Goal: Task Accomplishment & Management: Use online tool/utility

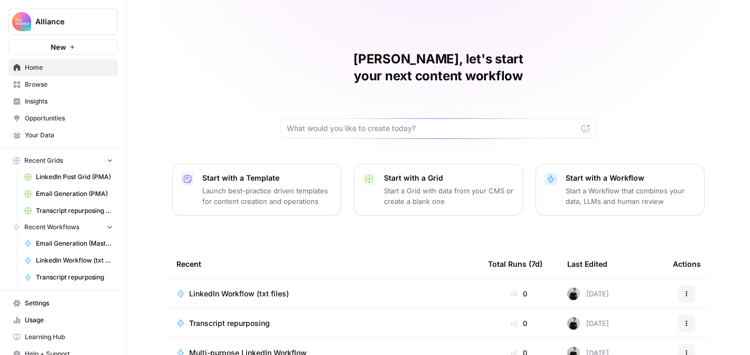
click at [48, 86] on span "Browse" at bounding box center [69, 85] width 88 height 10
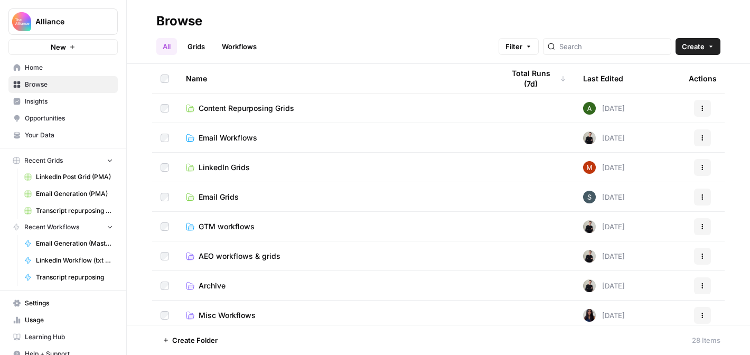
click at [223, 136] on span "Email Workflows" at bounding box center [228, 138] width 59 height 11
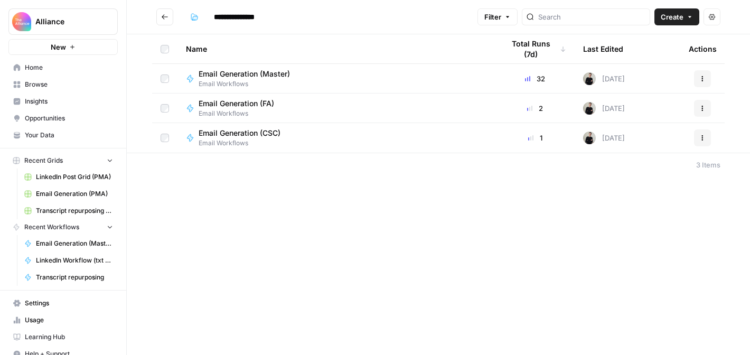
click at [703, 77] on icon "button" at bounding box center [702, 79] width 6 height 6
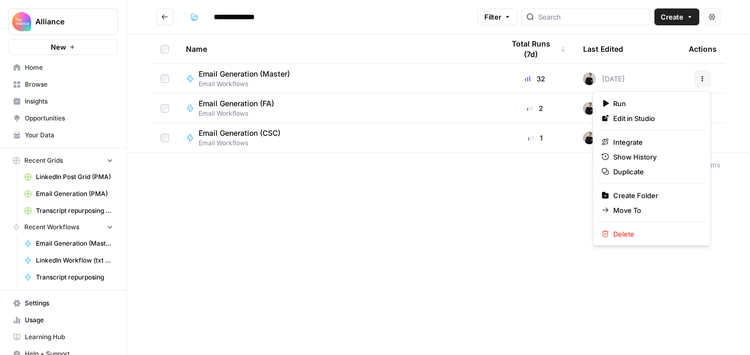
click at [398, 74] on div "Email Generation (Master) Email Workflows" at bounding box center [336, 79] width 301 height 20
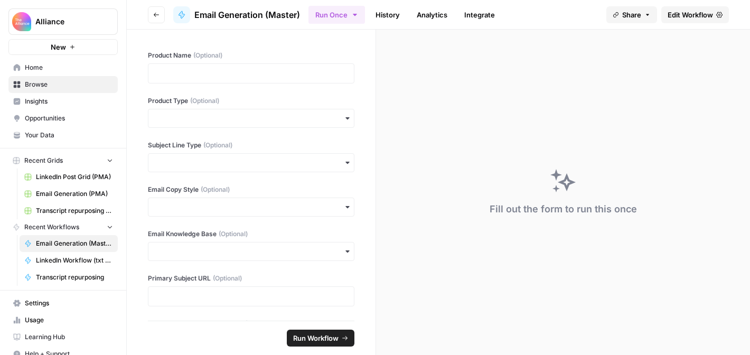
click at [682, 15] on span "Edit Workflow" at bounding box center [690, 15] width 45 height 11
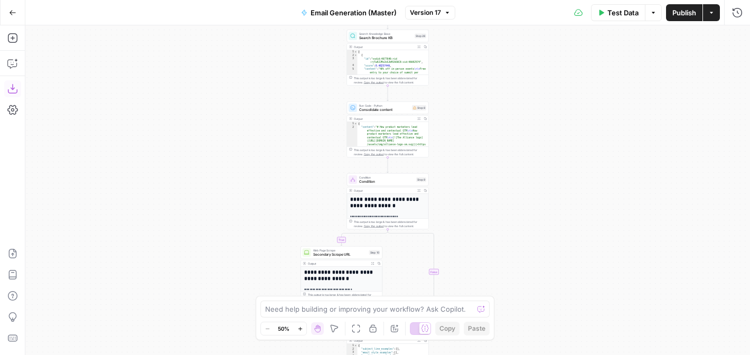
click at [17, 88] on icon "button" at bounding box center [12, 88] width 11 height 11
click at [17, 10] on button "Go Back" at bounding box center [12, 12] width 19 height 19
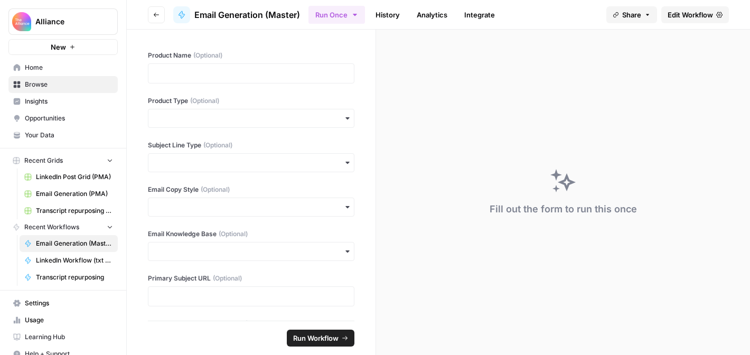
click at [57, 67] on span "Home" at bounding box center [69, 68] width 88 height 10
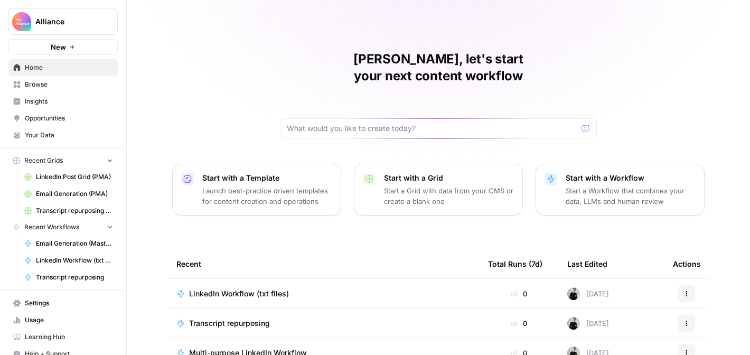
click at [603, 185] on p "Start a Workflow that combines your data, LLMs and human review" at bounding box center [631, 195] width 130 height 21
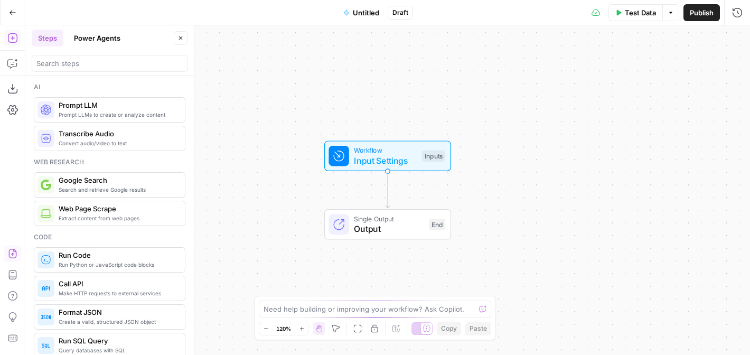
click at [11, 253] on icon "button" at bounding box center [12, 253] width 11 height 11
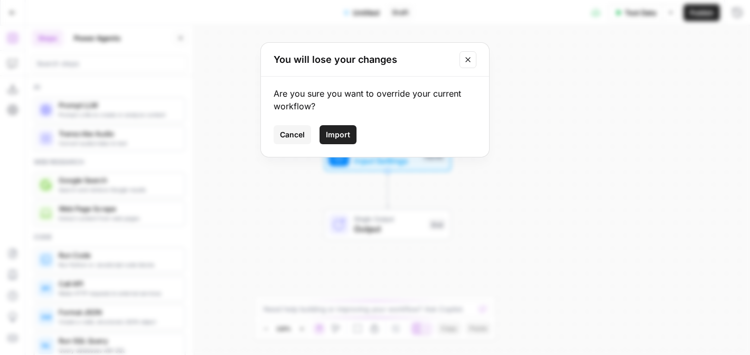
click at [335, 135] on span "Import" at bounding box center [338, 134] width 24 height 11
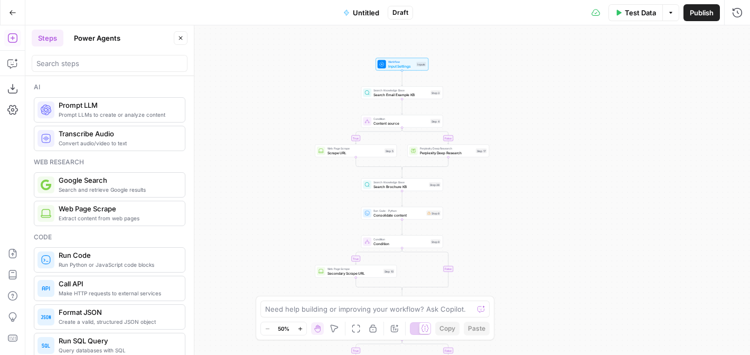
drag, startPoint x: 648, startPoint y: 156, endPoint x: 517, endPoint y: 117, distance: 136.7
click at [517, 118] on div "true false true true false false Workflow Input Settings Inputs Search Knowledg…" at bounding box center [387, 190] width 725 height 330
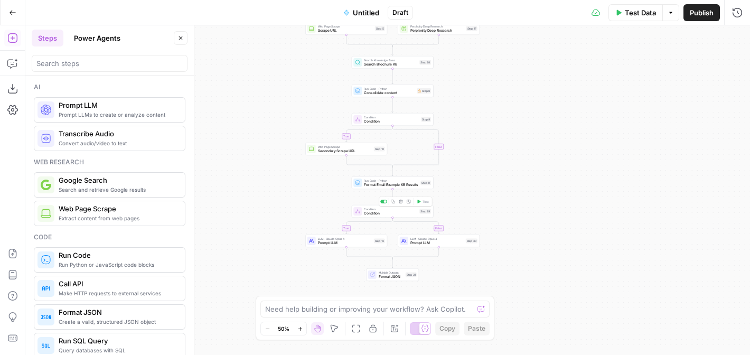
click at [411, 213] on span "Condition" at bounding box center [390, 213] width 53 height 5
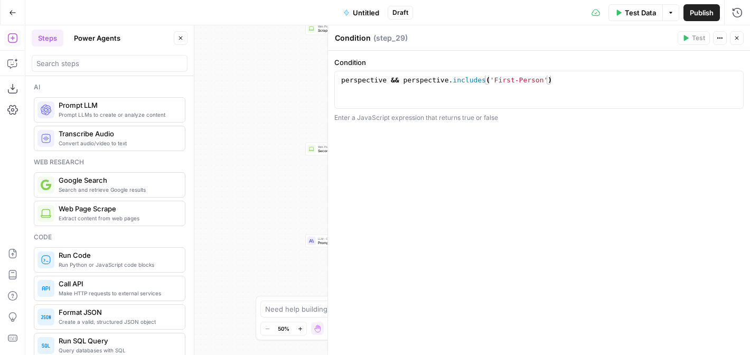
click at [735, 40] on icon "button" at bounding box center [737, 38] width 6 height 6
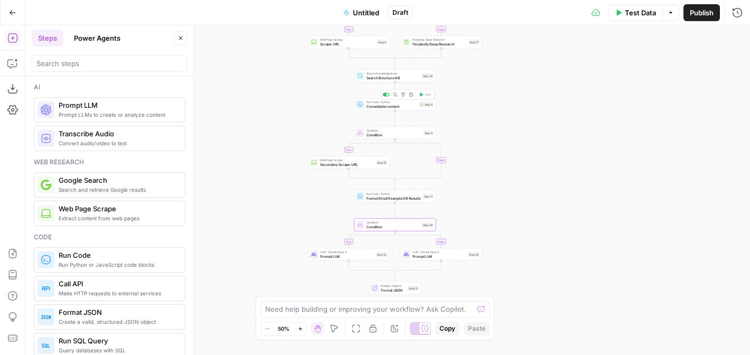
click at [410, 105] on span "Consolidate content" at bounding box center [392, 106] width 51 height 5
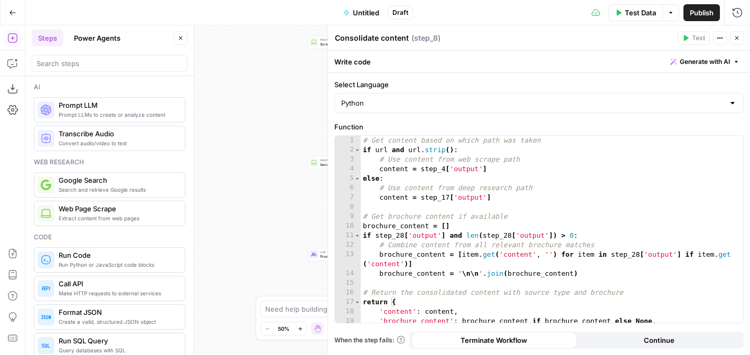
click at [736, 40] on icon "button" at bounding box center [737, 38] width 6 height 6
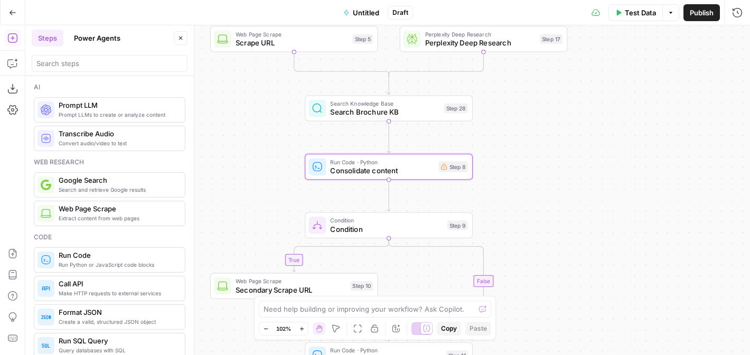
drag, startPoint x: 422, startPoint y: 121, endPoint x: 565, endPoint y: 248, distance: 190.8
click at [565, 248] on div "true false true true false false Workflow Input Settings Inputs Search Knowledg…" at bounding box center [387, 190] width 725 height 330
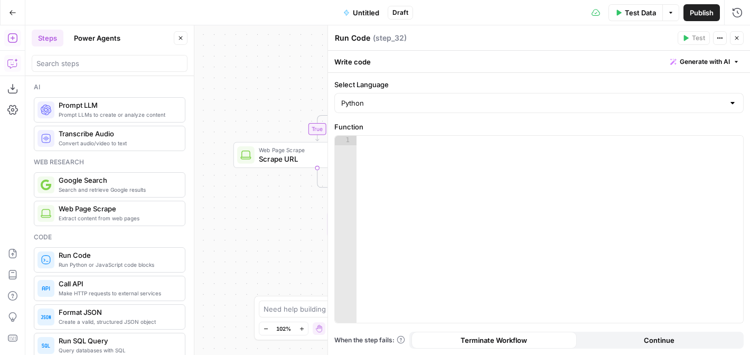
click at [12, 61] on icon "button" at bounding box center [12, 63] width 11 height 11
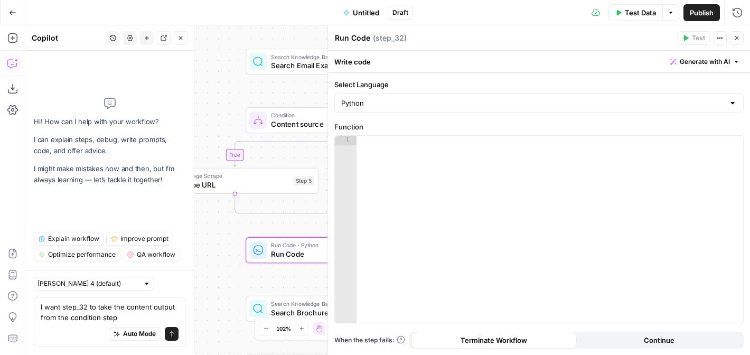
drag, startPoint x: 275, startPoint y: 52, endPoint x: 192, endPoint y: 78, distance: 87.4
click at [192, 78] on body "Alliance New Home Browse Insights Opportunities Your Data Recent Grids LinkedIn…" at bounding box center [375, 177] width 750 height 355
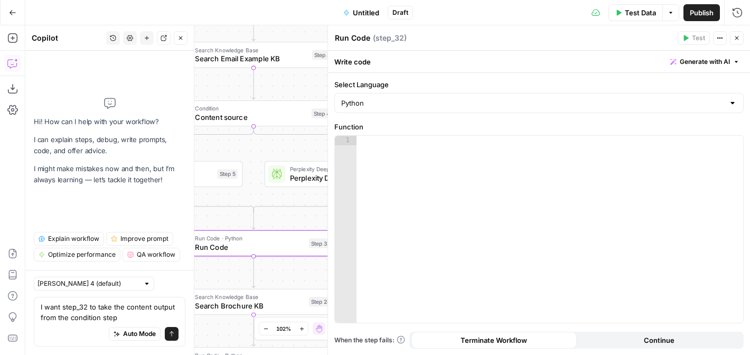
drag, startPoint x: 245, startPoint y: 86, endPoint x: 170, endPoint y: 79, distance: 75.3
click at [170, 79] on body "Alliance New Home Browse Insights Opportunities Your Data Recent Grids LinkedIn…" at bounding box center [375, 177] width 750 height 355
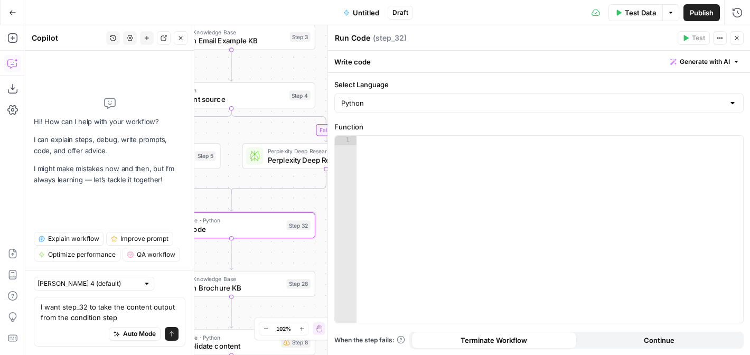
drag, startPoint x: 289, startPoint y: 94, endPoint x: 267, endPoint y: 76, distance: 28.5
click at [267, 76] on div "true false true true false false Workflow Input Settings Inputs Search Knowledg…" at bounding box center [387, 190] width 725 height 330
click at [135, 317] on textarea "I want step_32 to take the content output from the condition step" at bounding box center [110, 312] width 138 height 21
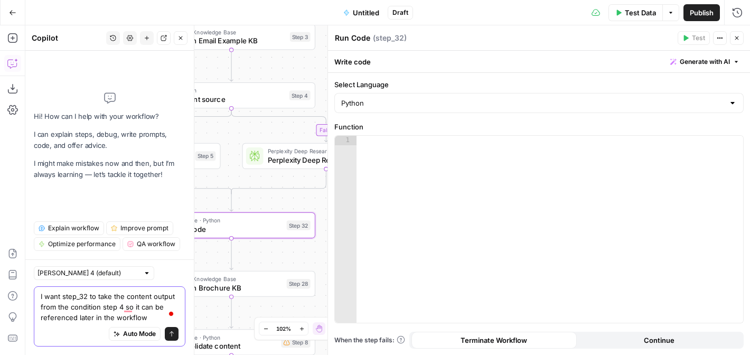
type textarea "I want step_32 to take the content output from the condition step 4 so it can b…"
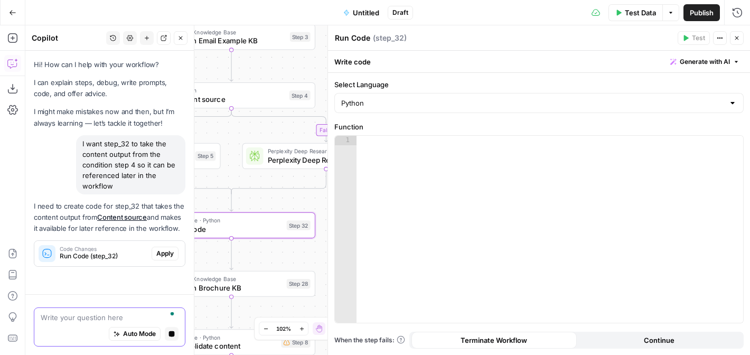
scroll to position [12, 0]
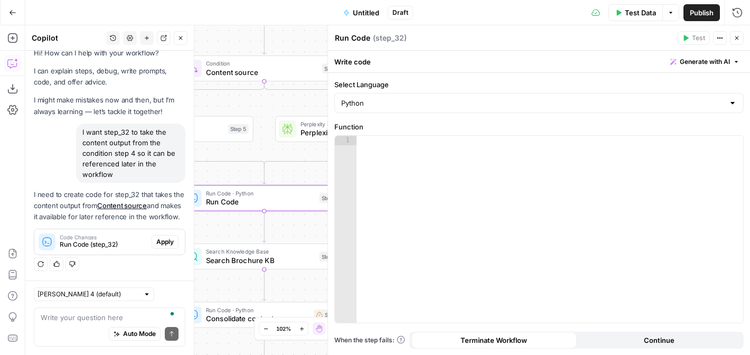
click at [164, 242] on span "Apply" at bounding box center [164, 242] width 17 height 10
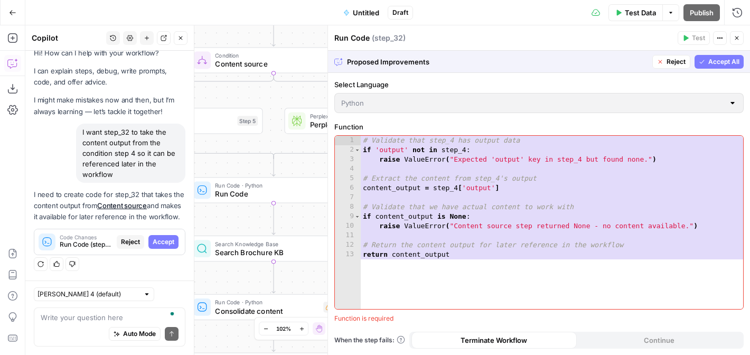
click at [724, 67] on button "Accept All" at bounding box center [719, 62] width 49 height 14
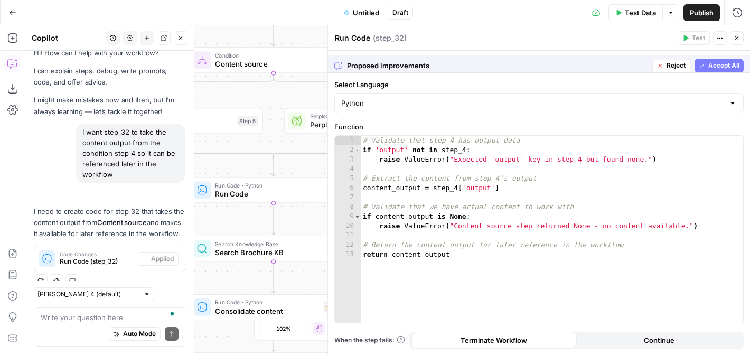
scroll to position [29, 0]
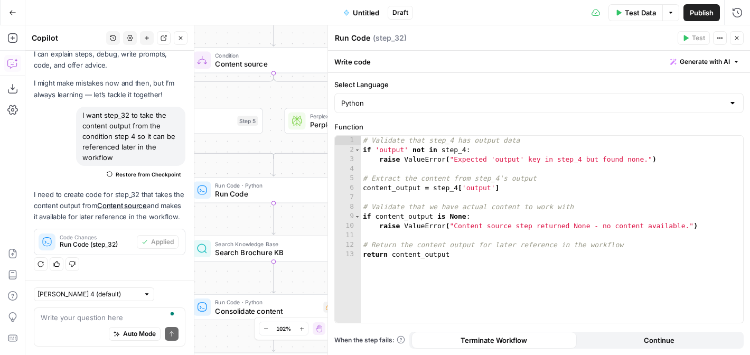
click at [738, 40] on icon "button" at bounding box center [737, 38] width 4 height 4
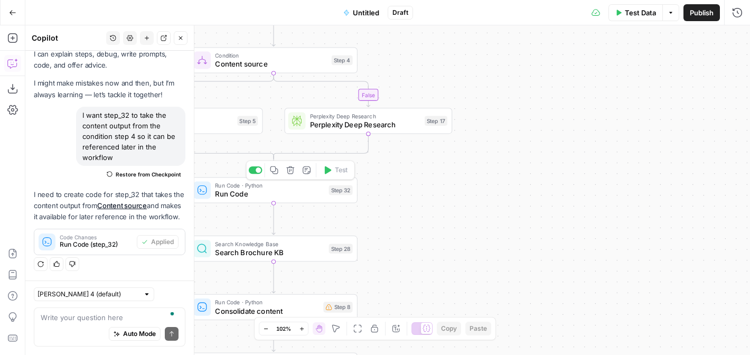
click at [292, 190] on span "Run Code" at bounding box center [269, 194] width 109 height 11
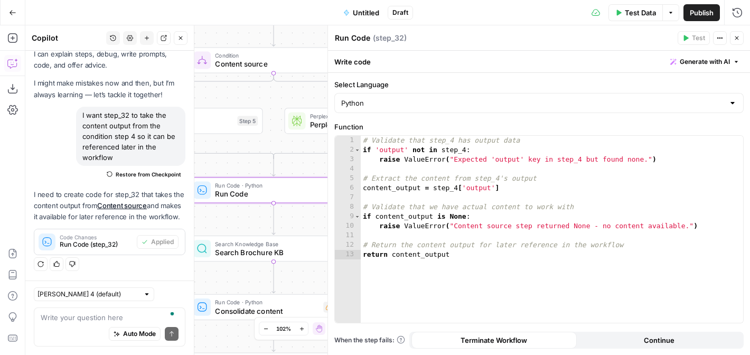
click at [362, 40] on textarea "Run Code" at bounding box center [352, 38] width 35 height 11
drag, startPoint x: 369, startPoint y: 38, endPoint x: 337, endPoint y: 38, distance: 32.2
click at [337, 38] on div "Run Code Run Code" at bounding box center [352, 38] width 41 height 13
type textarea "R"
type textarea "Consolidate Content"
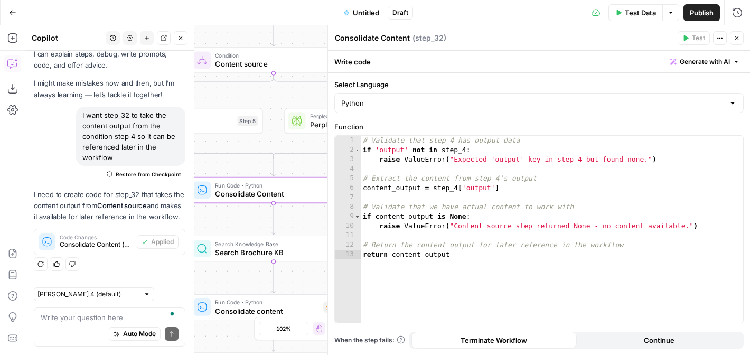
click at [735, 38] on icon "button" at bounding box center [737, 38] width 6 height 6
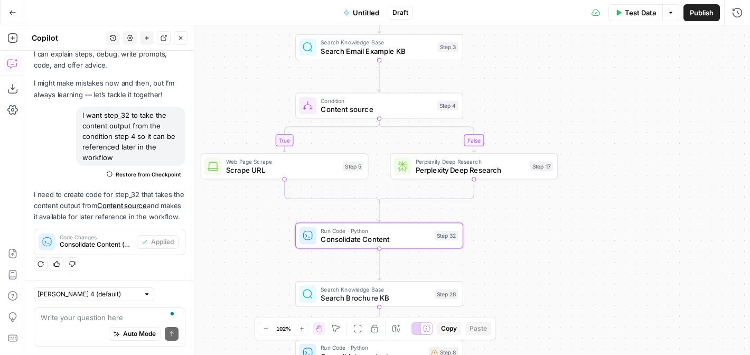
drag, startPoint x: 433, startPoint y: 175, endPoint x: 559, endPoint y: 236, distance: 139.9
click at [559, 236] on div "true false true true false false Workflow Input Settings Inputs Search Knowledg…" at bounding box center [387, 190] width 725 height 330
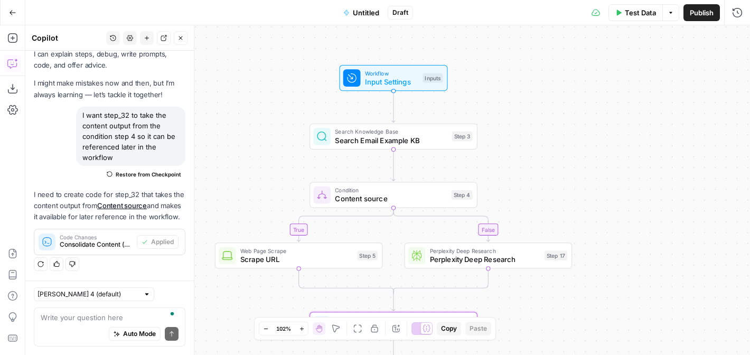
drag, startPoint x: 555, startPoint y: 85, endPoint x: 549, endPoint y: 160, distance: 74.8
click at [549, 160] on div "true false true true false false Workflow Input Settings Inputs Search Knowledg…" at bounding box center [387, 190] width 725 height 330
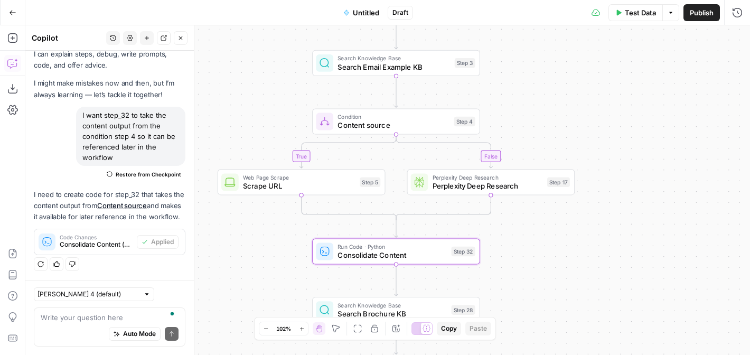
drag, startPoint x: 637, startPoint y: 172, endPoint x: 639, endPoint y: 99, distance: 73.5
click at [639, 99] on div "true false true true false false Workflow Input Settings Inputs Search Knowledg…" at bounding box center [387, 190] width 725 height 330
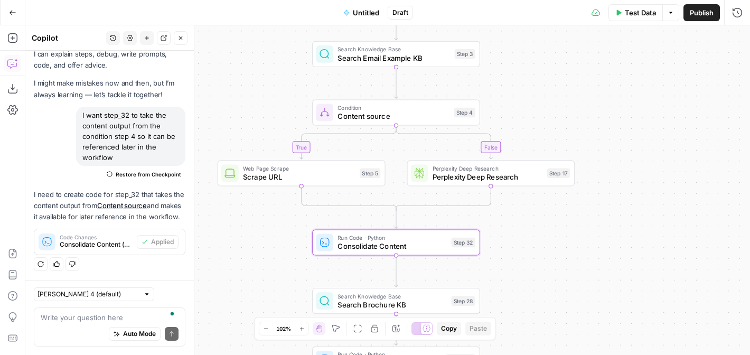
drag, startPoint x: 625, startPoint y: 181, endPoint x: 625, endPoint y: 172, distance: 9.0
click at [625, 172] on div "true false true true false false Workflow Input Settings Inputs Search Knowledg…" at bounding box center [387, 190] width 725 height 330
click at [510, 156] on icon "button" at bounding box center [508, 153] width 8 height 8
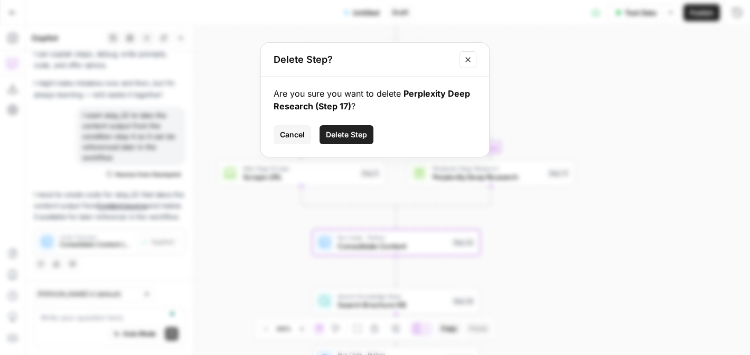
click at [358, 137] on span "Delete Step" at bounding box center [346, 134] width 41 height 11
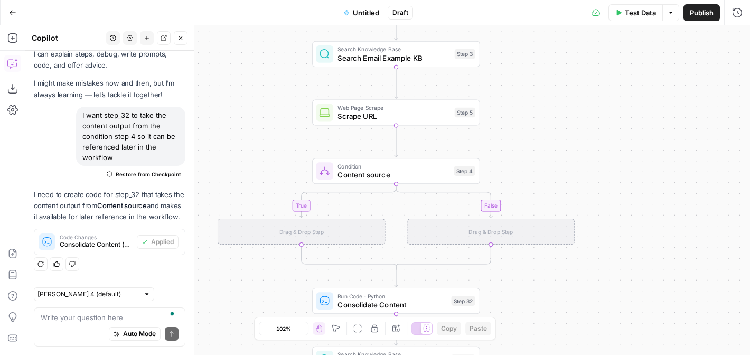
click at [398, 170] on span "Content source" at bounding box center [394, 175] width 112 height 11
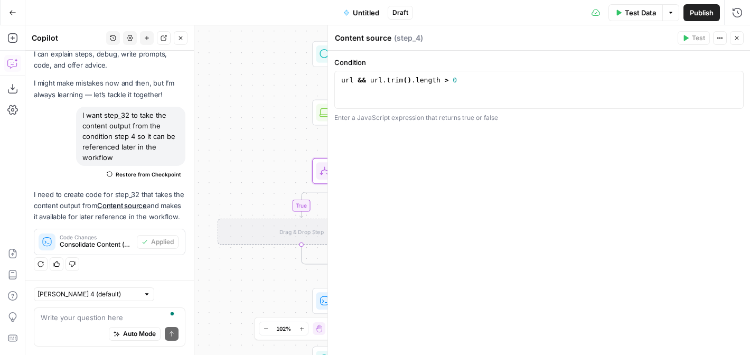
click at [736, 36] on icon "button" at bounding box center [737, 38] width 6 height 6
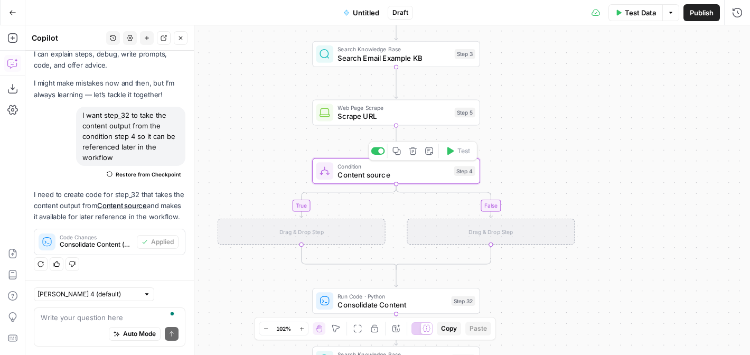
click at [414, 154] on icon "button" at bounding box center [413, 151] width 8 height 8
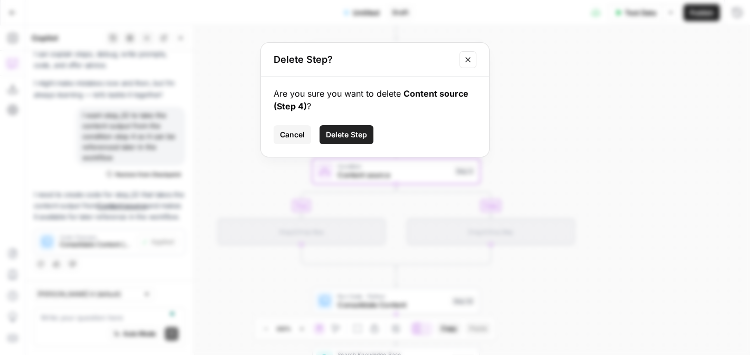
click at [351, 134] on span "Delete Step" at bounding box center [346, 134] width 41 height 11
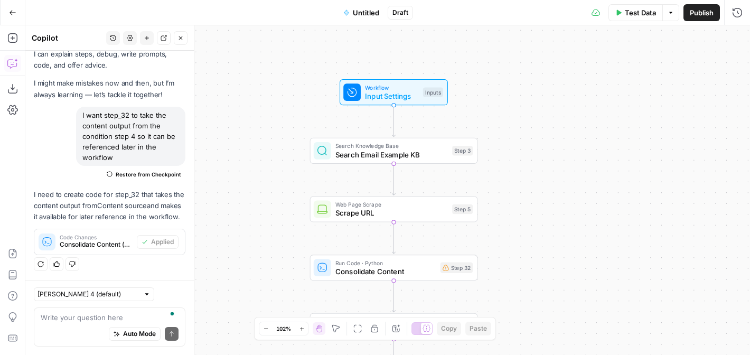
click at [407, 95] on span "Input Settings" at bounding box center [391, 96] width 53 height 11
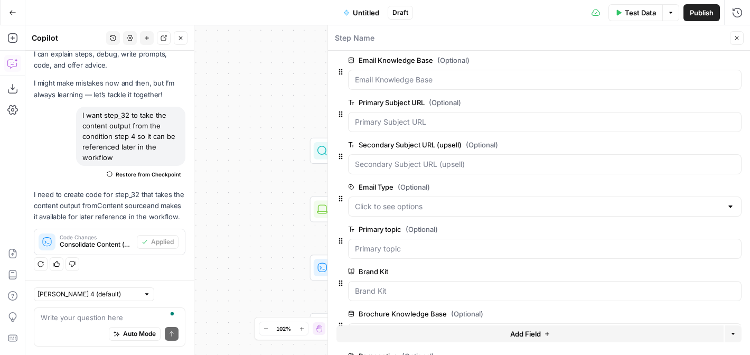
scroll to position [175, 0]
click at [734, 228] on icon "button" at bounding box center [735, 228] width 5 height 5
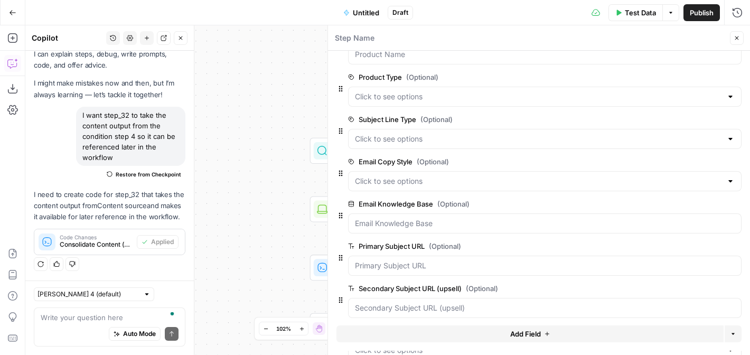
scroll to position [0, 0]
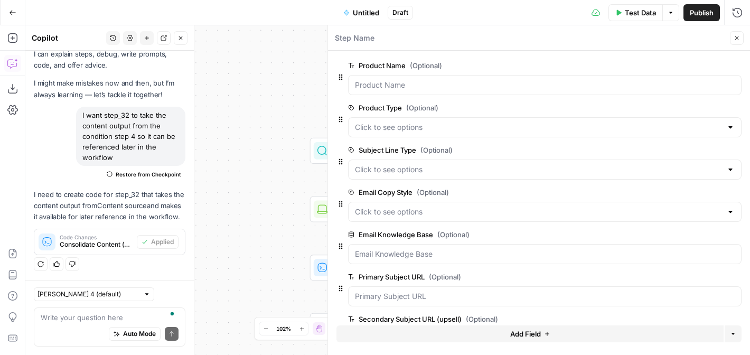
click at [736, 36] on icon "button" at bounding box center [737, 38] width 6 height 6
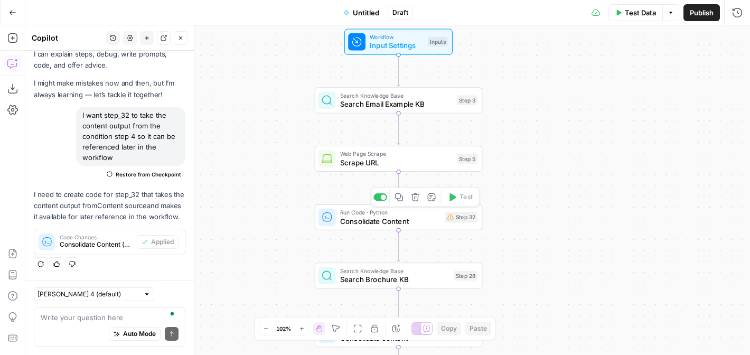
click at [425, 218] on span "Consolidate Content" at bounding box center [390, 221] width 101 height 11
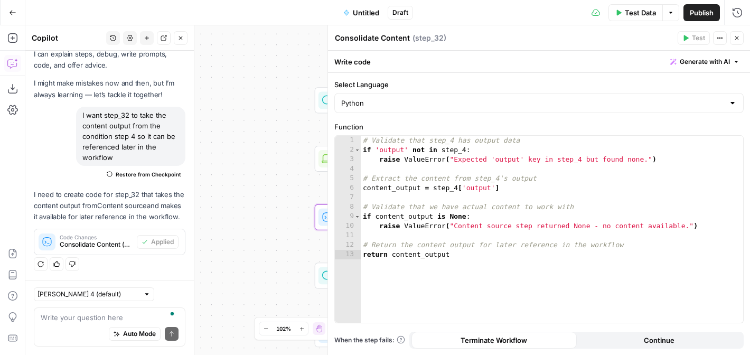
click at [735, 37] on icon "button" at bounding box center [737, 38] width 6 height 6
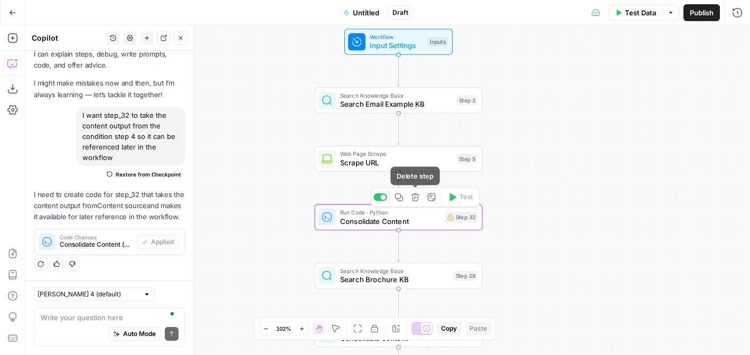
click at [414, 200] on icon "button" at bounding box center [415, 197] width 8 height 8
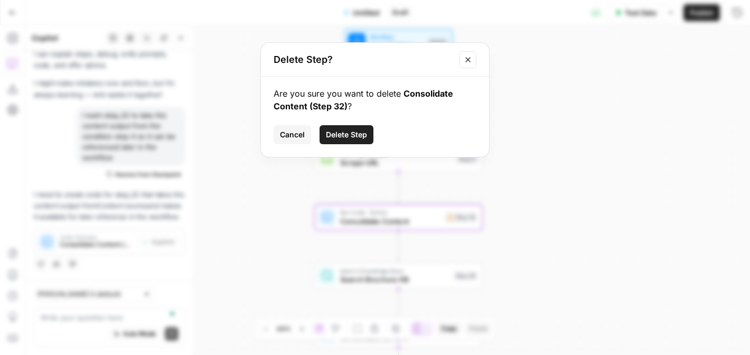
click at [360, 129] on span "Delete Step" at bounding box center [346, 134] width 41 height 11
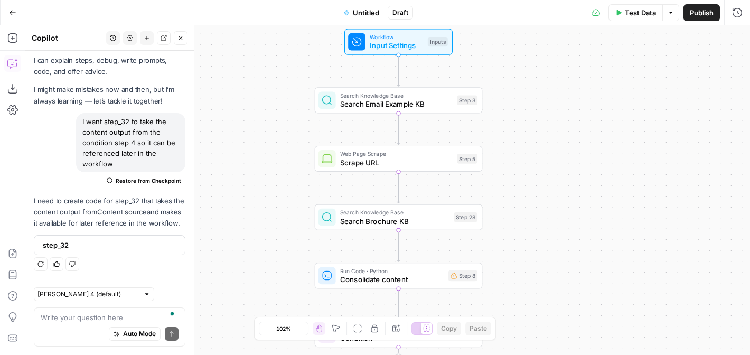
scroll to position [22, 0]
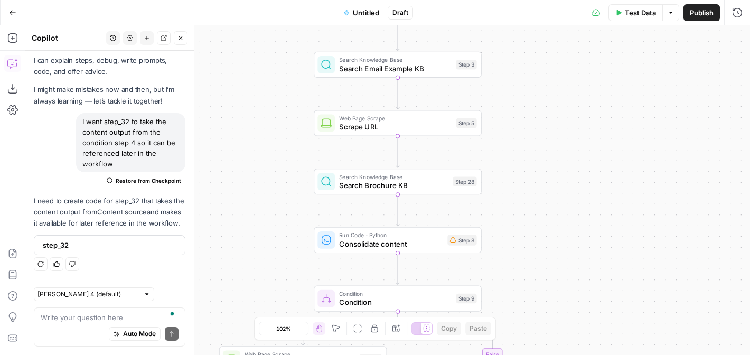
click at [424, 185] on span "Search Brochure KB" at bounding box center [393, 185] width 109 height 11
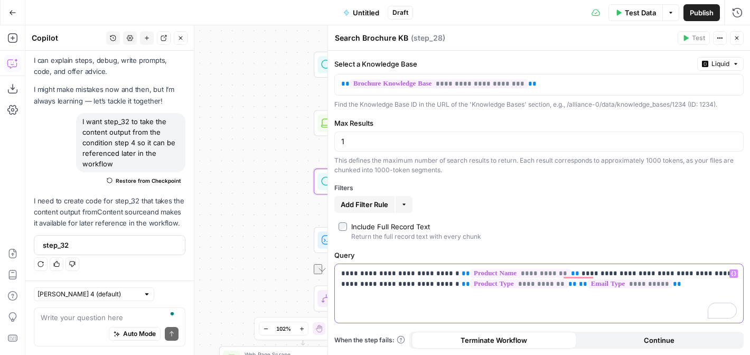
drag, startPoint x: 612, startPoint y: 284, endPoint x: 401, endPoint y: 283, distance: 210.8
click at [401, 283] on p "**********" at bounding box center [539, 278] width 396 height 21
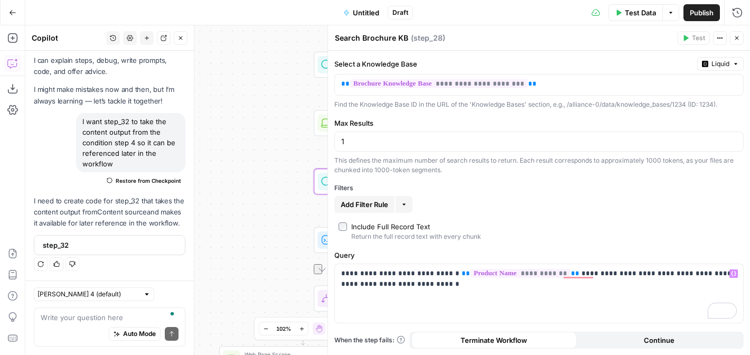
click at [740, 36] on icon "button" at bounding box center [737, 38] width 6 height 6
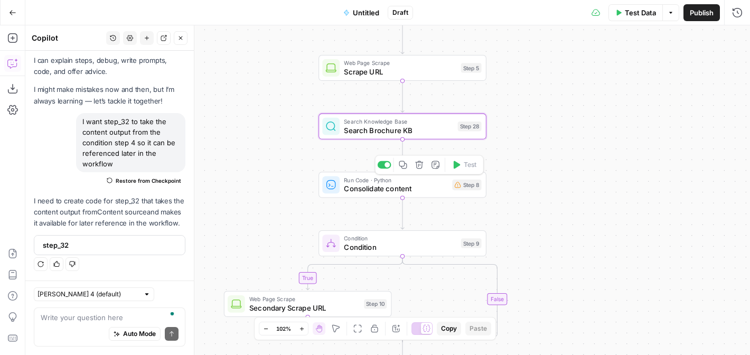
click at [423, 188] on span "Consolidate content" at bounding box center [396, 188] width 104 height 11
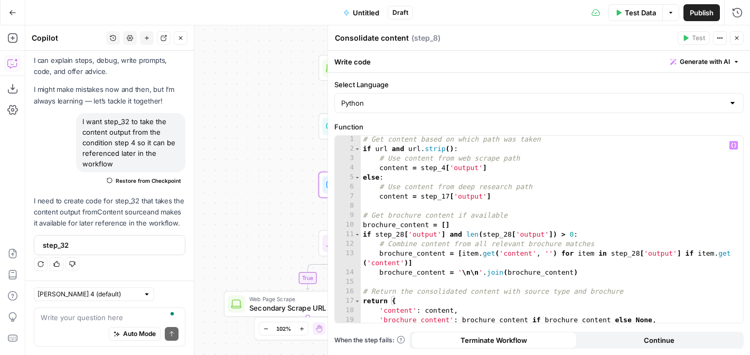
scroll to position [0, 0]
click at [90, 320] on textarea "To enrich screen reader interactions, please activate Accessibility in Grammarl…" at bounding box center [110, 317] width 138 height 11
type textarea "what is step_8 doing in this workflow?"
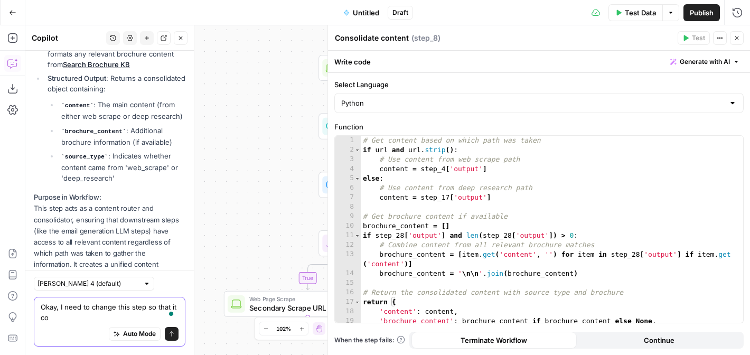
scroll to position [550, 0]
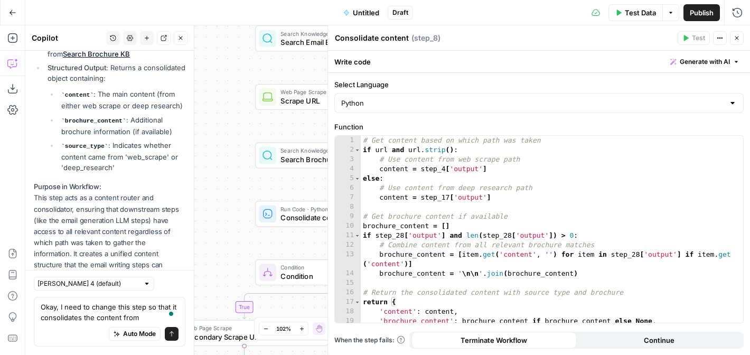
drag, startPoint x: 259, startPoint y: 185, endPoint x: 195, endPoint y: 214, distance: 69.7
click at [195, 214] on body "Alliance New Home Browse Insights Opportunities Your Data Recent Grids LinkedIn…" at bounding box center [375, 177] width 750 height 355
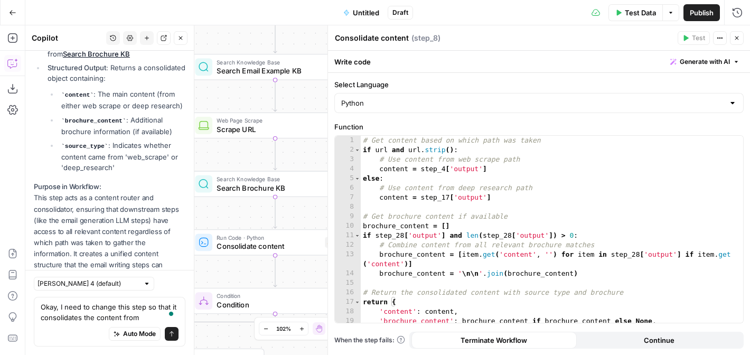
drag, startPoint x: 245, startPoint y: 118, endPoint x: 180, endPoint y: 147, distance: 70.7
click at [180, 147] on body "Alliance New Home Browse Insights Opportunities Your Data Recent Grids LinkedIn…" at bounding box center [375, 177] width 750 height 355
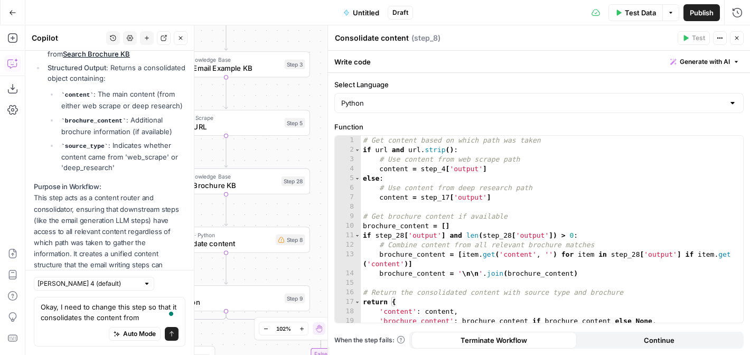
drag, startPoint x: 308, startPoint y: 155, endPoint x: 260, endPoint y: 152, distance: 48.2
click at [260, 152] on div "true true false false Workflow Input Settings Inputs Search Knowledge Base Sear…" at bounding box center [387, 190] width 725 height 330
click at [151, 317] on textarea "Okay, I need to change this step so that it consolidates the content from" at bounding box center [110, 312] width 138 height 21
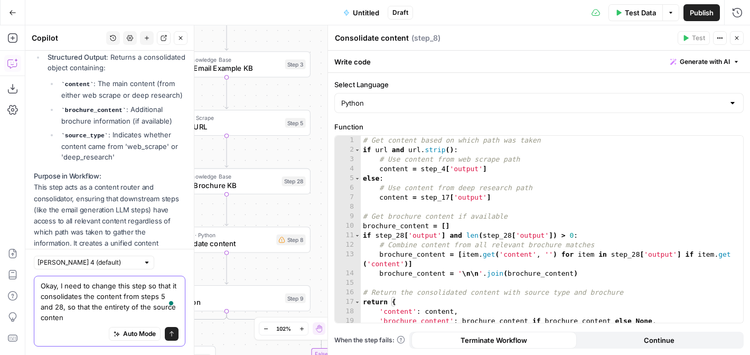
scroll to position [571, 0]
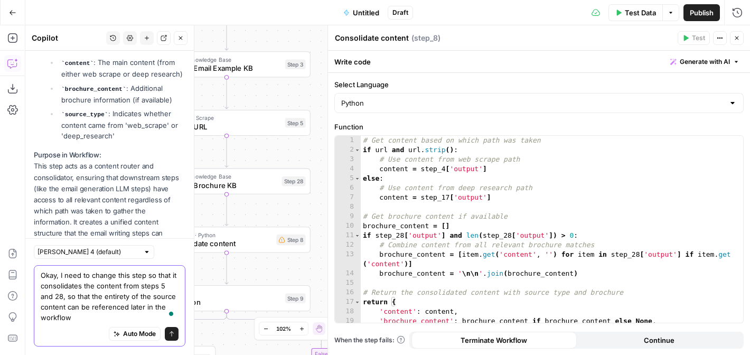
type textarea "Okay, I need to change this step so that it consolidates the content from steps…"
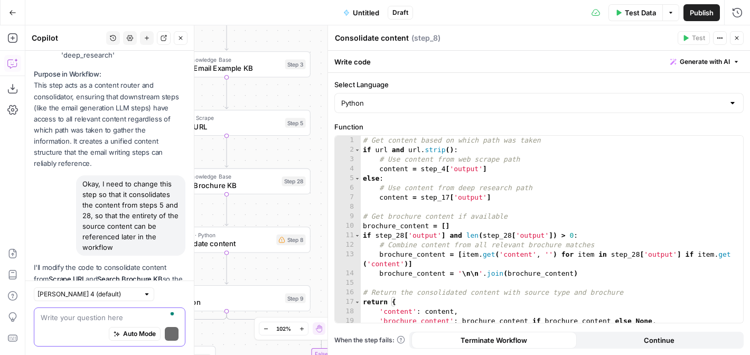
scroll to position [710, 0]
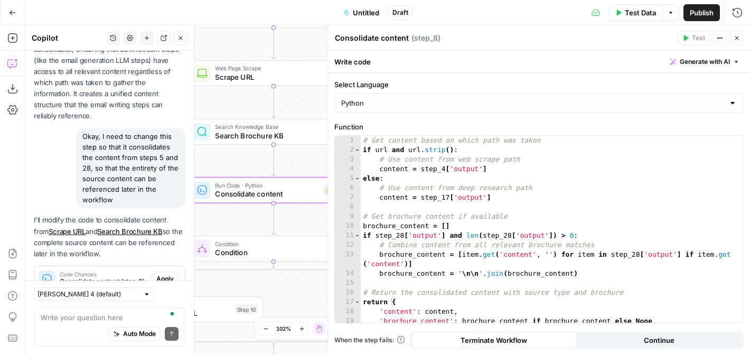
click at [169, 274] on span "Apply" at bounding box center [164, 279] width 17 height 10
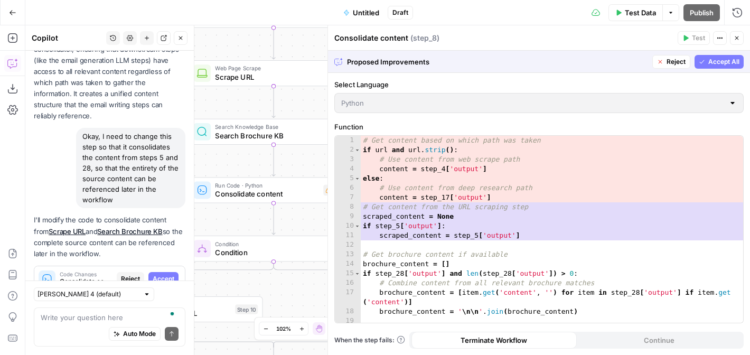
click at [713, 62] on span "Accept All" at bounding box center [723, 62] width 31 height 10
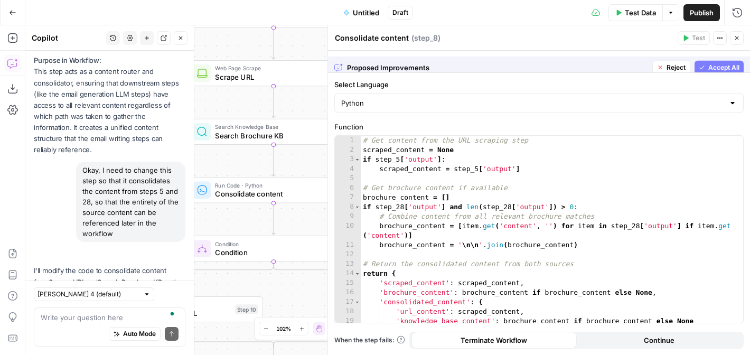
scroll to position [744, 0]
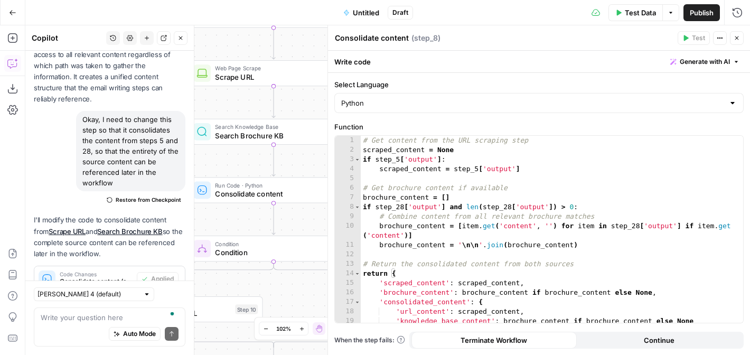
click at [738, 40] on icon "button" at bounding box center [737, 38] width 6 height 6
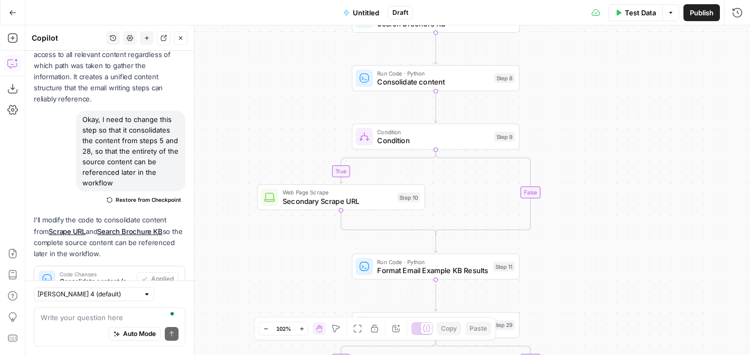
drag, startPoint x: 434, startPoint y: 194, endPoint x: 596, endPoint y: 82, distance: 197.1
click at [596, 82] on div "true true false false Workflow Input Settings Inputs Search Knowledge Base Sear…" at bounding box center [387, 190] width 725 height 330
click at [451, 139] on span "Condition" at bounding box center [433, 140] width 113 height 11
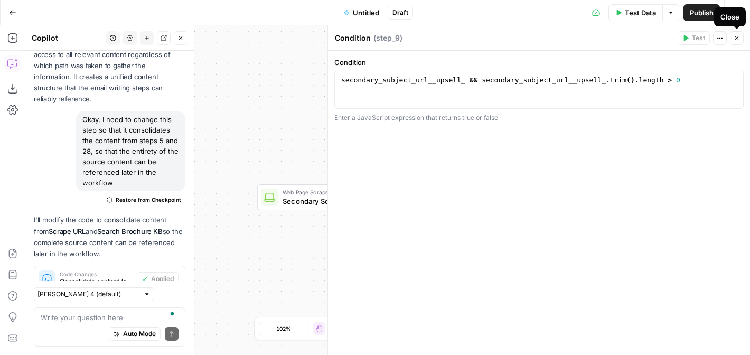
click at [735, 37] on icon "button" at bounding box center [737, 38] width 6 height 6
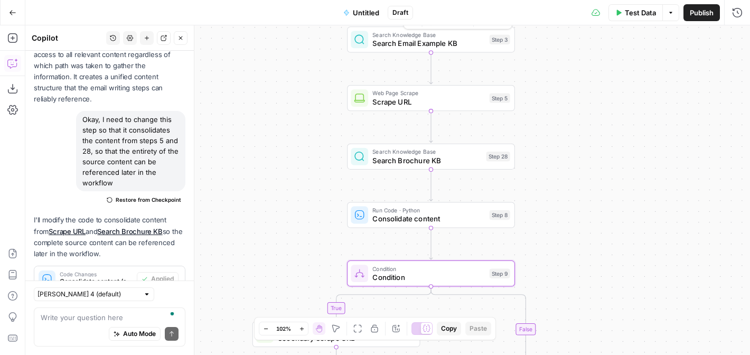
click at [366, 13] on span "Untitled" at bounding box center [366, 12] width 26 height 11
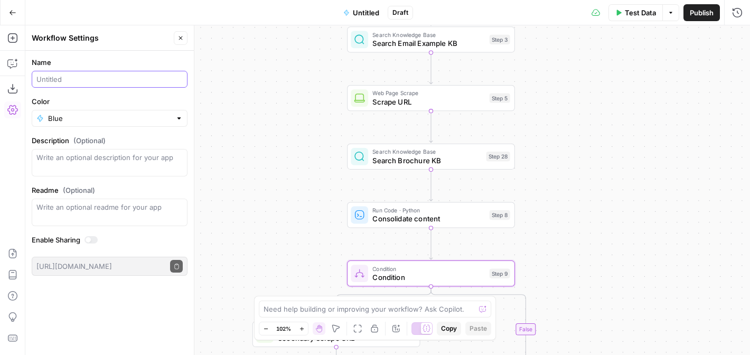
click at [113, 78] on input "Name" at bounding box center [109, 79] width 146 height 11
type input "Event Email (Test)"
click at [577, 147] on div "true true false false Workflow Input Settings Inputs Search Knowledge Base Sear…" at bounding box center [387, 190] width 725 height 330
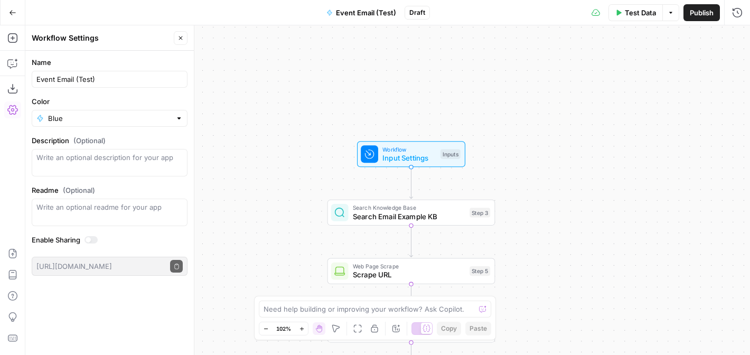
click at [422, 154] on span "Input Settings" at bounding box center [408, 158] width 53 height 11
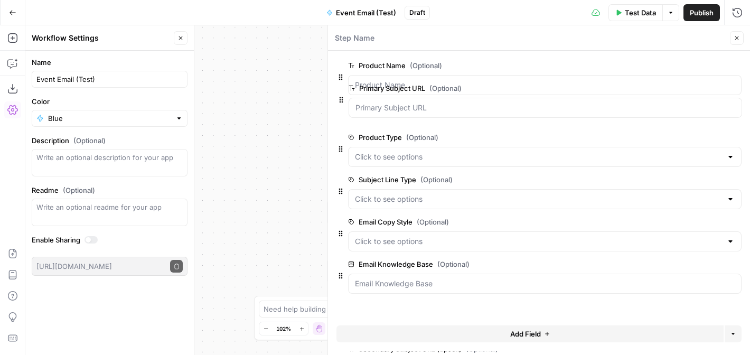
scroll to position [0, 0]
drag, startPoint x: 339, startPoint y: 279, endPoint x: 335, endPoint y: 110, distance: 169.1
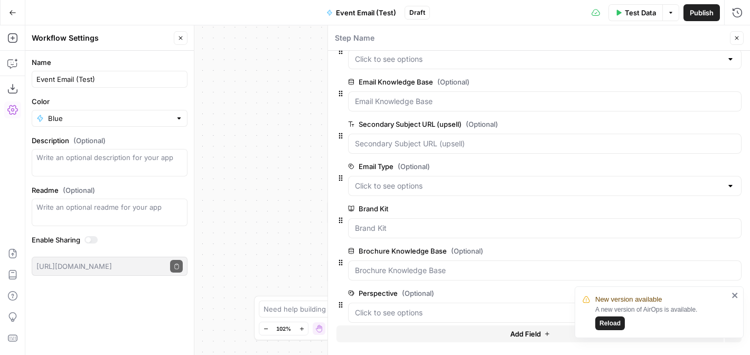
scroll to position [207, 0]
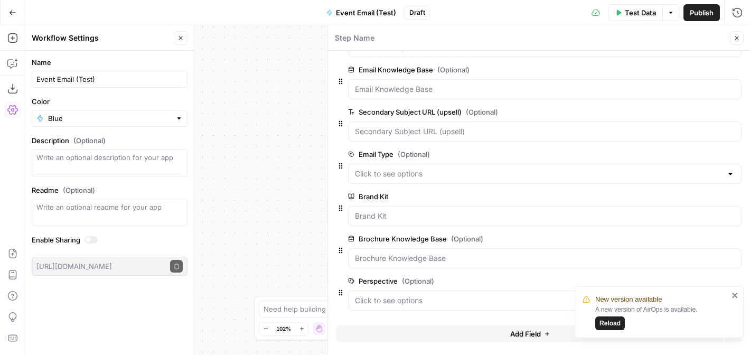
click at [735, 293] on icon "close" at bounding box center [735, 295] width 7 height 8
click at [536, 336] on span "Add Field" at bounding box center [525, 334] width 31 height 11
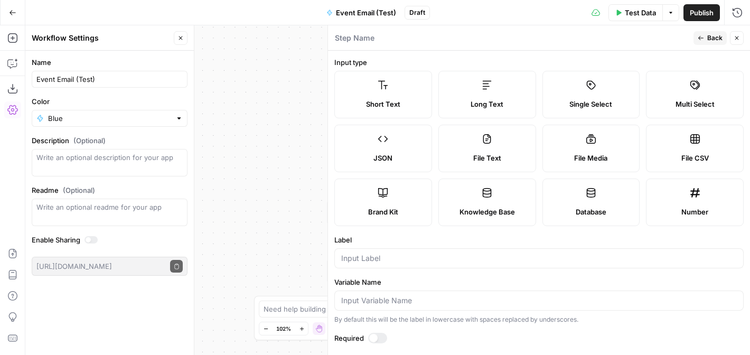
click at [387, 94] on label "Short Text" at bounding box center [383, 95] width 98 height 48
click at [413, 258] on input "Label" at bounding box center [539, 258] width 396 height 11
type input "Agenda URL"
click at [702, 39] on icon "button" at bounding box center [701, 38] width 6 height 6
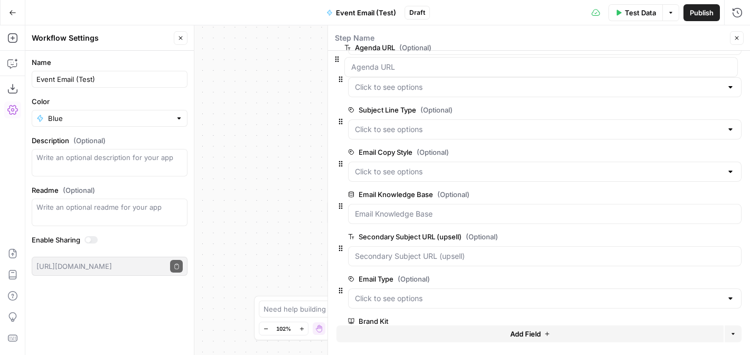
scroll to position [0, 0]
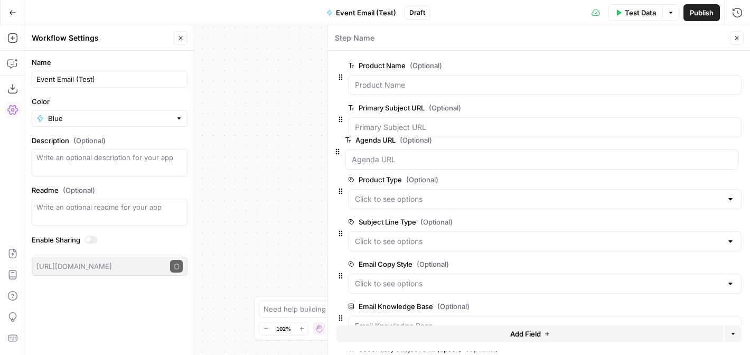
drag, startPoint x: 342, startPoint y: 293, endPoint x: 339, endPoint y: 148, distance: 144.8
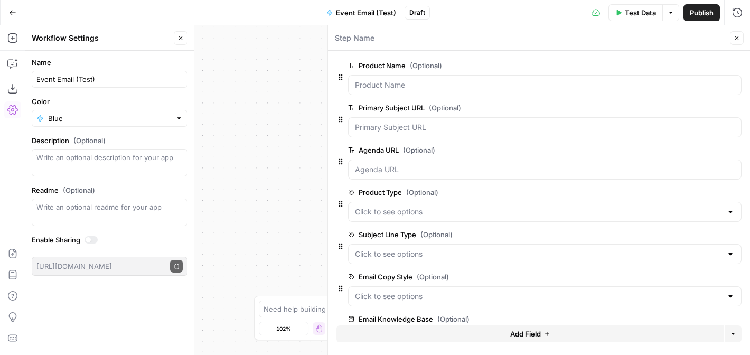
click at [698, 111] on span "edit field" at bounding box center [701, 108] width 23 height 8
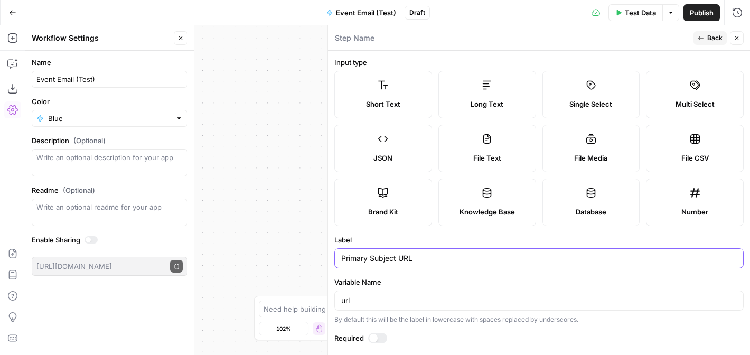
drag, startPoint x: 397, startPoint y: 259, endPoint x: 330, endPoint y: 256, distance: 67.2
click at [330, 256] on div "Step Name Back Close Input type Short Text Long Text Single Select Multi Select…" at bounding box center [539, 190] width 423 height 330
type input "Event Page URL"
click at [437, 234] on form "Input type Short Text Long Text Single Select Multi Select JSON File Text File …" at bounding box center [539, 203] width 422 height 304
click at [705, 38] on button "Back" at bounding box center [710, 38] width 33 height 14
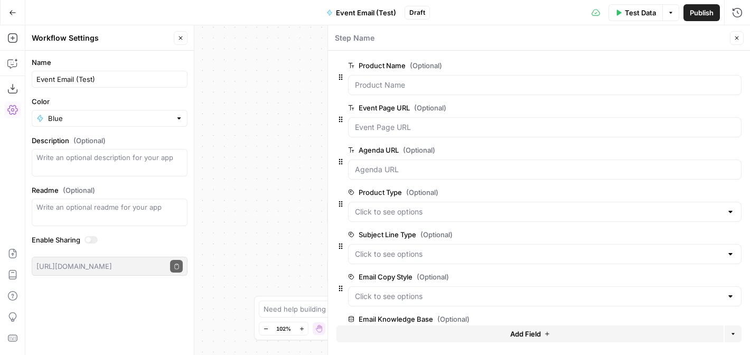
click at [519, 335] on span "Add Field" at bounding box center [525, 334] width 31 height 11
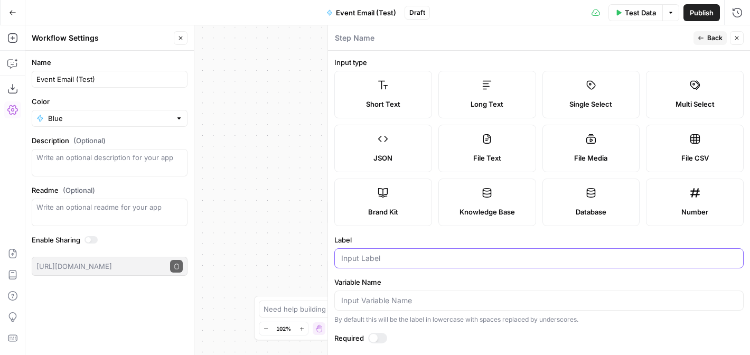
click at [439, 262] on input "Label" at bounding box center [539, 258] width 396 height 11
type input "Content URL"
click at [525, 237] on label "Label" at bounding box center [538, 240] width 409 height 11
click at [525, 253] on input "Content URL" at bounding box center [539, 258] width 396 height 11
click at [706, 40] on button "Back" at bounding box center [710, 38] width 33 height 14
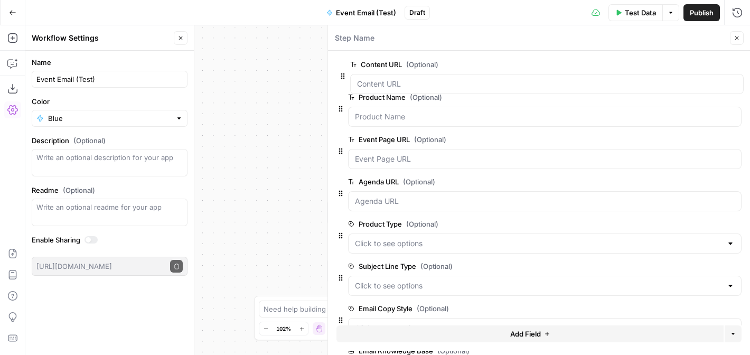
drag, startPoint x: 340, startPoint y: 293, endPoint x: 342, endPoint y: 73, distance: 220.3
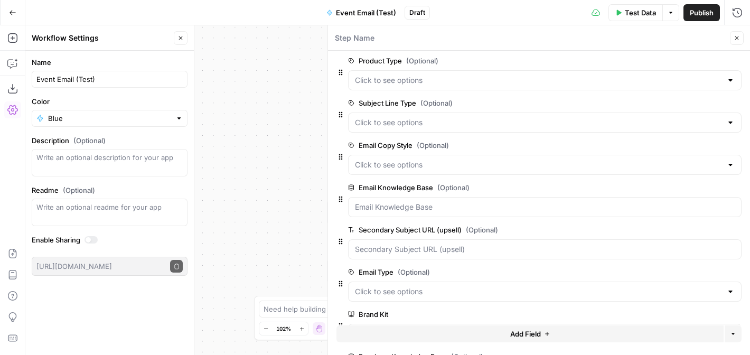
scroll to position [292, 0]
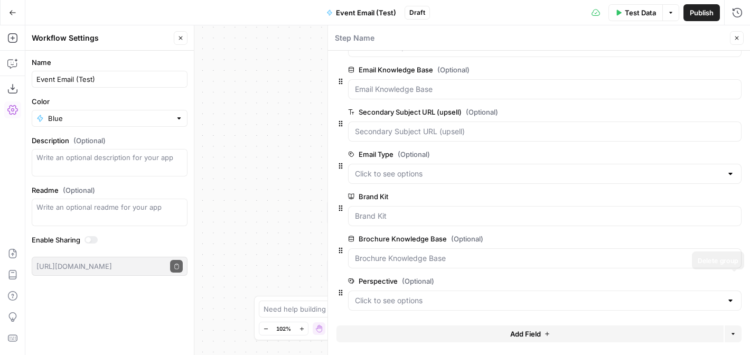
click at [735, 282] on icon "button" at bounding box center [736, 281] width 6 height 6
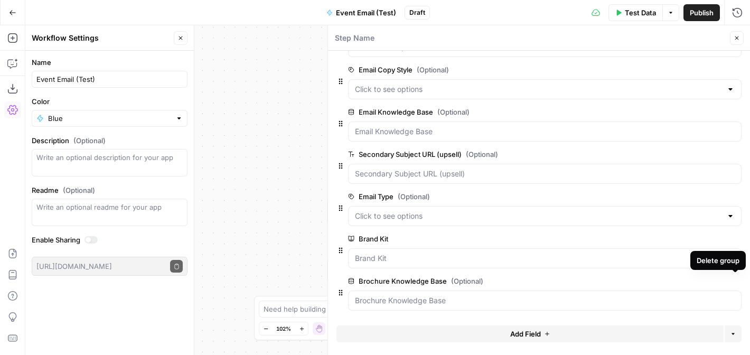
click at [736, 282] on icon "button" at bounding box center [736, 281] width 6 height 6
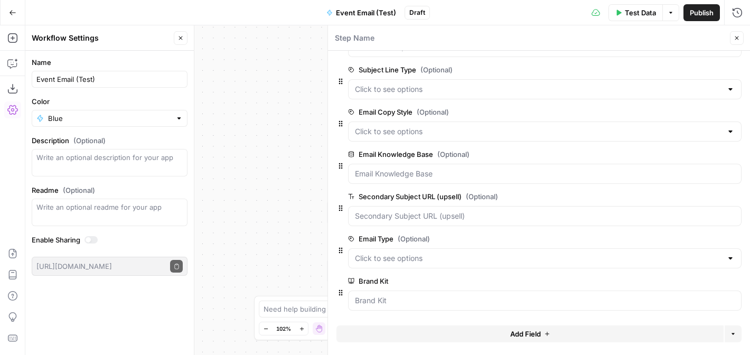
click at [735, 36] on icon "button" at bounding box center [737, 38] width 6 height 6
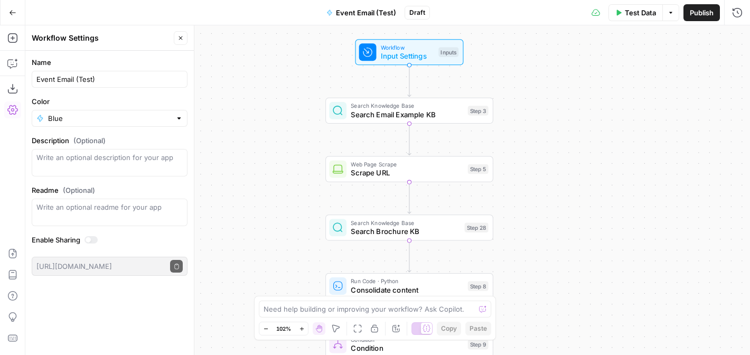
click at [177, 35] on button "Close" at bounding box center [181, 38] width 14 height 14
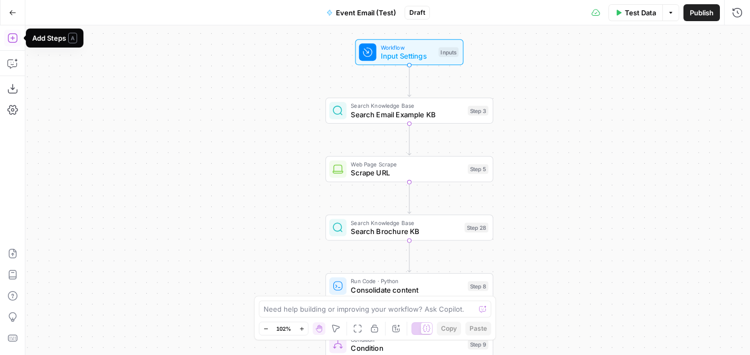
click at [11, 38] on icon "button" at bounding box center [12, 38] width 10 height 10
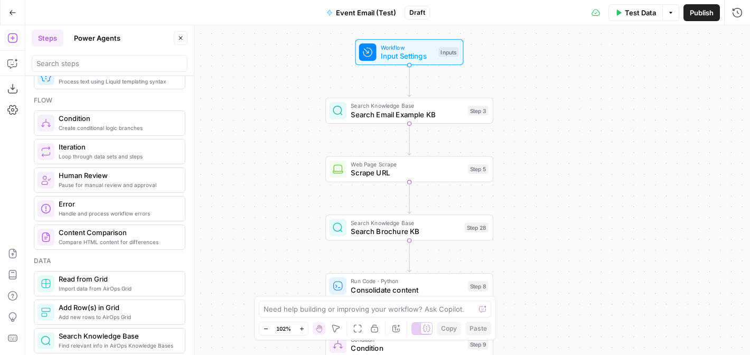
scroll to position [292, 0]
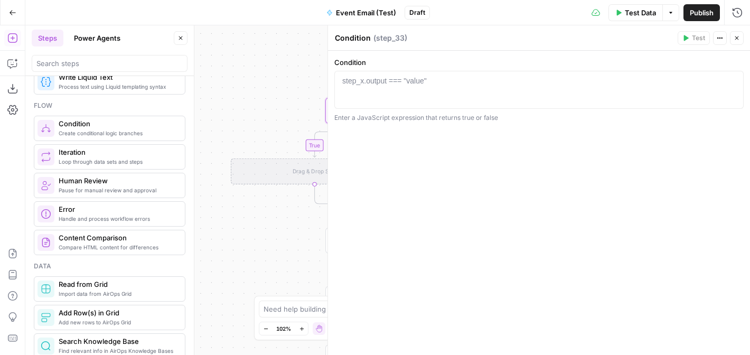
click at [737, 38] on icon "button" at bounding box center [737, 38] width 4 height 4
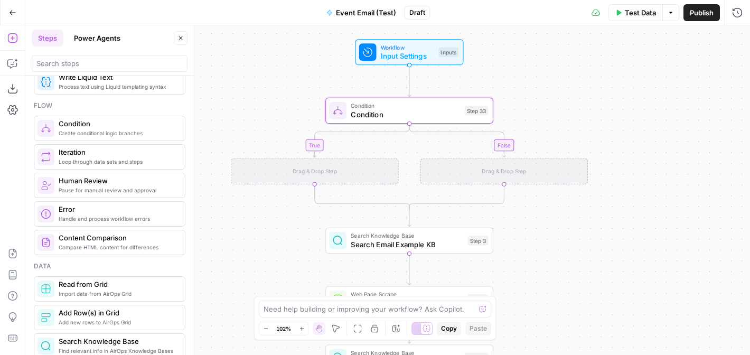
click at [427, 53] on span "Input Settings" at bounding box center [407, 56] width 53 height 11
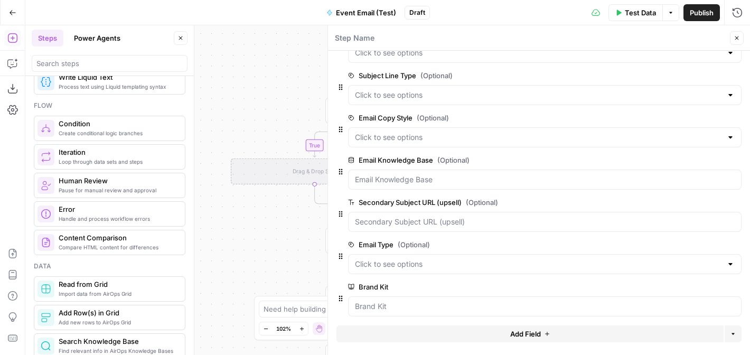
scroll to position [202, 0]
click at [486, 262] on Type "Email Type (Optional)" at bounding box center [538, 263] width 367 height 11
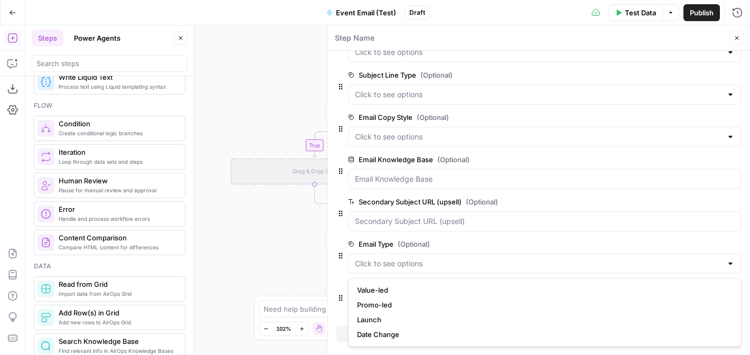
click at [518, 240] on label "Email Type (Optional)" at bounding box center [515, 244] width 334 height 11
click at [518, 258] on Type "Email Type (Optional)" at bounding box center [538, 263] width 367 height 11
click at [737, 38] on icon "button" at bounding box center [737, 38] width 4 height 4
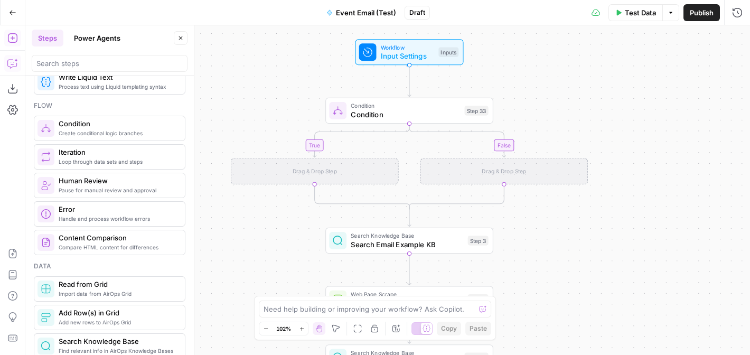
click at [11, 62] on icon "button" at bounding box center [12, 63] width 11 height 11
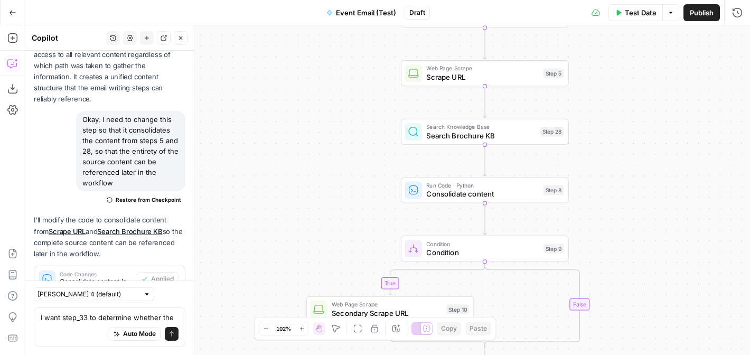
scroll to position [754, 0]
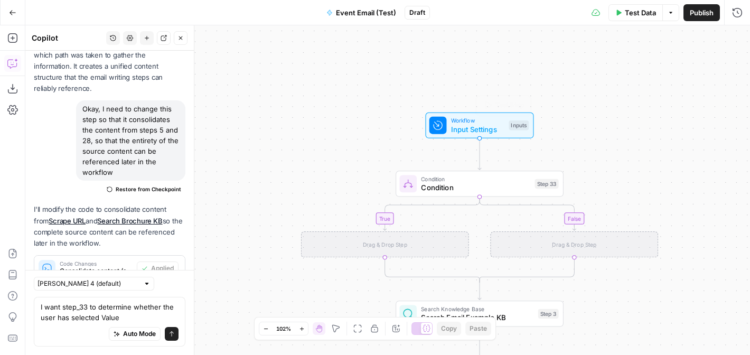
click at [471, 127] on span "Input Settings" at bounding box center [477, 129] width 53 height 11
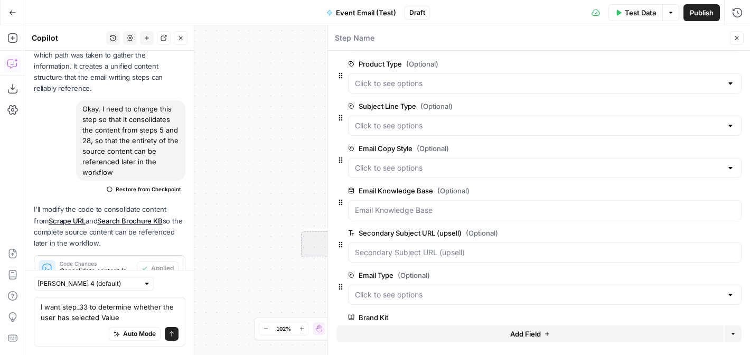
scroll to position [207, 0]
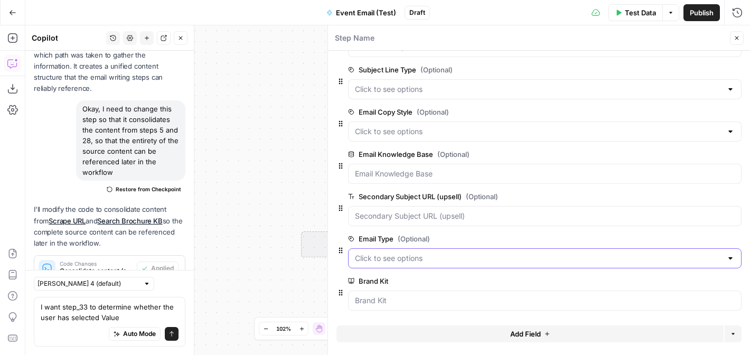
click at [478, 257] on Type "Email Type (Optional)" at bounding box center [538, 258] width 367 height 11
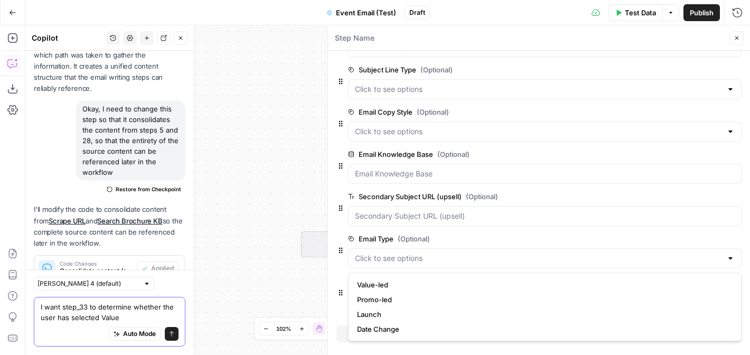
click at [132, 316] on textarea "I want step_33 to determine whether the user has selected Value" at bounding box center [110, 312] width 138 height 21
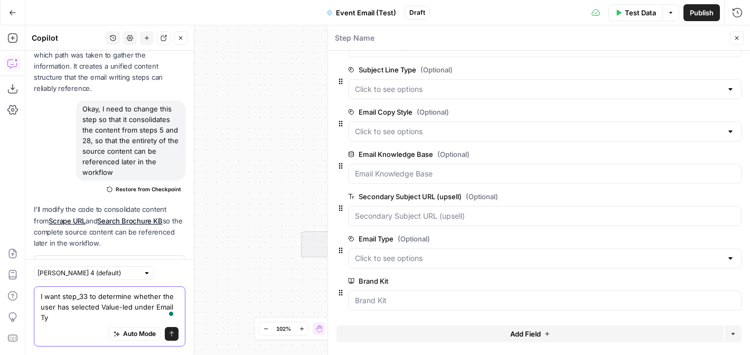
scroll to position [765, 0]
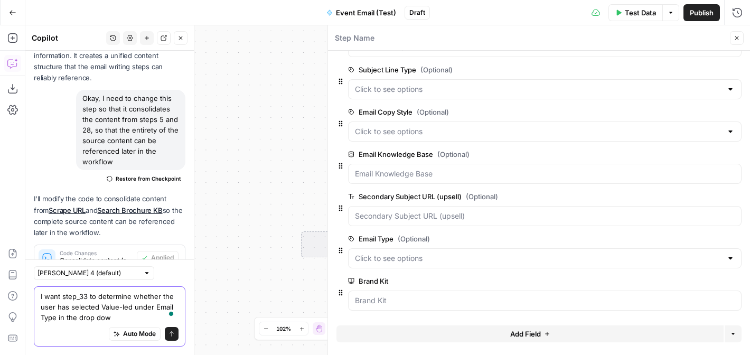
type textarea "I want step_33 to determine whether the user has selected Value-led under Email…"
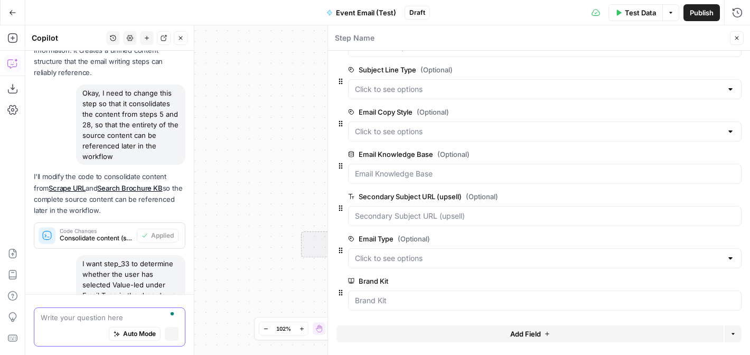
scroll to position [734, 0]
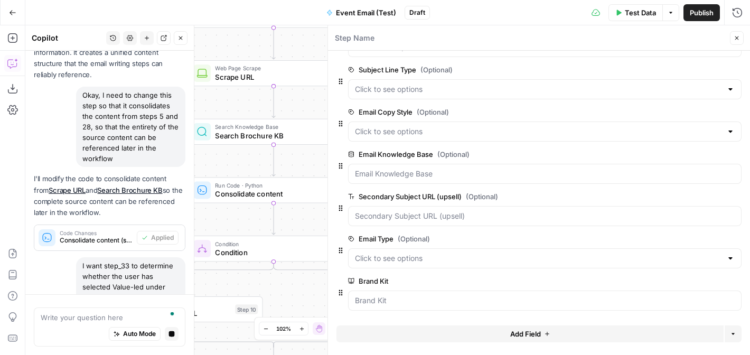
click at [736, 40] on icon "button" at bounding box center [737, 38] width 6 height 6
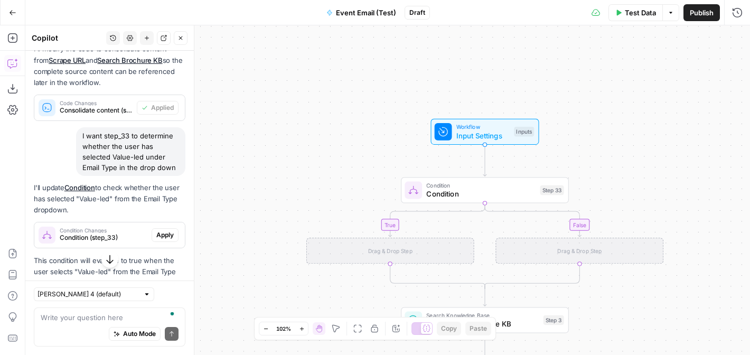
scroll to position [922, 0]
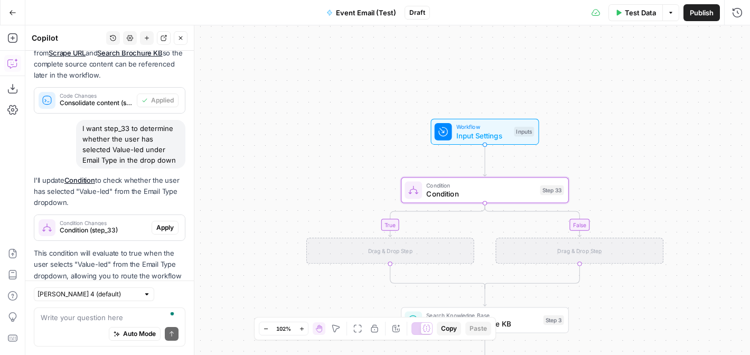
click at [167, 223] on span "Apply" at bounding box center [164, 228] width 17 height 10
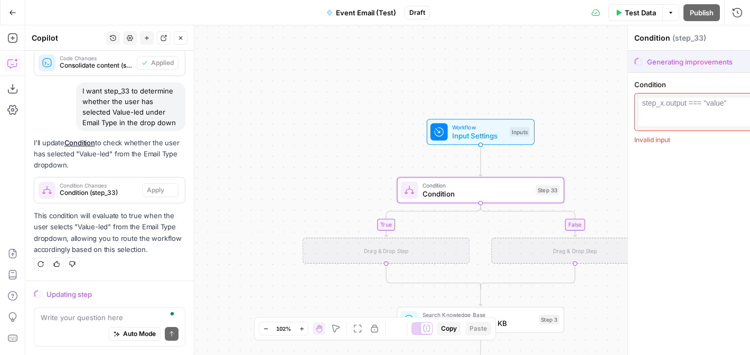
scroll to position [872, 0]
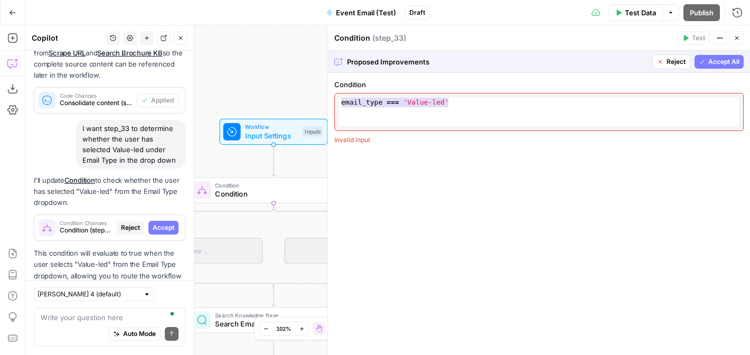
click at [717, 61] on span "Accept All" at bounding box center [723, 62] width 31 height 10
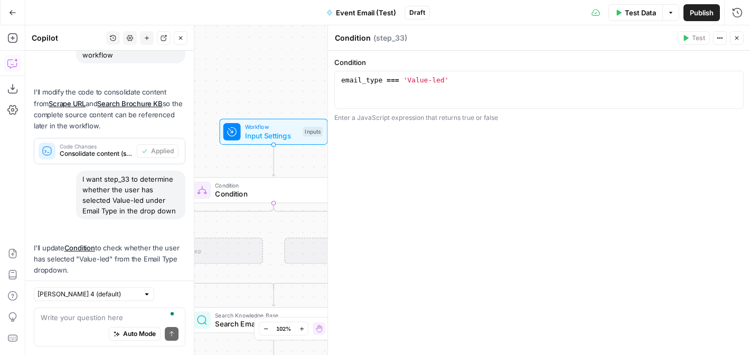
scroll to position [939, 0]
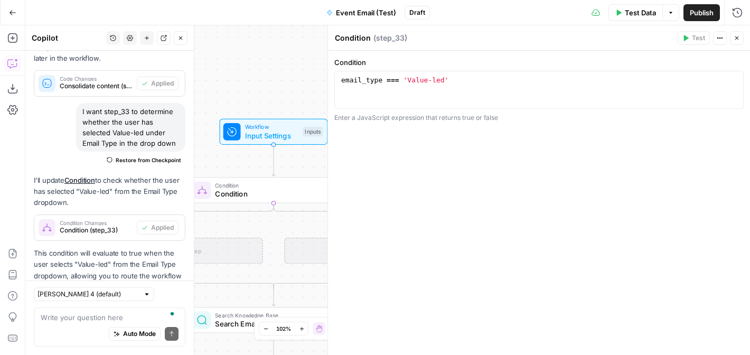
click at [737, 38] on icon "button" at bounding box center [737, 38] width 4 height 4
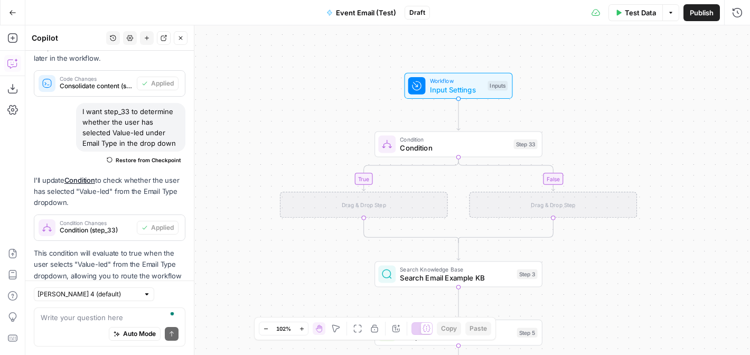
drag, startPoint x: 498, startPoint y: 145, endPoint x: 682, endPoint y: 99, distance: 190.5
click at [682, 99] on div "true true false true false false Workflow Input Settings Inputs Condition Condi…" at bounding box center [387, 190] width 725 height 330
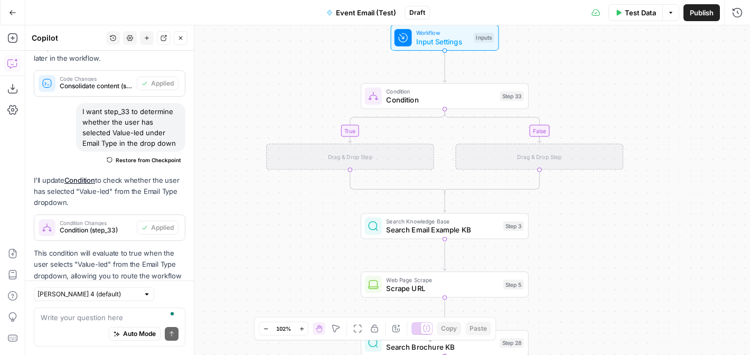
drag, startPoint x: 679, startPoint y: 189, endPoint x: 666, endPoint y: 141, distance: 50.0
click at [666, 141] on div "true true false true false false Workflow Input Settings Inputs Condition Condi…" at bounding box center [387, 190] width 725 height 330
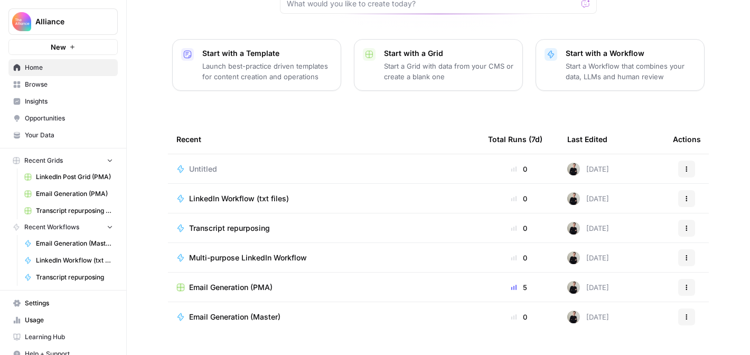
scroll to position [131, 0]
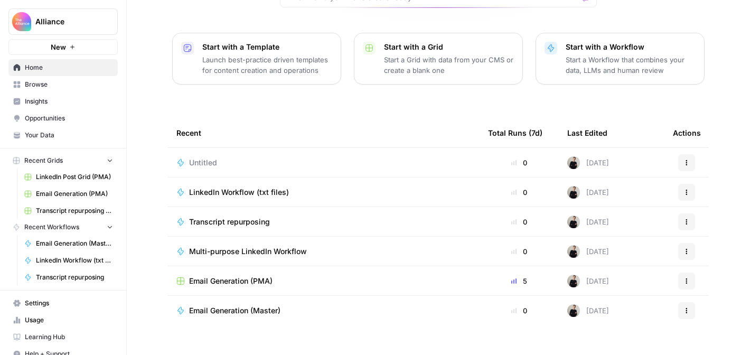
click at [71, 88] on span "Browse" at bounding box center [69, 85] width 88 height 10
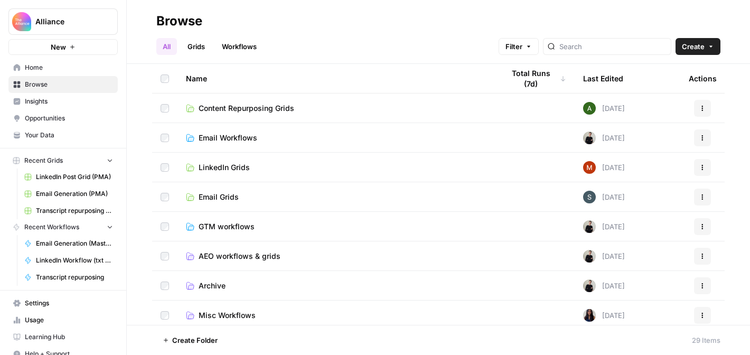
click at [246, 139] on span "Email Workflows" at bounding box center [228, 138] width 59 height 11
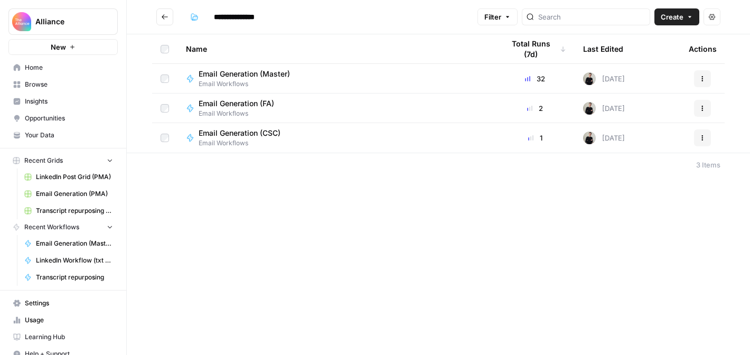
click at [315, 105] on div "Email Generation (FA) Email Workflows" at bounding box center [336, 108] width 301 height 20
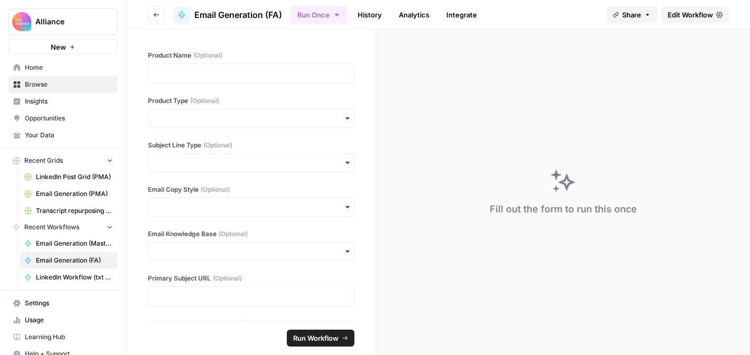
click at [705, 12] on span "Edit Workflow" at bounding box center [690, 15] width 45 height 11
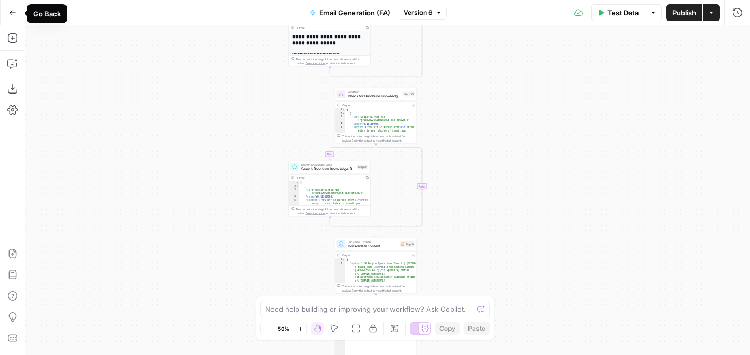
click at [12, 16] on button "Go Back" at bounding box center [12, 12] width 19 height 19
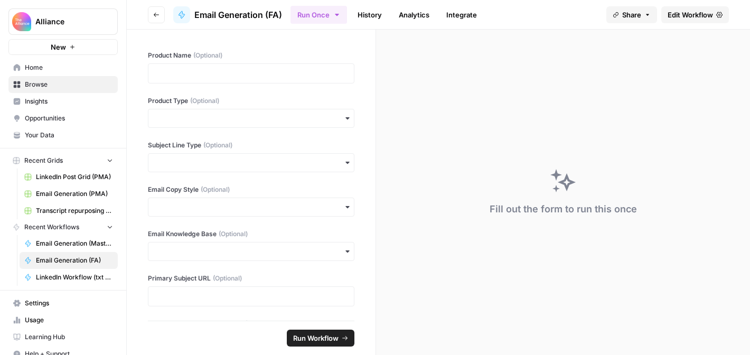
click at [153, 9] on button "Go back" at bounding box center [156, 14] width 17 height 17
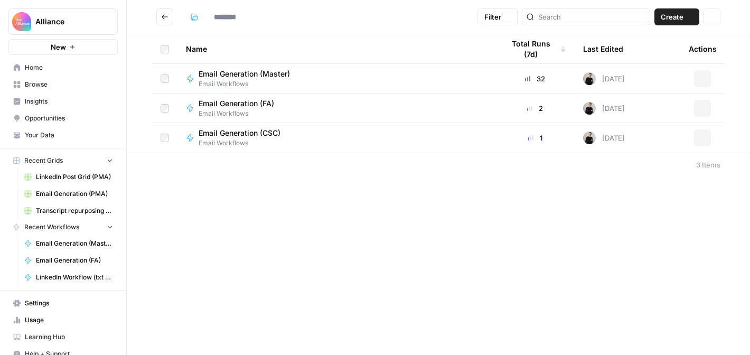
type input "**********"
click at [227, 73] on span "Email Generation (Master)" at bounding box center [244, 74] width 91 height 11
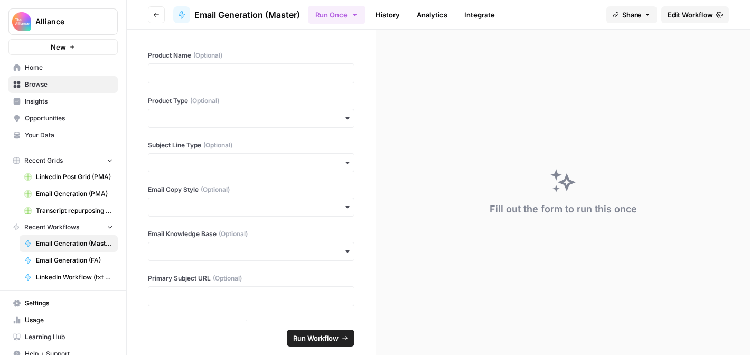
click at [696, 13] on span "Edit Workflow" at bounding box center [690, 15] width 45 height 11
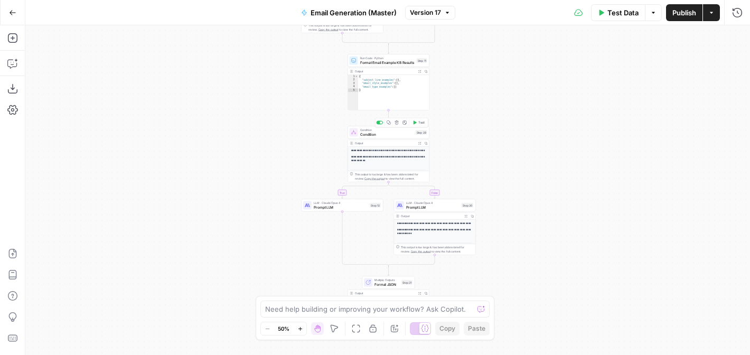
click at [395, 135] on span "Condition" at bounding box center [386, 134] width 53 height 5
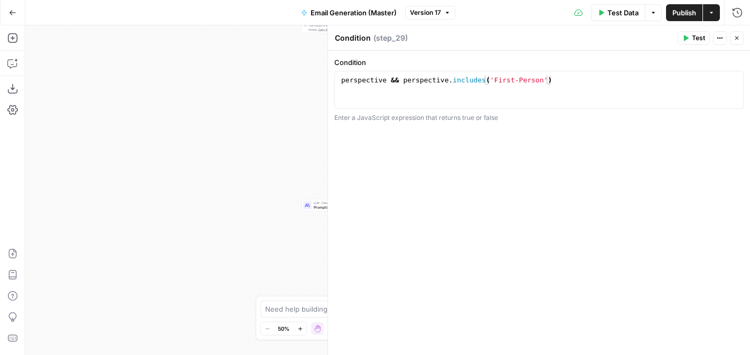
click at [736, 38] on icon "button" at bounding box center [737, 38] width 6 height 6
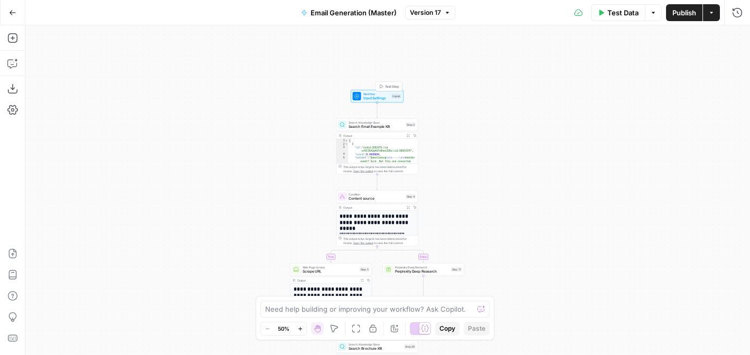
click at [378, 96] on span "Input Settings" at bounding box center [376, 98] width 26 height 5
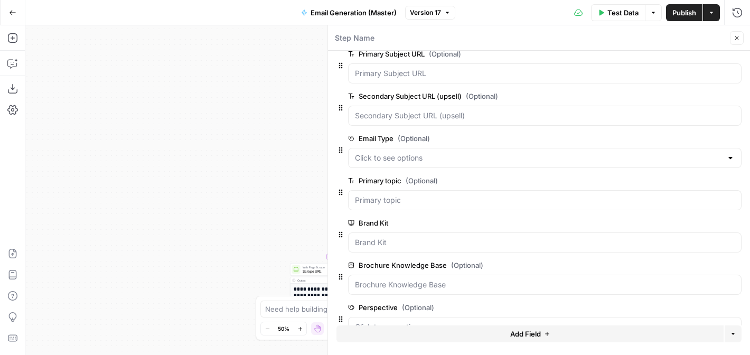
scroll to position [249, 0]
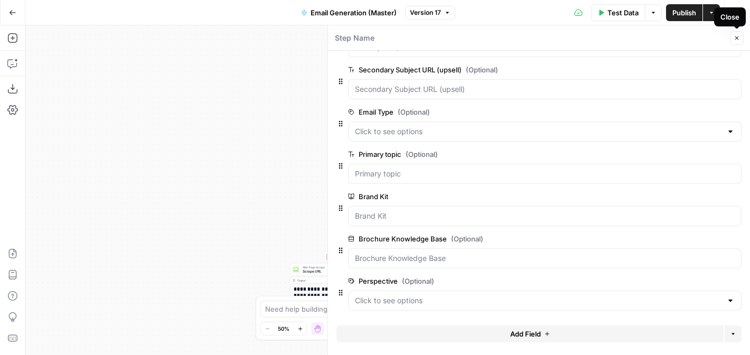
click at [736, 39] on icon "button" at bounding box center [737, 38] width 6 height 6
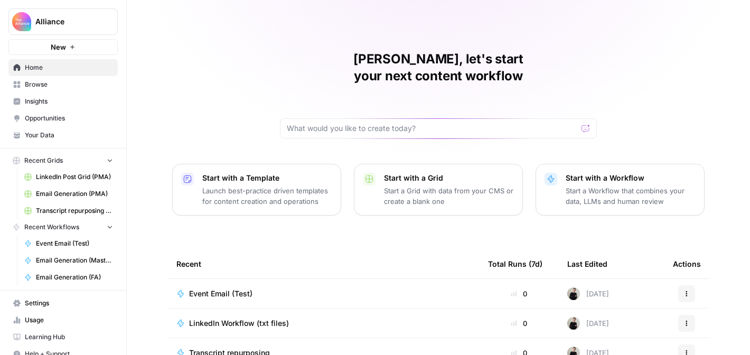
click at [58, 135] on span "Your Data" at bounding box center [69, 135] width 88 height 10
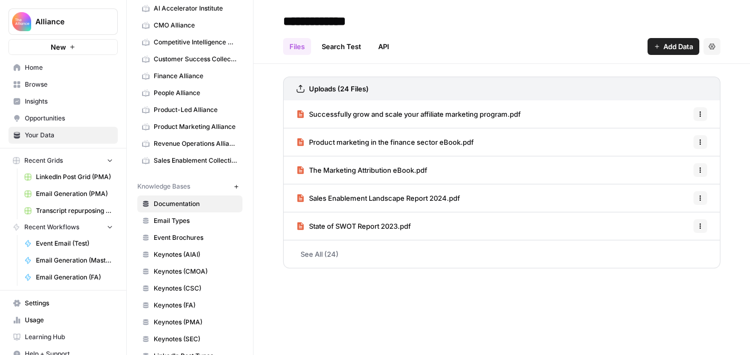
scroll to position [57, 0]
click at [180, 221] on span "Email Types" at bounding box center [196, 220] width 84 height 10
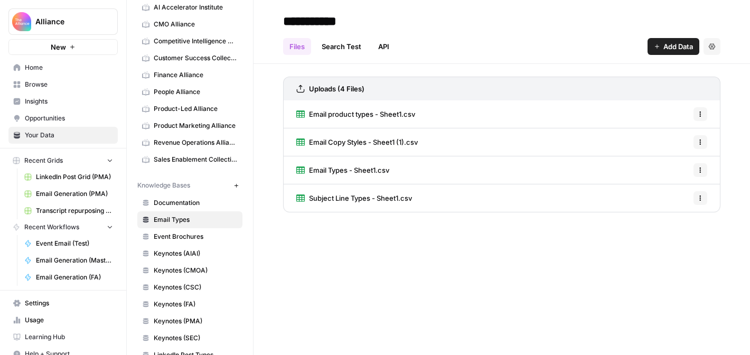
click at [345, 113] on span "Email product types - Sheet1.csv" at bounding box center [362, 114] width 106 height 11
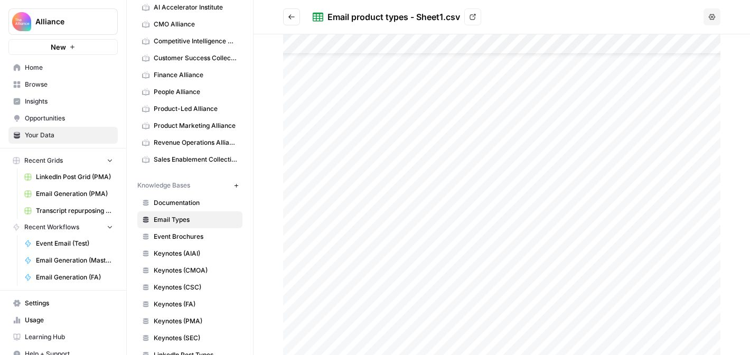
scroll to position [36, 0]
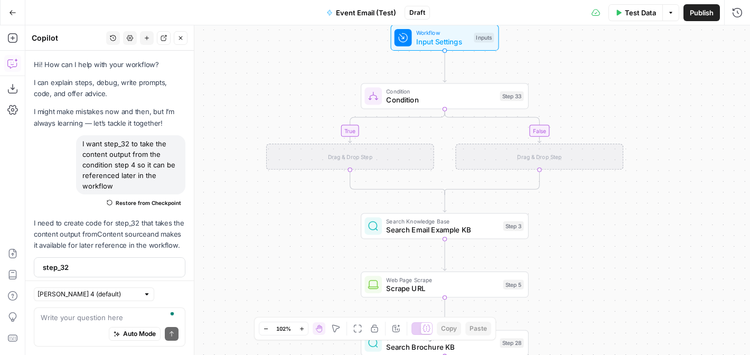
scroll to position [939, 0]
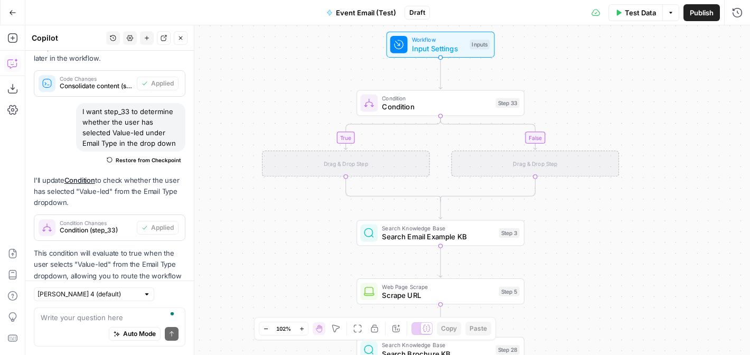
click at [656, 134] on div "true true false true false false Workflow Input Settings Inputs Condition Condi…" at bounding box center [387, 190] width 725 height 330
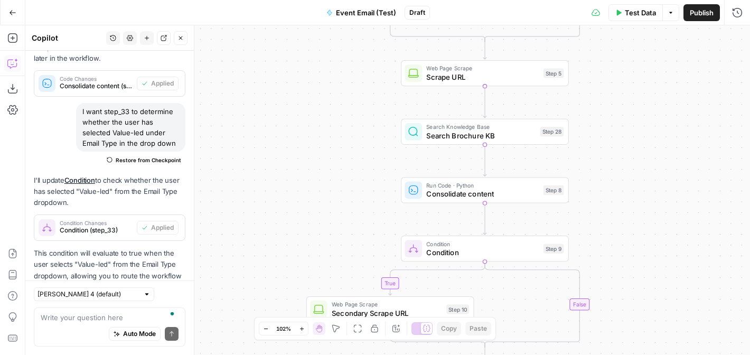
click at [180, 38] on icon "button" at bounding box center [180, 38] width 6 height 6
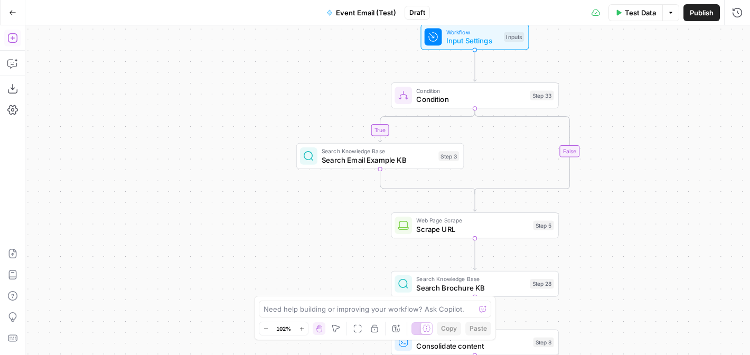
click at [13, 36] on icon "button" at bounding box center [12, 38] width 11 height 11
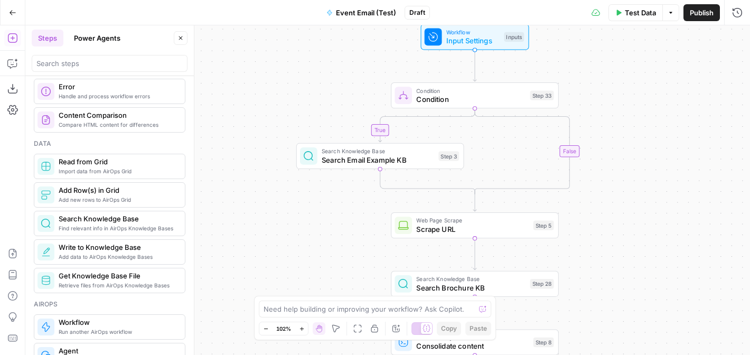
scroll to position [413, 0]
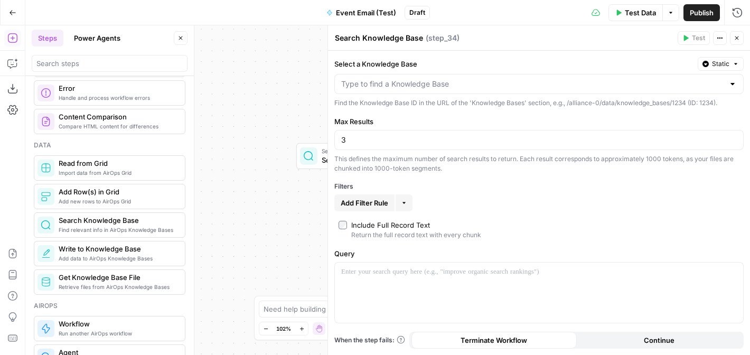
click at [737, 37] on icon "button" at bounding box center [737, 38] width 4 height 4
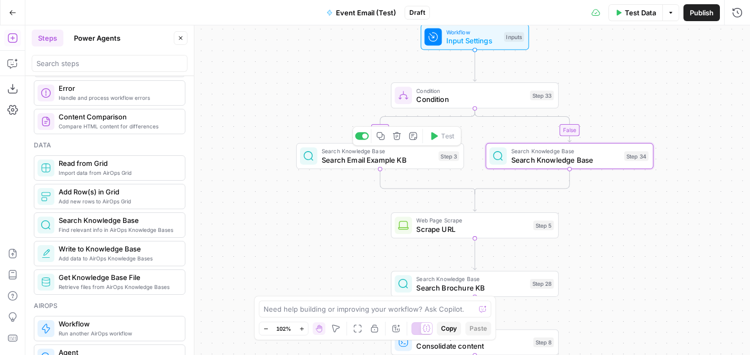
click at [401, 158] on span "Search Email Example KB" at bounding box center [378, 159] width 113 height 11
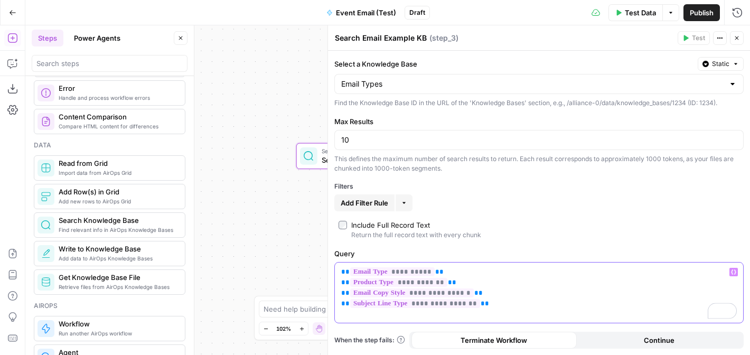
drag, startPoint x: 491, startPoint y: 308, endPoint x: 326, endPoint y: 265, distance: 170.3
click at [328, 265] on div "**********" at bounding box center [539, 190] width 423 height 330
copy p "**********"
click at [739, 39] on icon "button" at bounding box center [737, 38] width 6 height 6
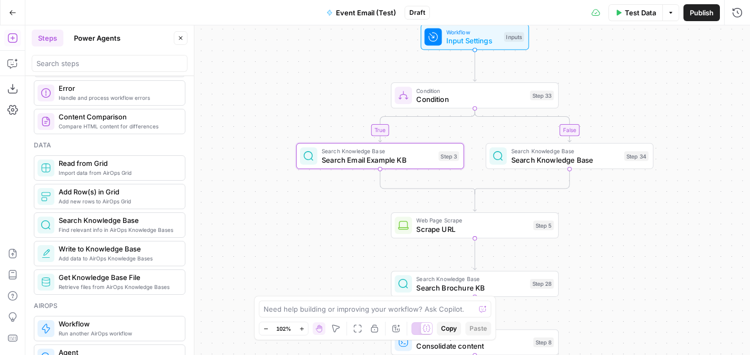
click at [577, 162] on span "Search Knowledge Base" at bounding box center [565, 159] width 109 height 11
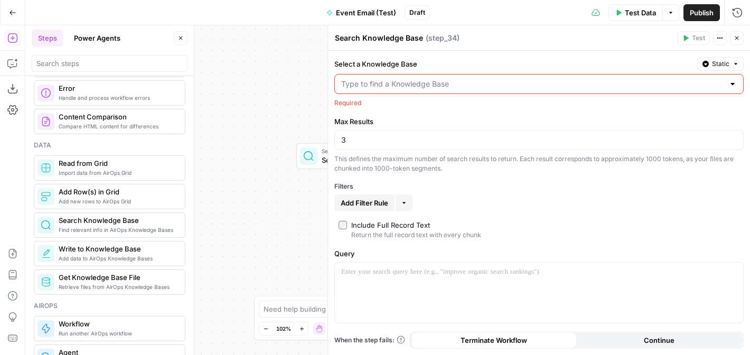
click at [629, 75] on div at bounding box center [538, 84] width 409 height 20
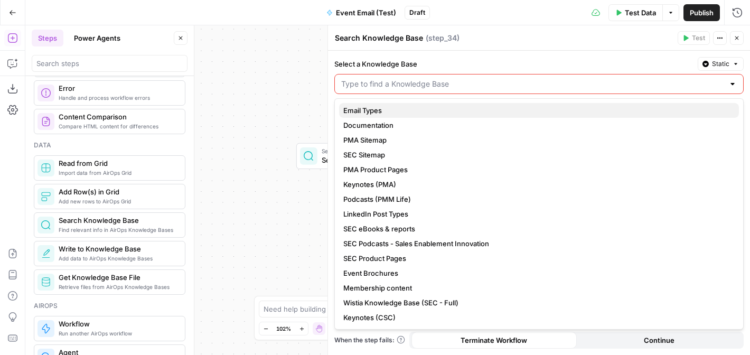
click at [594, 114] on span "Email Types" at bounding box center [536, 110] width 387 height 11
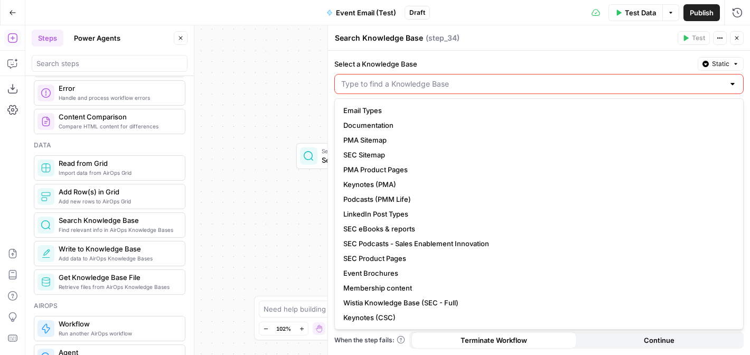
type input "Email Types"
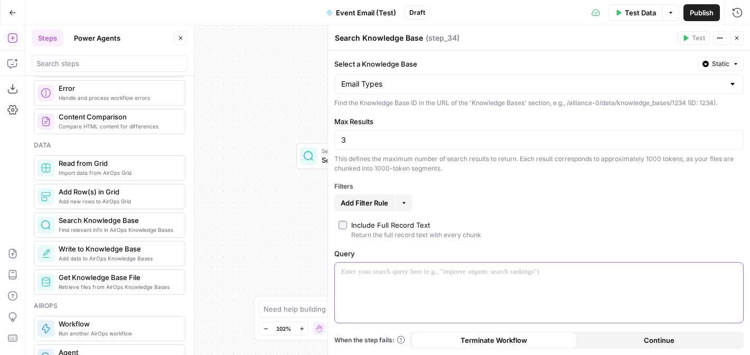
click at [465, 278] on div at bounding box center [539, 293] width 408 height 60
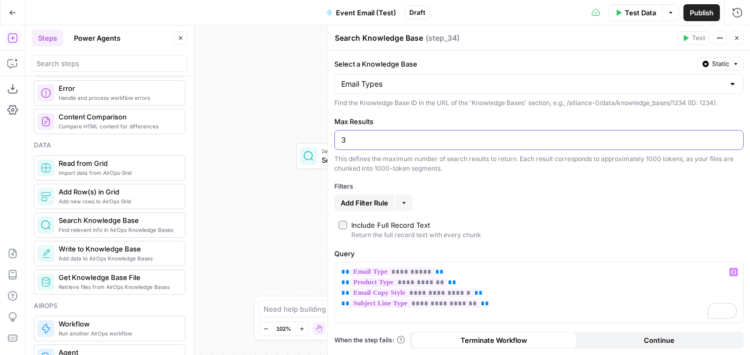
drag, startPoint x: 365, startPoint y: 142, endPoint x: 335, endPoint y: 141, distance: 30.1
click at [335, 141] on div "3" at bounding box center [538, 140] width 409 height 20
type input "5"
click at [738, 41] on icon "button" at bounding box center [737, 38] width 6 height 6
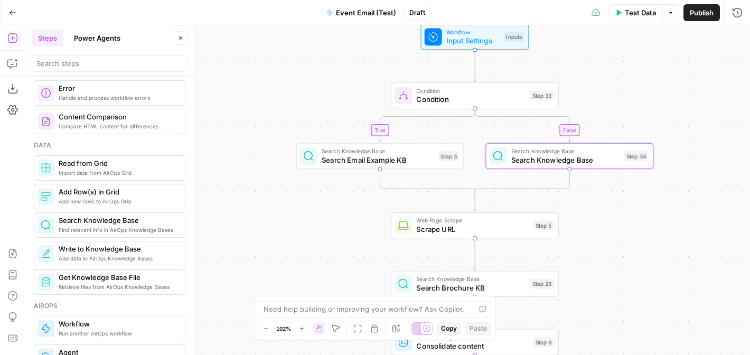
click at [404, 157] on span "Search Email Example KB" at bounding box center [378, 159] width 113 height 11
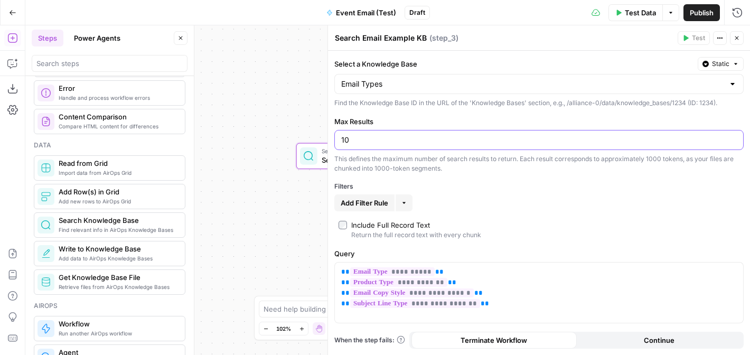
drag, startPoint x: 400, startPoint y: 141, endPoint x: 337, endPoint y: 135, distance: 63.1
click at [337, 135] on div "10" at bounding box center [538, 140] width 409 height 20
type input "5"
click at [485, 118] on label "Max Results" at bounding box center [538, 121] width 409 height 11
click at [485, 135] on input "5" at bounding box center [539, 140] width 396 height 11
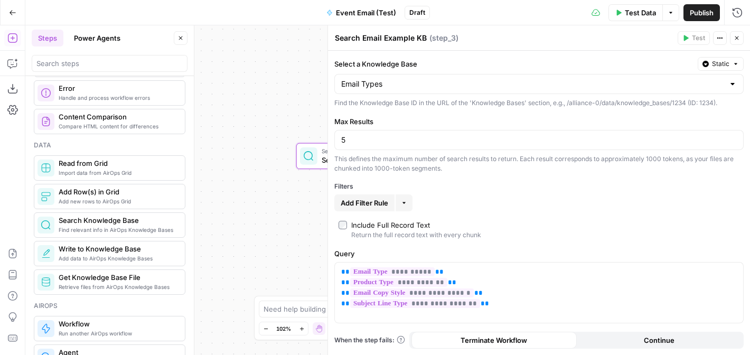
click at [743, 38] on button "Close" at bounding box center [737, 38] width 14 height 14
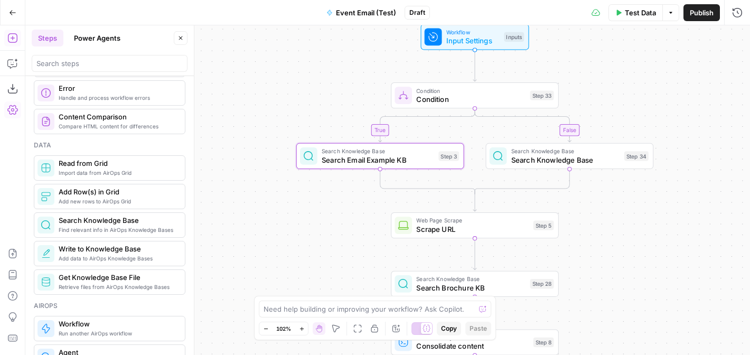
click at [12, 53] on div "Add Steps Copilot Download as JSON Settings Import JSON AirOps Academy Help Giv…" at bounding box center [12, 190] width 25 height 330
click at [12, 61] on icon "button" at bounding box center [12, 63] width 11 height 11
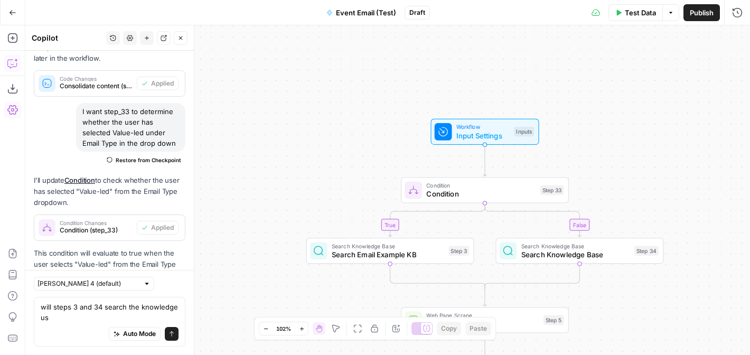
scroll to position [950, 0]
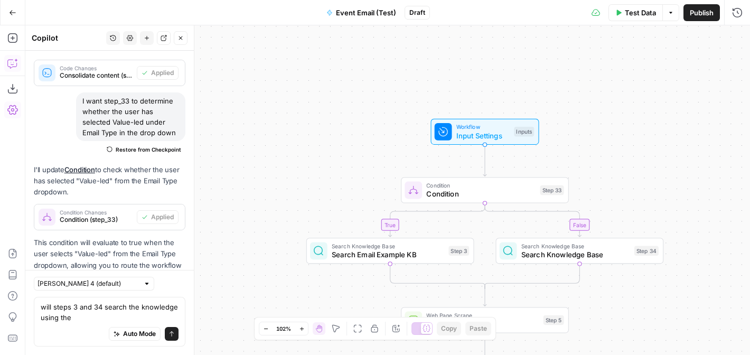
type textarea "will steps 3 and 34 search the knowledge using the"
drag, startPoint x: 81, startPoint y: 320, endPoint x: 27, endPoint y: 294, distance: 59.5
click at [27, 294] on div "Claude Sonnet 4 (default) will steps 3 and 34 search the knowledge using the wi…" at bounding box center [109, 312] width 169 height 85
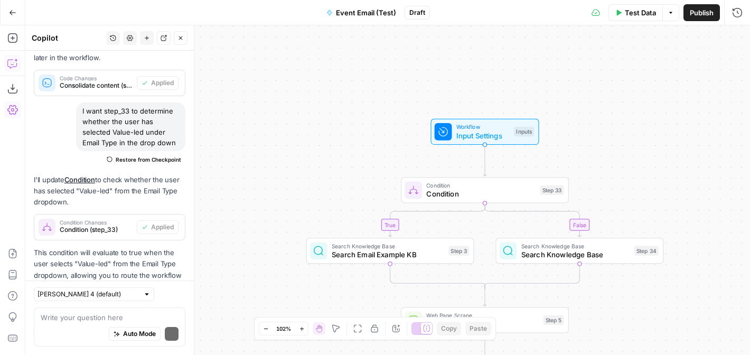
scroll to position [939, 0]
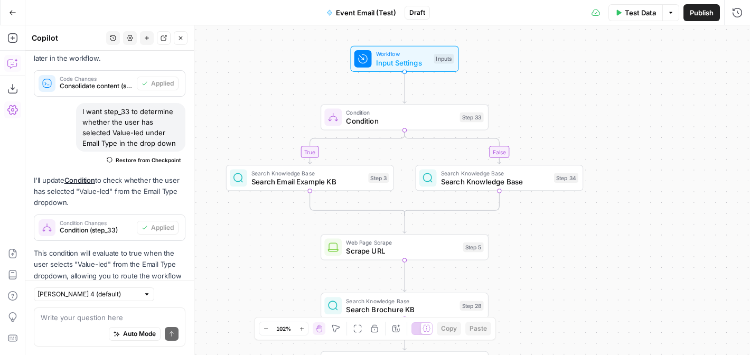
drag, startPoint x: 652, startPoint y: 180, endPoint x: 572, endPoint y: 107, distance: 108.4
click at [572, 107] on div "true true false true false false Workflow Input Settings Inputs Condition Condi…" at bounding box center [387, 190] width 725 height 330
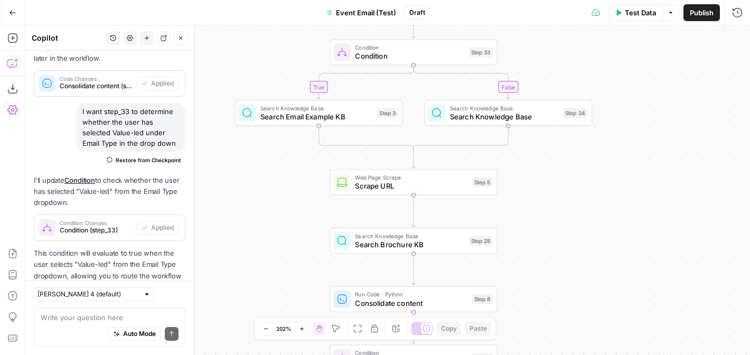
drag, startPoint x: 647, startPoint y: 182, endPoint x: 656, endPoint y: 117, distance: 65.6
click at [656, 117] on div "true true false true false false Workflow Input Settings Inputs Condition Condi…" at bounding box center [387, 190] width 725 height 330
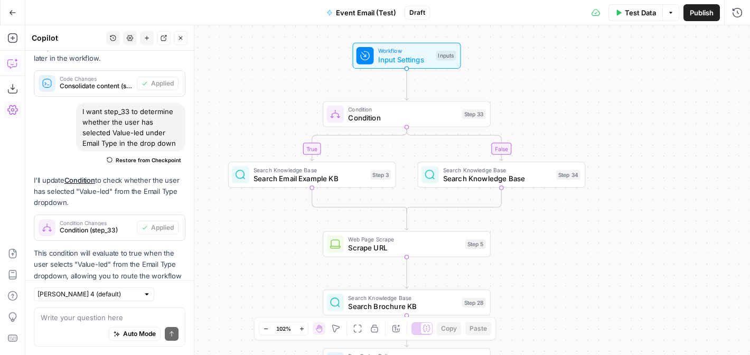
drag, startPoint x: 643, startPoint y: 87, endPoint x: 640, endPoint y: 200, distance: 113.1
click at [640, 200] on div "true true false true false false Workflow Input Settings Inputs Condition Condi…" at bounding box center [387, 190] width 725 height 330
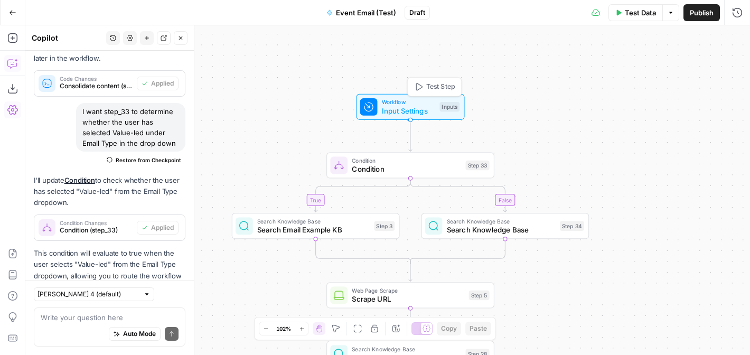
click at [415, 105] on span "Workflow" at bounding box center [408, 102] width 53 height 8
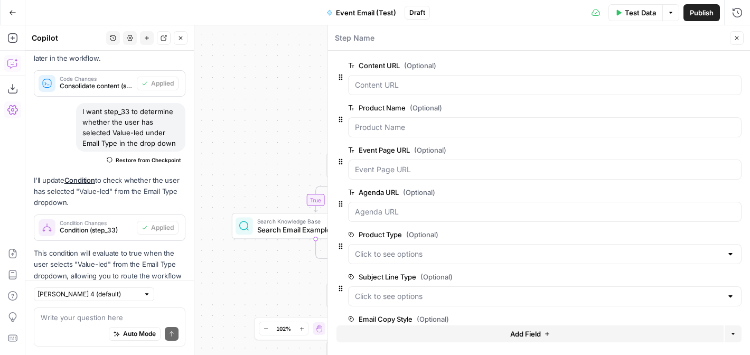
click at [737, 38] on icon "button" at bounding box center [737, 38] width 4 height 4
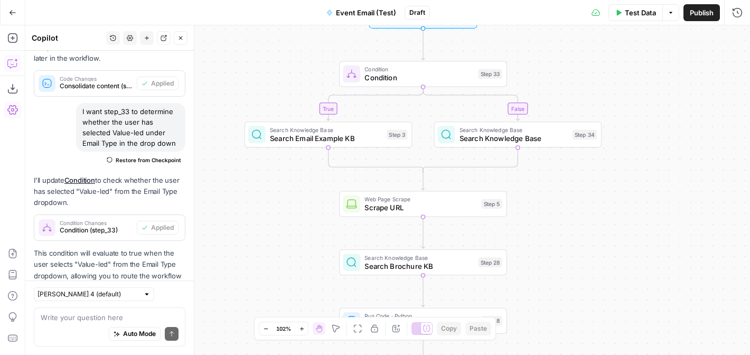
drag, startPoint x: 633, startPoint y: 211, endPoint x: 646, endPoint y: 119, distance: 92.3
click at [646, 119] on div "true true false true false false Workflow Input Settings Inputs Condition Condi…" at bounding box center [387, 190] width 725 height 330
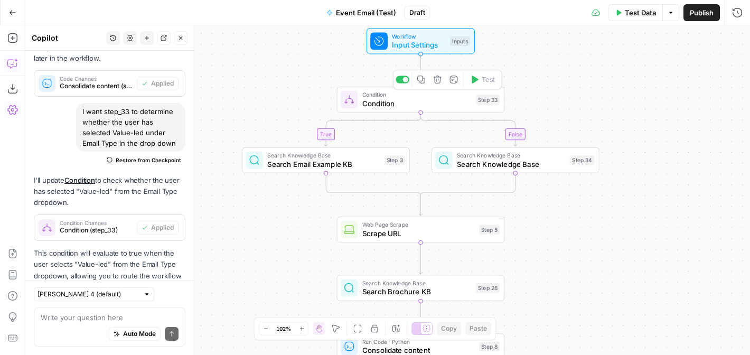
click at [437, 80] on icon "button" at bounding box center [437, 79] width 8 height 8
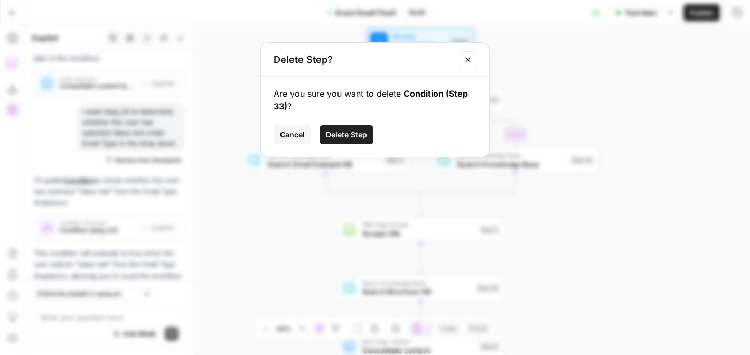
click at [346, 136] on span "Delete Step" at bounding box center [346, 134] width 41 height 11
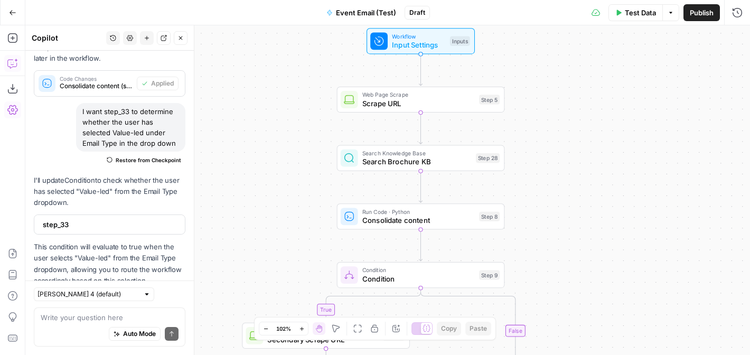
scroll to position [933, 0]
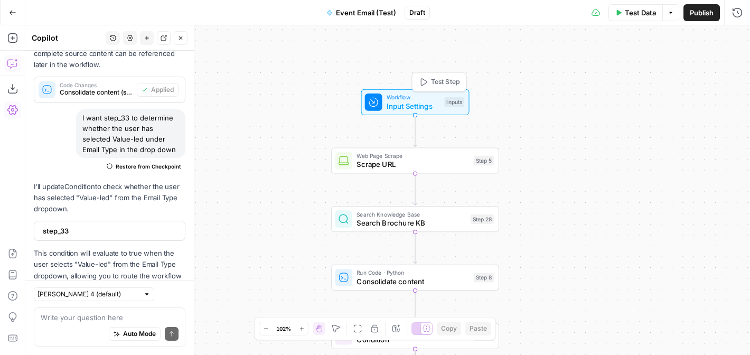
click at [407, 100] on span "Input Settings" at bounding box center [413, 105] width 53 height 11
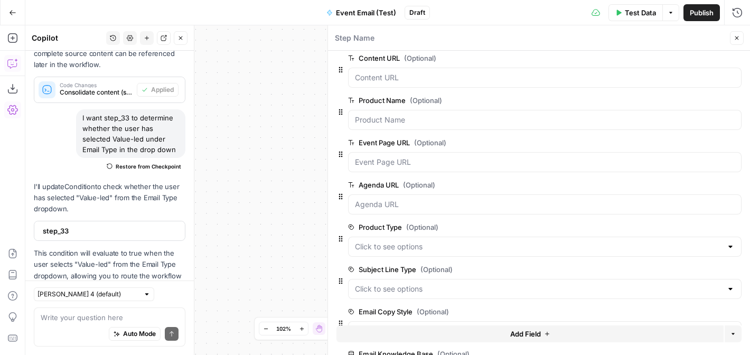
scroll to position [0, 0]
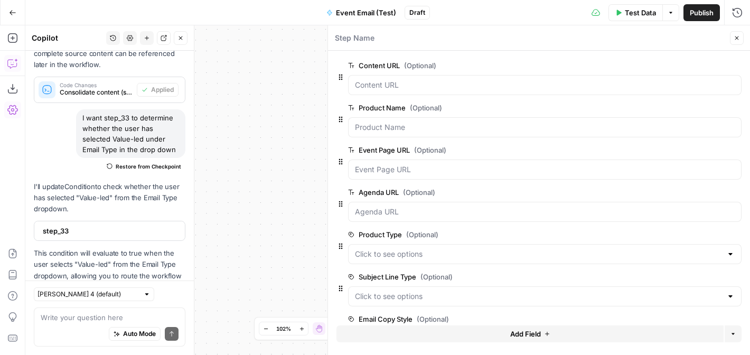
click at [736, 65] on icon "button" at bounding box center [736, 66] width 6 height 6
click at [734, 38] on icon "button" at bounding box center [737, 38] width 6 height 6
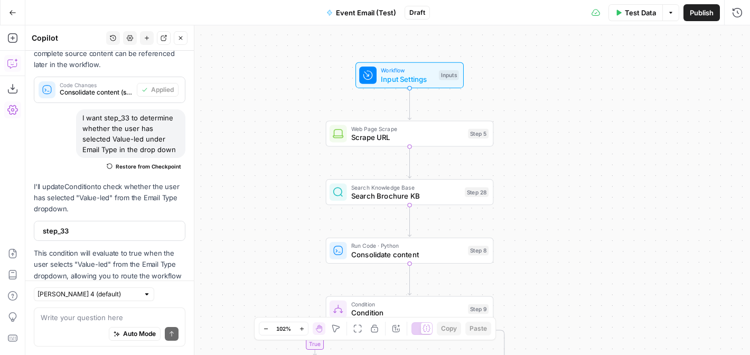
click at [363, 12] on span "Event Email (Test)" at bounding box center [366, 12] width 60 height 11
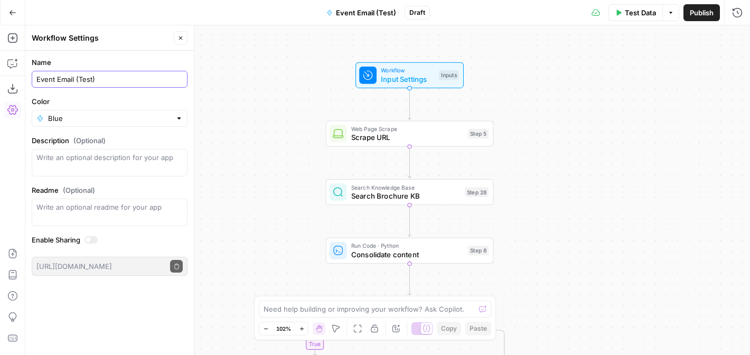
click at [55, 80] on input "Event Email (Test)" at bounding box center [109, 79] width 146 height 11
type input "Event Promo Email (Test)"
click at [558, 94] on div "true true false false Workflow Input Settings Inputs Web Page Scrape Scrape URL…" at bounding box center [387, 190] width 725 height 330
click at [438, 81] on div "Workflow Input Settings Inputs Test Step" at bounding box center [409, 75] width 100 height 18
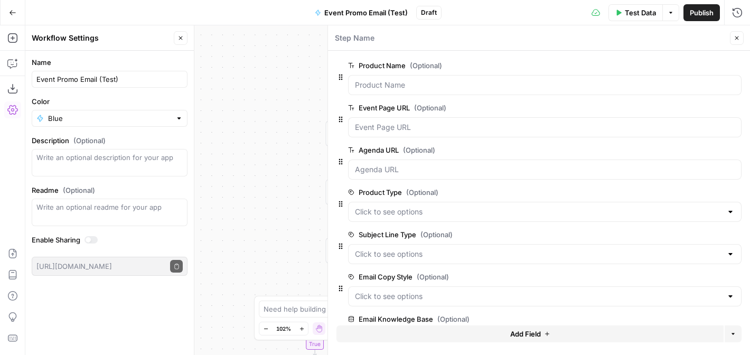
click at [523, 330] on span "Add Field" at bounding box center [525, 334] width 31 height 11
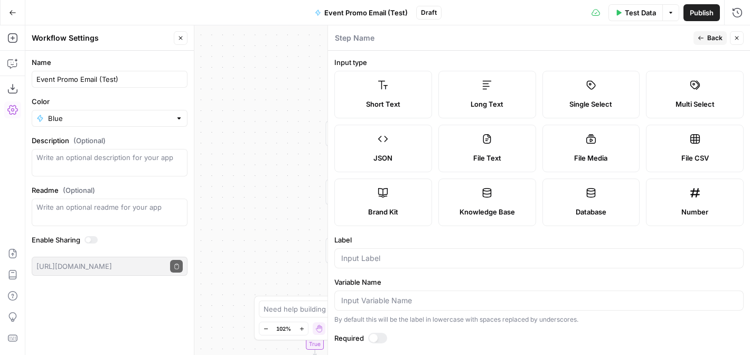
click at [689, 95] on label "Multi Select" at bounding box center [695, 95] width 98 height 48
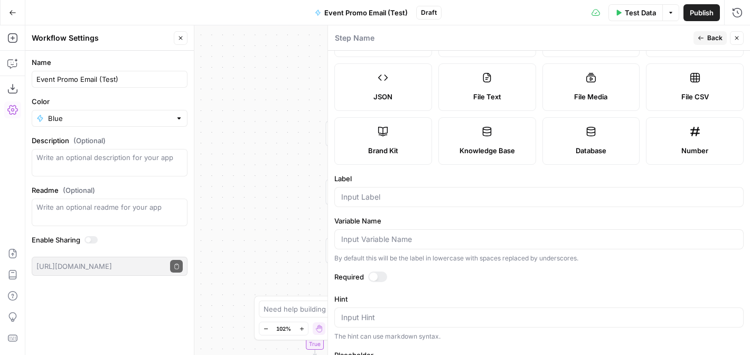
scroll to position [62, 0]
click at [520, 194] on input "Label" at bounding box center [539, 196] width 396 height 11
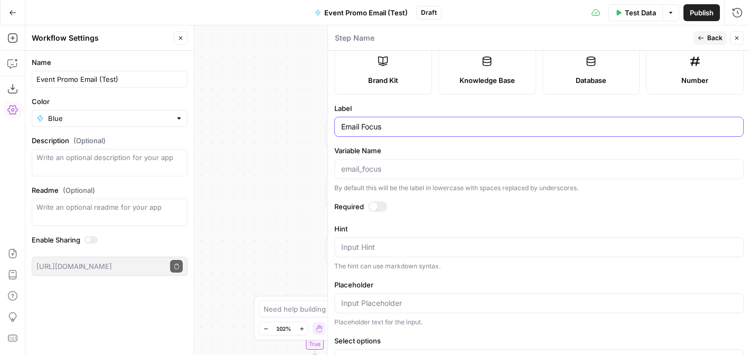
scroll to position [209, 0]
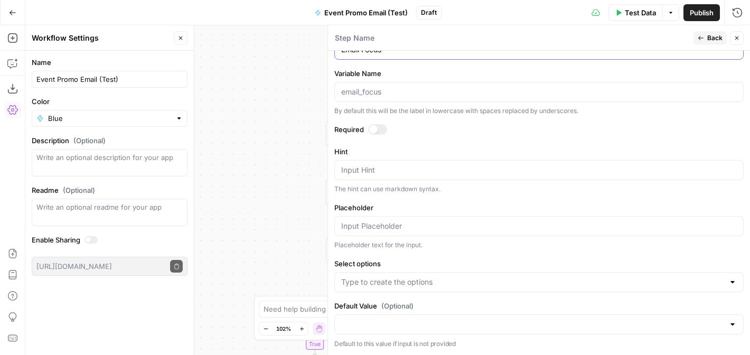
type input "Email Focus"
click at [456, 280] on input "Select options" at bounding box center [532, 282] width 383 height 11
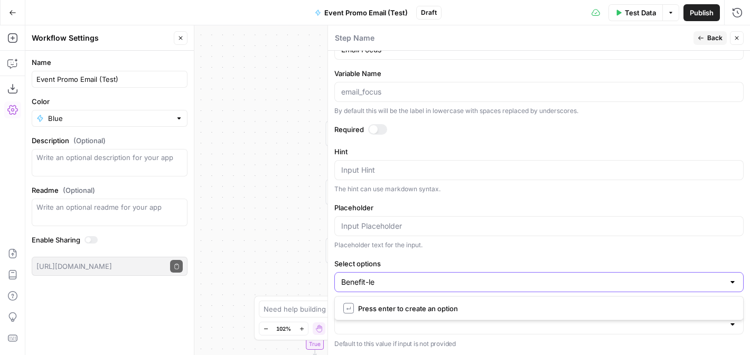
type input "Benefit-led"
type input "Price-led"
type input "Agenda-led"
type input "Speaker-led"
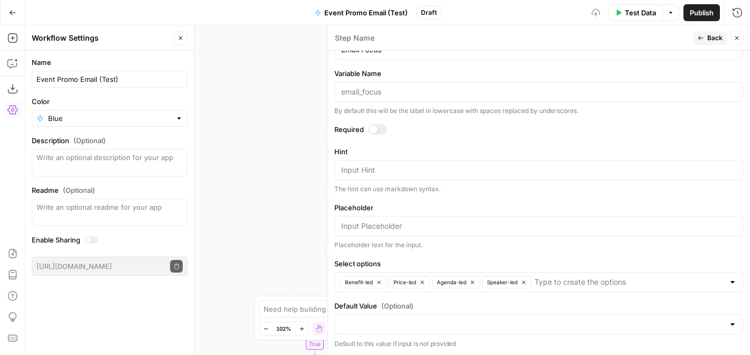
click at [565, 244] on div "Placeholder text for the input." at bounding box center [538, 245] width 409 height 10
click at [734, 37] on icon "button" at bounding box center [737, 38] width 6 height 6
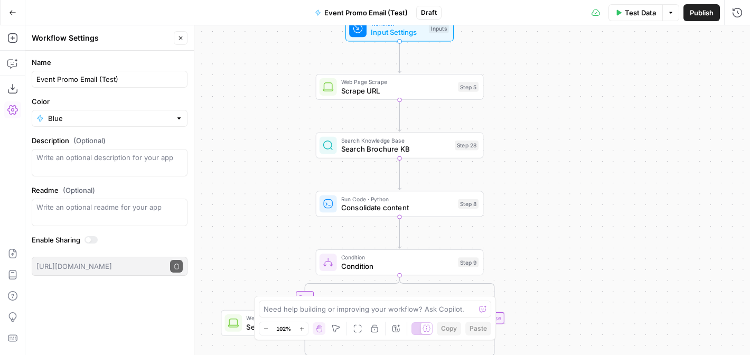
click at [181, 37] on icon "button" at bounding box center [181, 38] width 4 height 4
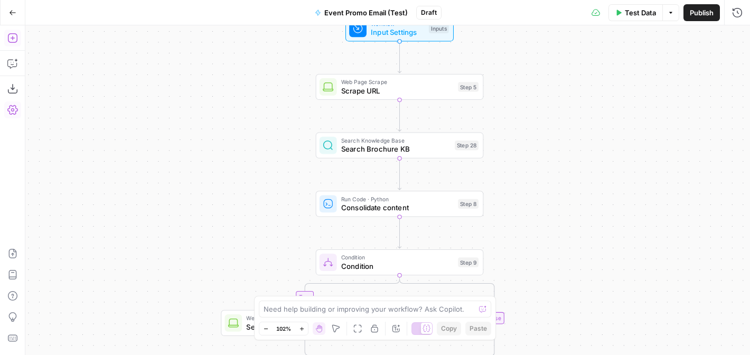
click at [8, 38] on icon "button" at bounding box center [12, 38] width 10 height 10
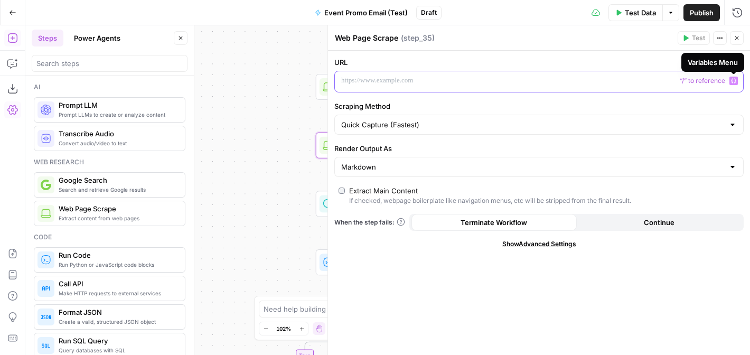
click at [733, 79] on icon "button" at bounding box center [733, 80] width 5 height 5
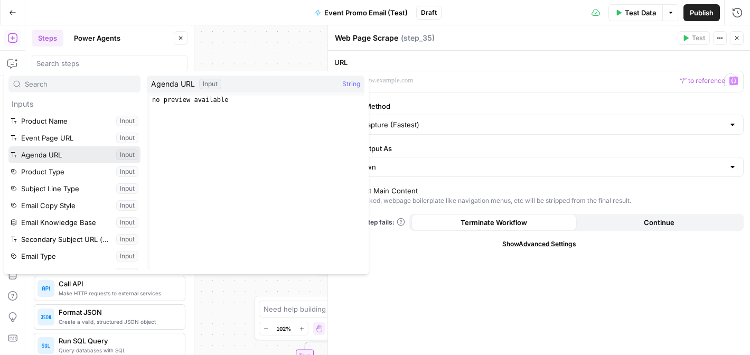
click at [64, 152] on button "Select variable Agenda URL" at bounding box center [74, 154] width 132 height 17
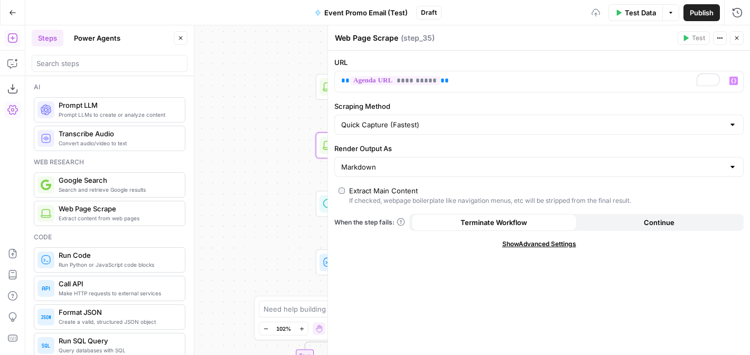
click at [735, 40] on icon "button" at bounding box center [737, 38] width 6 height 6
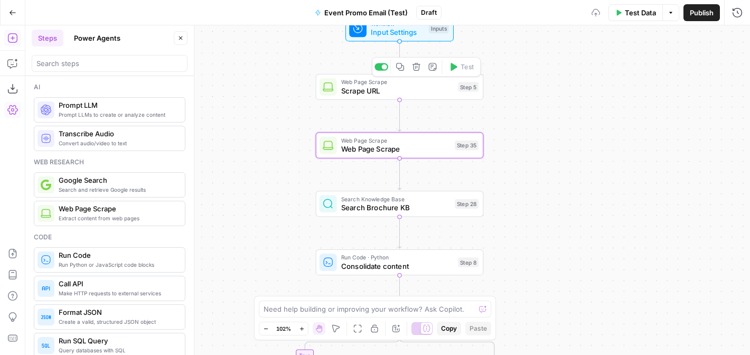
click at [422, 82] on span "Web Page Scrape" at bounding box center [397, 82] width 113 height 8
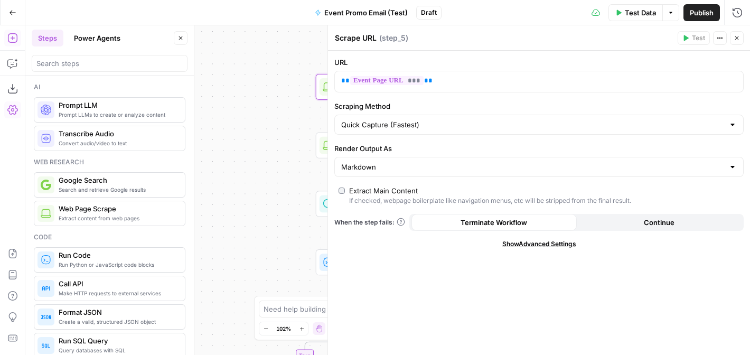
click at [739, 37] on icon "button" at bounding box center [737, 38] width 6 height 6
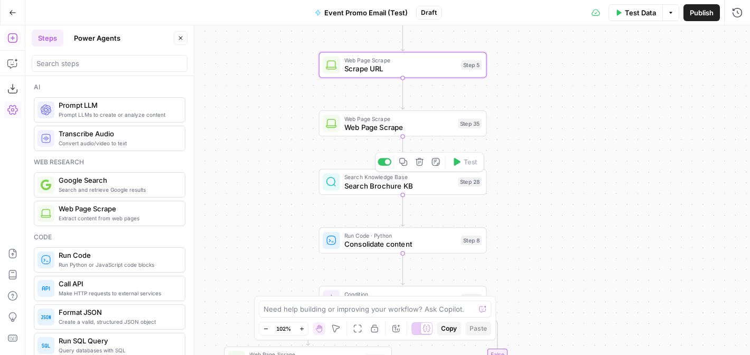
click at [424, 184] on span "Search Brochure KB" at bounding box center [398, 185] width 109 height 11
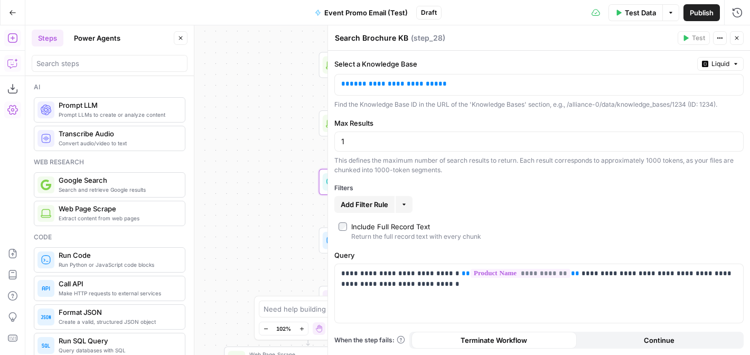
click at [9, 56] on button "Copilot" at bounding box center [12, 63] width 17 height 17
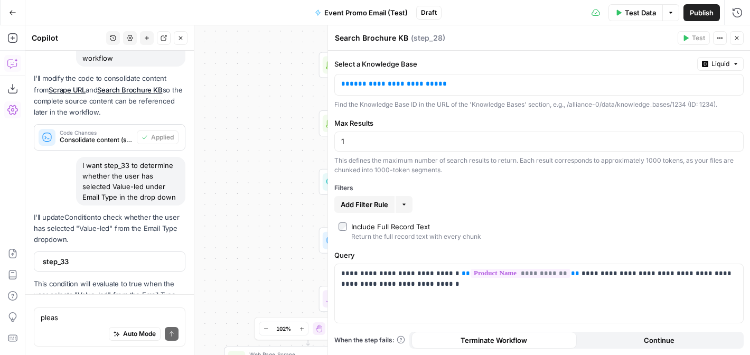
scroll to position [933, 0]
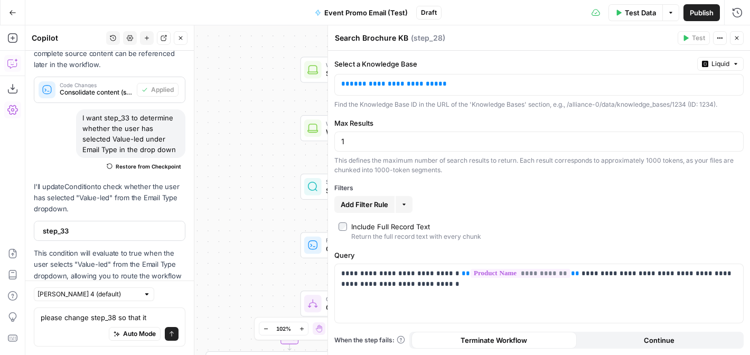
drag, startPoint x: 239, startPoint y: 195, endPoint x: 170, endPoint y: 209, distance: 70.7
click at [170, 209] on body "Alliance New Home Browse Insights Opportunities Your Data Recent Grids LinkedIn…" at bounding box center [375, 177] width 750 height 355
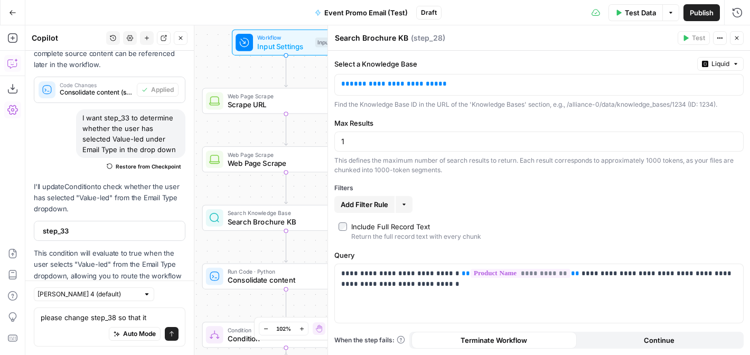
drag, startPoint x: 233, startPoint y: 145, endPoint x: 186, endPoint y: 167, distance: 52.2
click at [186, 167] on body "Alliance New Home Browse Insights Opportunities Your Data Recent Grids LinkedIn…" at bounding box center [375, 177] width 750 height 355
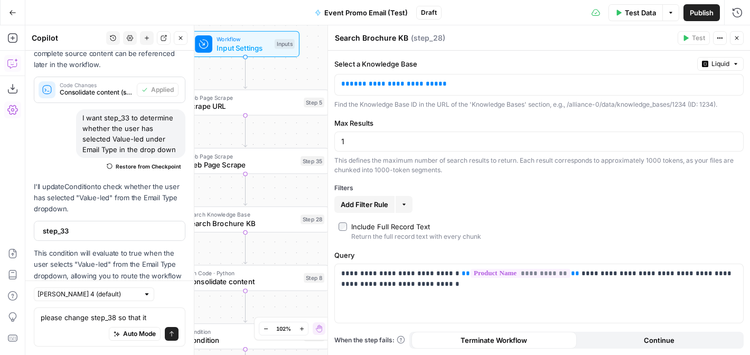
drag, startPoint x: 254, startPoint y: 135, endPoint x: 213, endPoint y: 136, distance: 40.7
click at [213, 136] on div "true true false false Workflow Input Settings Inputs Web Page Scrape Scrape URL…" at bounding box center [387, 190] width 725 height 330
click at [153, 314] on textarea "please change step_38 so that it" at bounding box center [110, 317] width 138 height 11
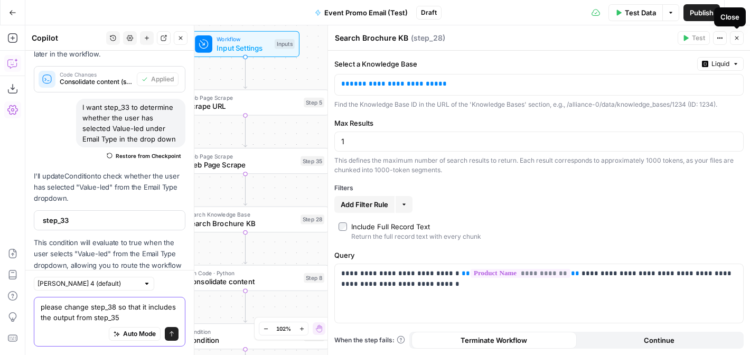
type textarea "please change step_38 so that it includes the output from step_35"
click at [737, 35] on icon "button" at bounding box center [737, 38] width 6 height 6
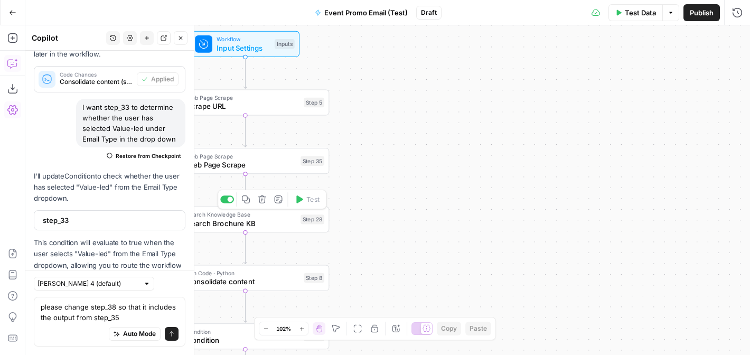
click at [266, 219] on span "Search Brochure KB" at bounding box center [241, 223] width 109 height 11
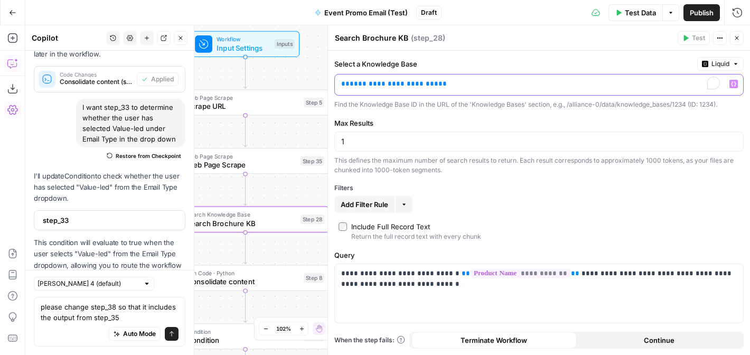
drag, startPoint x: 672, startPoint y: 88, endPoint x: 463, endPoint y: 61, distance: 211.0
click at [463, 61] on div "**********" at bounding box center [538, 83] width 409 height 52
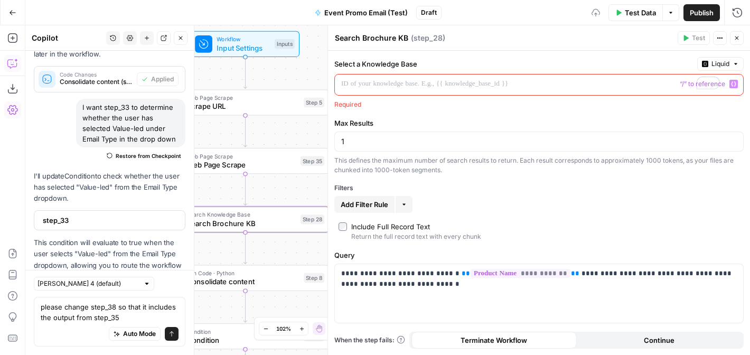
click at [713, 61] on span "Liquid" at bounding box center [721, 64] width 18 height 10
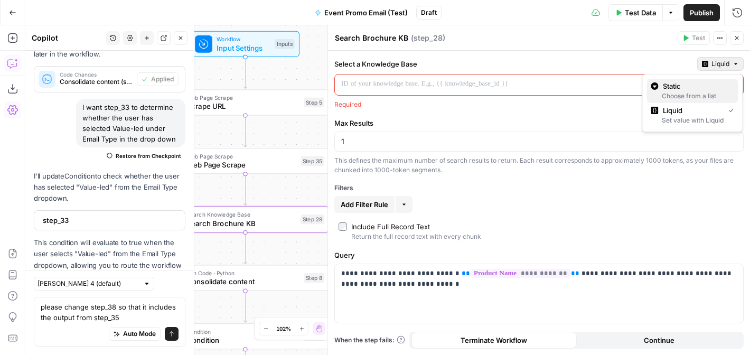
click at [691, 88] on span "Static" at bounding box center [696, 86] width 67 height 11
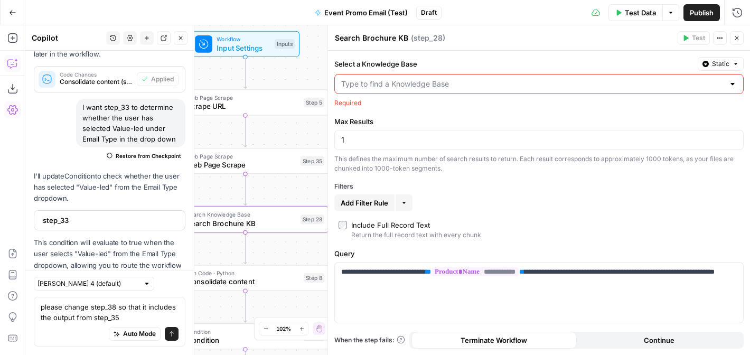
click at [699, 83] on input "Select a Knowledge Base" at bounding box center [532, 84] width 383 height 11
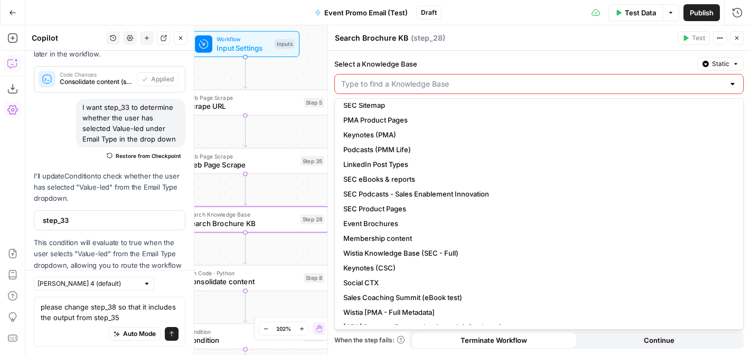
scroll to position [49, 0]
click at [429, 222] on span "Event Brochures" at bounding box center [536, 224] width 387 height 11
type input "Event Brochures"
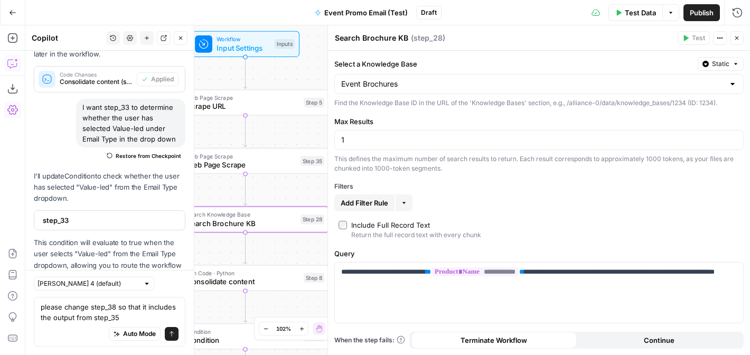
click at [736, 35] on icon "button" at bounding box center [737, 38] width 6 height 6
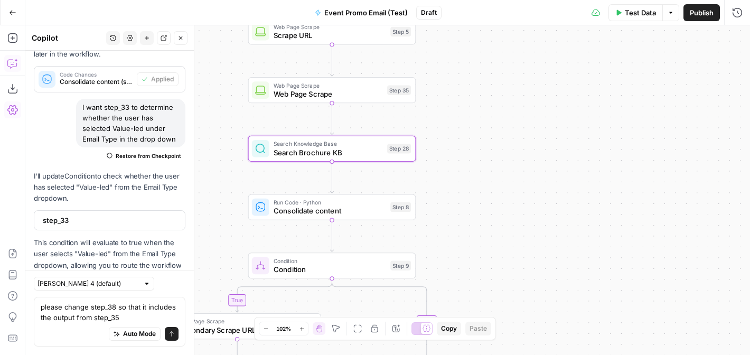
drag, startPoint x: 407, startPoint y: 189, endPoint x: 494, endPoint y: 118, distance: 111.9
click at [494, 118] on div "true true false false Workflow Input Settings Inputs Web Page Scrape Scrape URL…" at bounding box center [387, 190] width 725 height 330
click at [113, 305] on textarea "please change step_38 so that it includes the output from step_35" at bounding box center [110, 312] width 138 height 21
click at [129, 317] on textarea "please change step_8 so that it includes the output from step_35" at bounding box center [110, 312] width 138 height 21
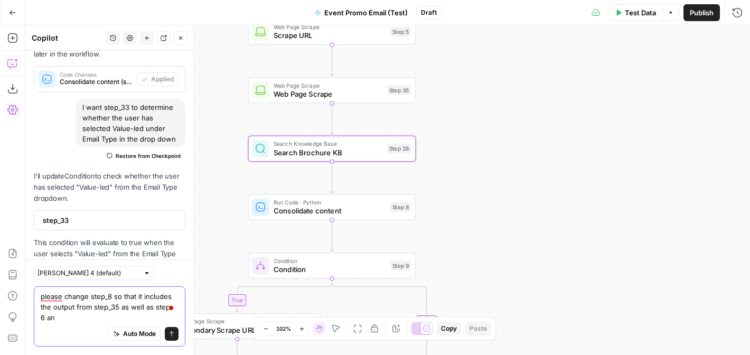
scroll to position [954, 0]
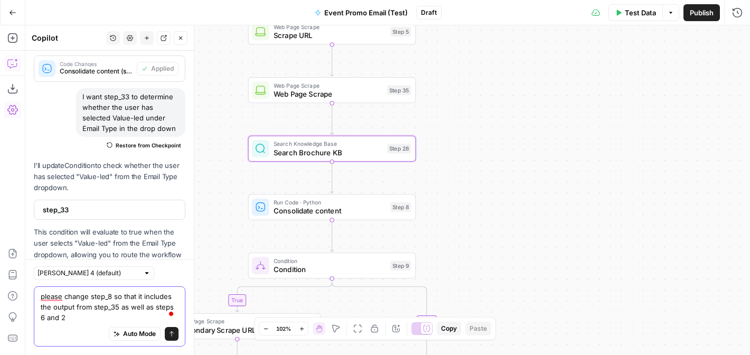
type textarea "please change step_8 so that it includes the output from step_35 as well as ste…"
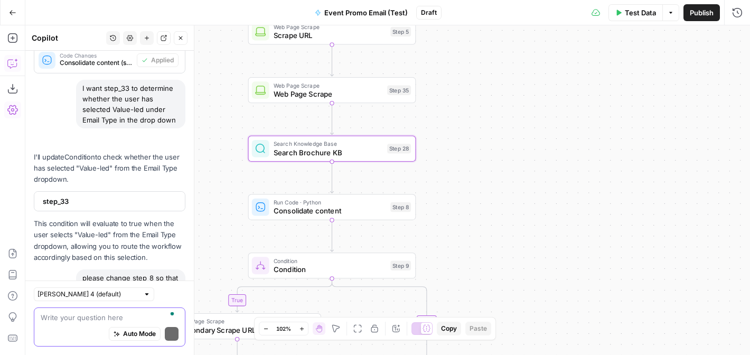
scroll to position [1061, 0]
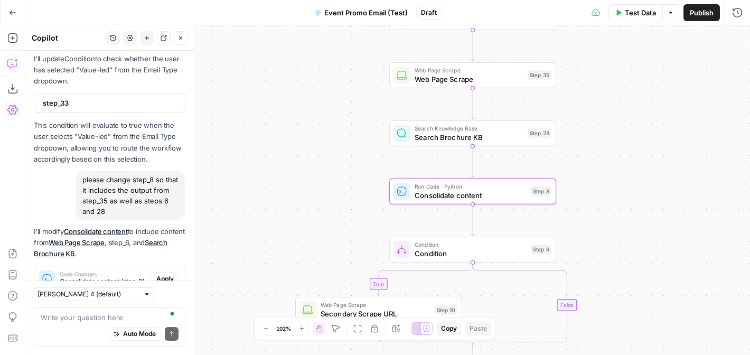
click at [169, 274] on span "Apply" at bounding box center [164, 279] width 17 height 10
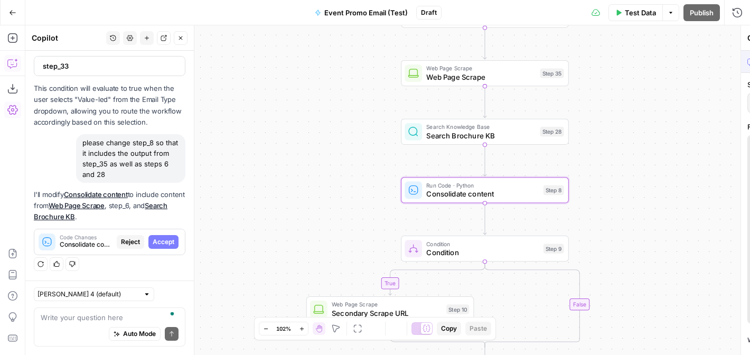
scroll to position [993, 0]
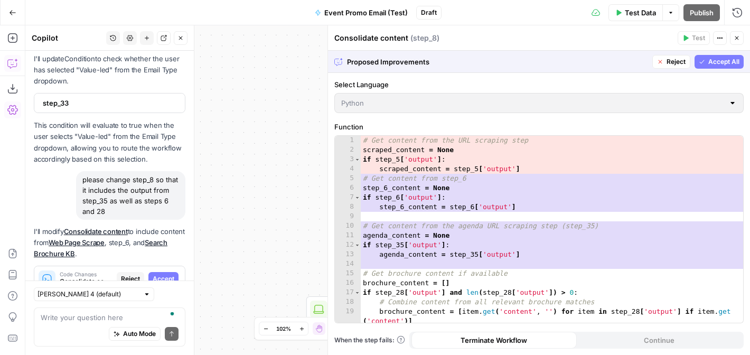
click at [712, 67] on button "Accept All" at bounding box center [719, 62] width 49 height 14
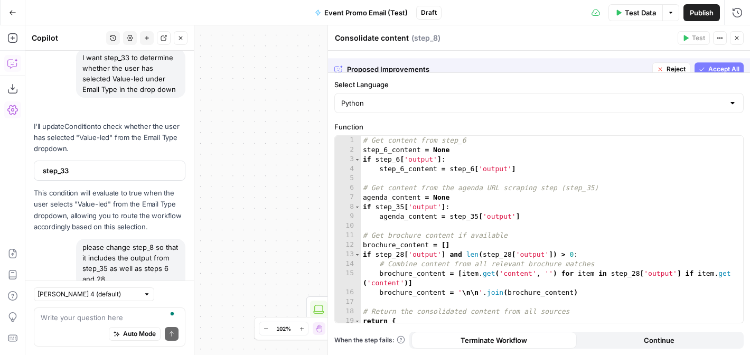
scroll to position [1078, 0]
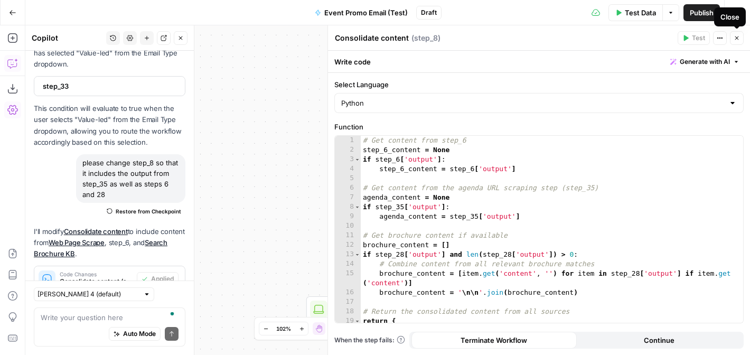
click at [735, 38] on icon "button" at bounding box center [737, 38] width 6 height 6
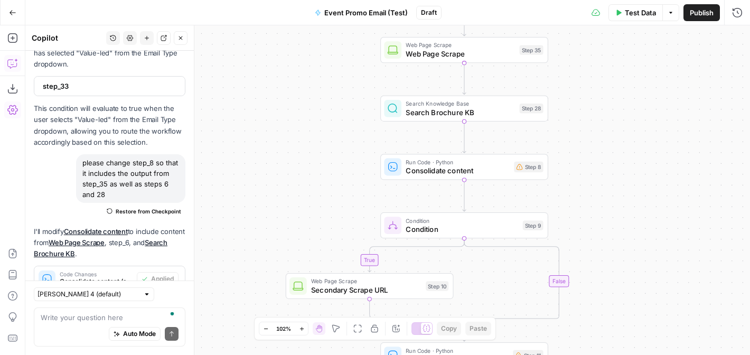
drag, startPoint x: 650, startPoint y: 211, endPoint x: 611, endPoint y: 171, distance: 55.7
click at [611, 171] on div "true true false false Workflow Input Settings Inputs Web Page Scrape Scrape URL…" at bounding box center [387, 190] width 725 height 330
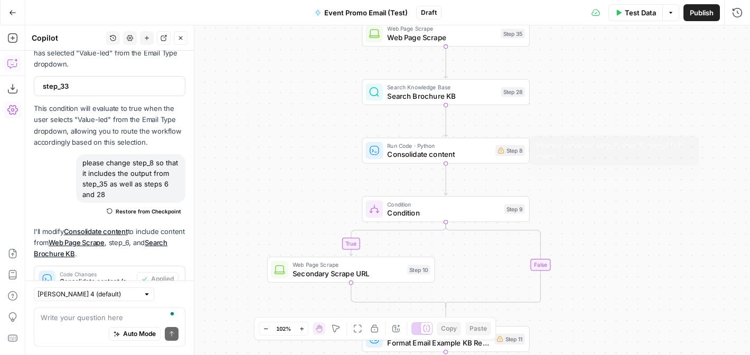
click at [465, 150] on span "Consolidate content" at bounding box center [439, 154] width 104 height 11
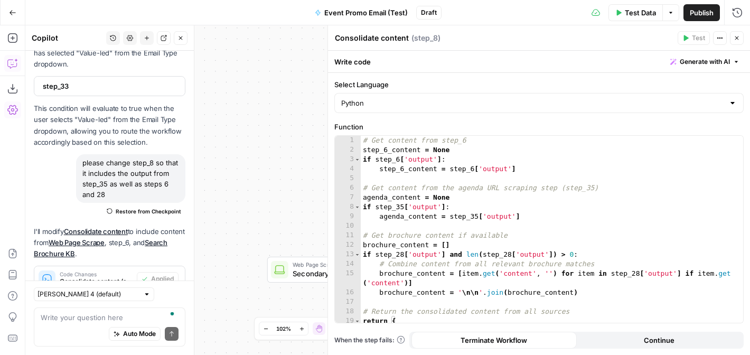
click at [737, 36] on icon "button" at bounding box center [737, 38] width 6 height 6
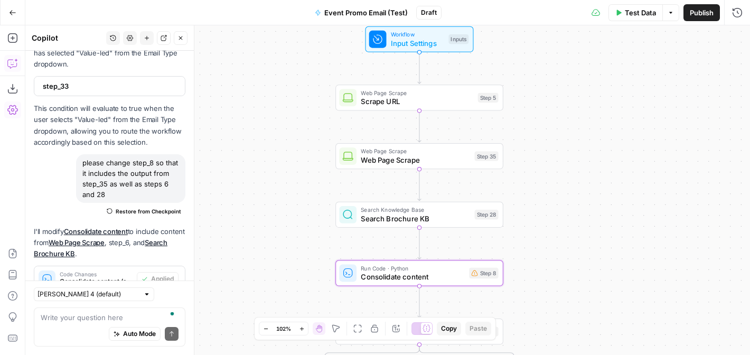
drag, startPoint x: 579, startPoint y: 120, endPoint x: 553, endPoint y: 242, distance: 124.3
click at [553, 242] on div "true true false false Workflow Input Settings Inputs Web Page Scrape Scrape URL…" at bounding box center [387, 190] width 725 height 330
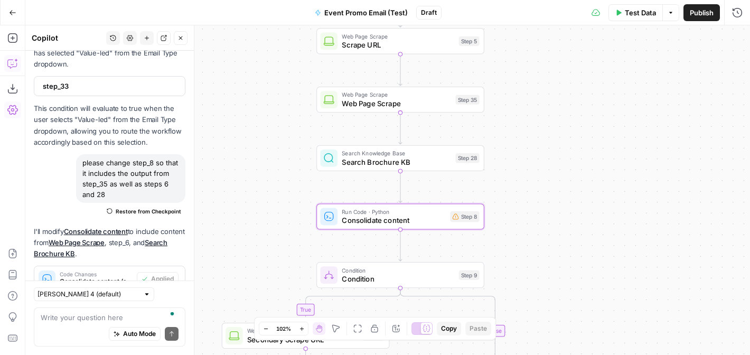
drag, startPoint x: 567, startPoint y: 137, endPoint x: 548, endPoint y: 92, distance: 49.2
click at [548, 92] on div "true true false false Workflow Input Settings Inputs Web Page Scrape Scrape URL…" at bounding box center [387, 190] width 725 height 330
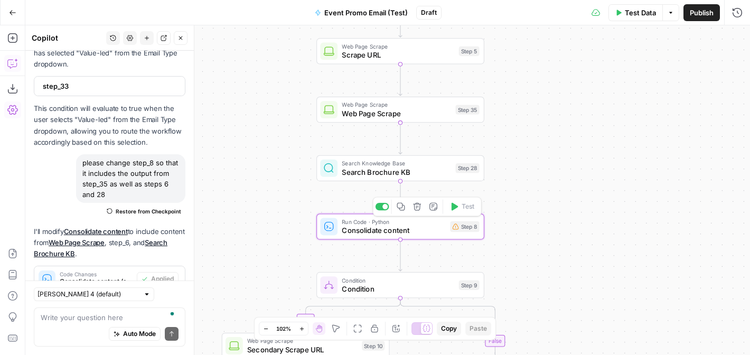
click at [411, 229] on span "Consolidate content" at bounding box center [394, 230] width 104 height 11
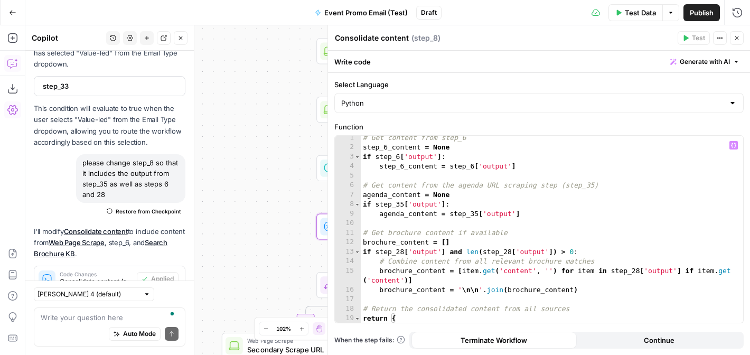
scroll to position [0, 0]
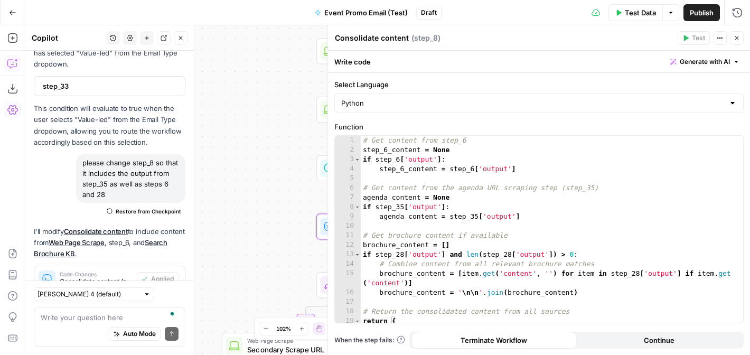
click at [737, 36] on icon "button" at bounding box center [737, 38] width 6 height 6
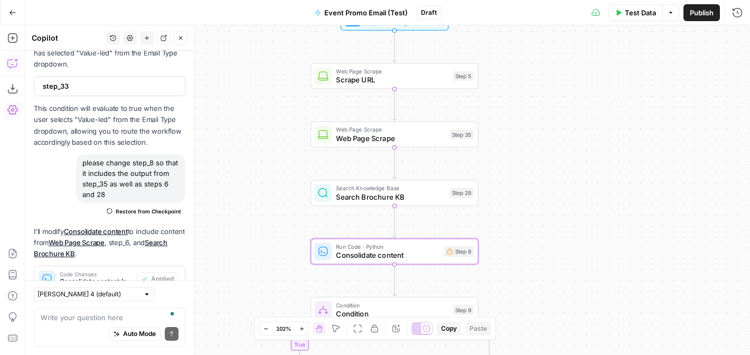
drag, startPoint x: 526, startPoint y: 107, endPoint x: 520, endPoint y: 132, distance: 25.5
click at [520, 132] on div "true true false false Workflow Input Settings Inputs Web Page Scrape Scrape URL…" at bounding box center [387, 190] width 725 height 330
drag, startPoint x: 552, startPoint y: 188, endPoint x: 556, endPoint y: 202, distance: 15.4
click at [556, 202] on div "true true false false Workflow Input Settings Inputs Web Page Scrape Scrape URL…" at bounding box center [387, 190] width 725 height 330
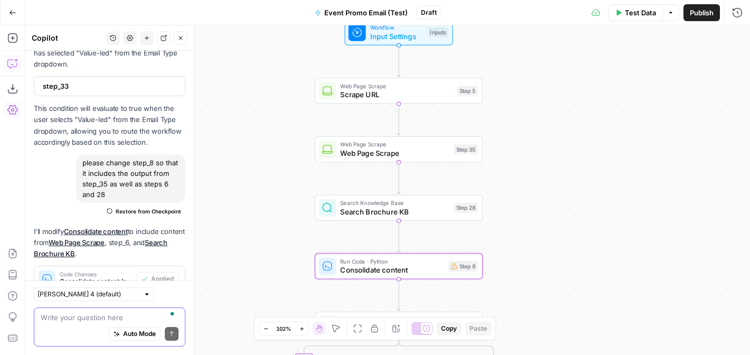
click at [103, 315] on textarea "To enrich screen reader interactions, please activate Accessibility in Grammarl…" at bounding box center [110, 317] width 138 height 11
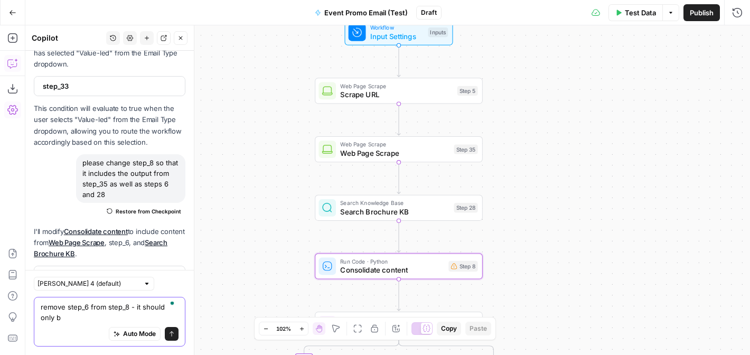
scroll to position [1088, 0]
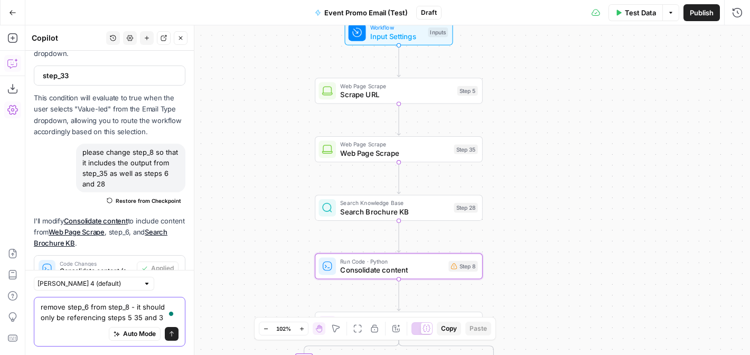
type textarea "remove step_6 from step_8 - it should only be referencing steps 5 35 and 38"
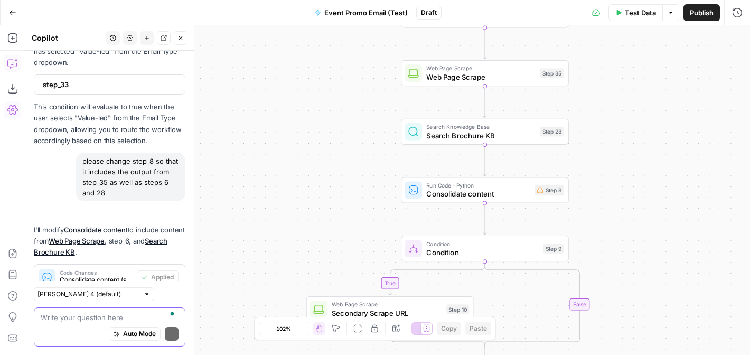
scroll to position [1194, 0]
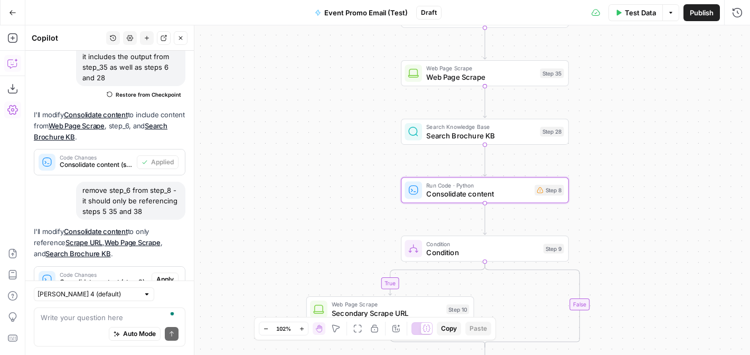
click at [166, 275] on span "Apply" at bounding box center [164, 280] width 17 height 10
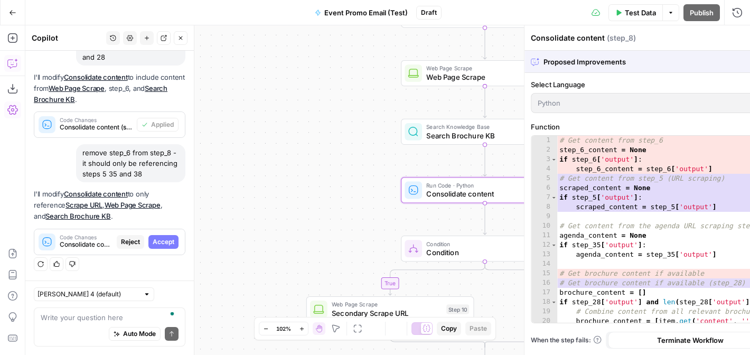
scroll to position [1110, 0]
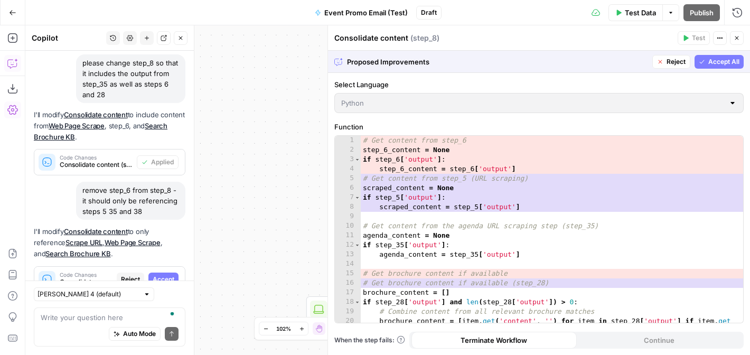
click at [718, 58] on span "Accept All" at bounding box center [723, 62] width 31 height 10
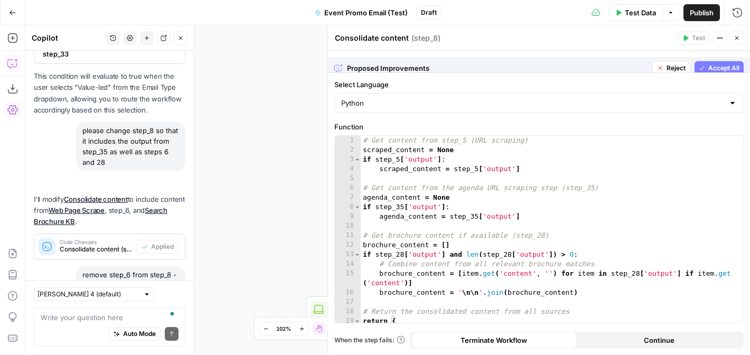
scroll to position [1211, 0]
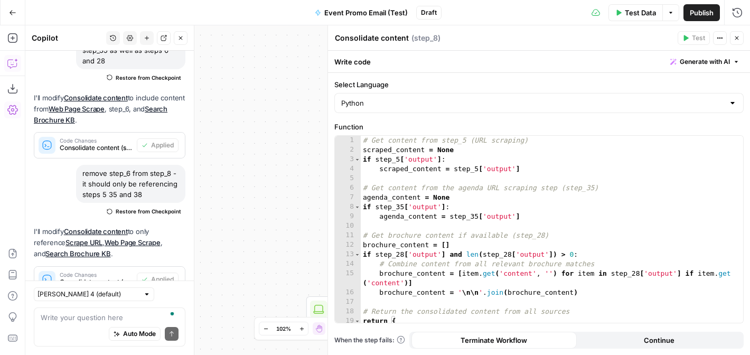
click at [738, 35] on icon "button" at bounding box center [737, 38] width 6 height 6
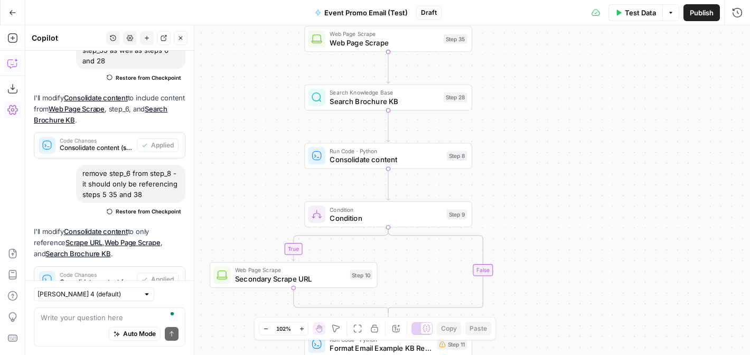
drag, startPoint x: 652, startPoint y: 183, endPoint x: 548, endPoint y: 115, distance: 124.7
click at [548, 115] on div "true true false false Workflow Input Settings Inputs Web Page Scrape Scrape URL…" at bounding box center [387, 190] width 725 height 330
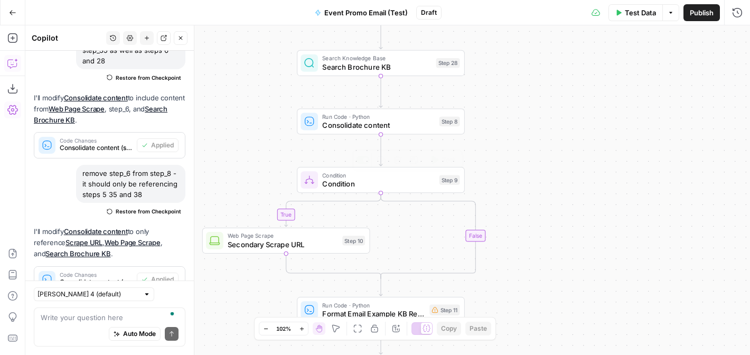
click at [395, 183] on span "Condition" at bounding box center [378, 184] width 113 height 11
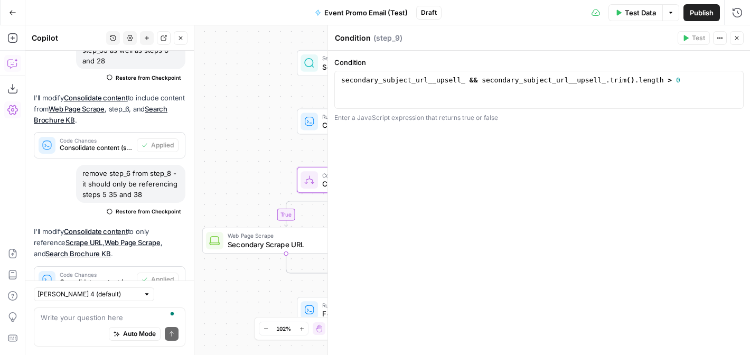
click at [735, 38] on icon "button" at bounding box center [737, 38] width 6 height 6
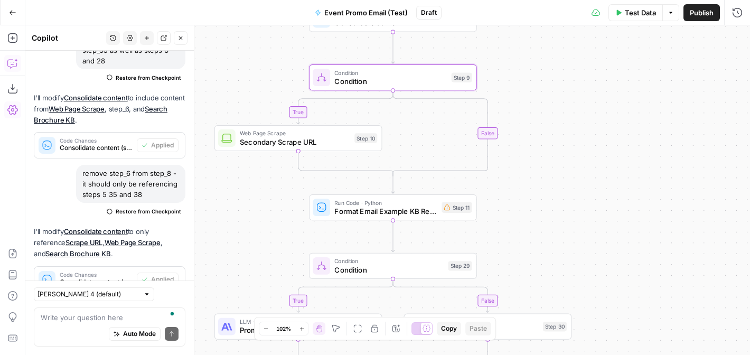
drag, startPoint x: 593, startPoint y: 229, endPoint x: 605, endPoint y: 126, distance: 103.2
click at [605, 126] on div "true true false false Workflow Input Settings Inputs Web Page Scrape Scrape URL…" at bounding box center [387, 190] width 725 height 330
click at [402, 208] on span "Format Email Example KB Results" at bounding box center [385, 211] width 103 height 11
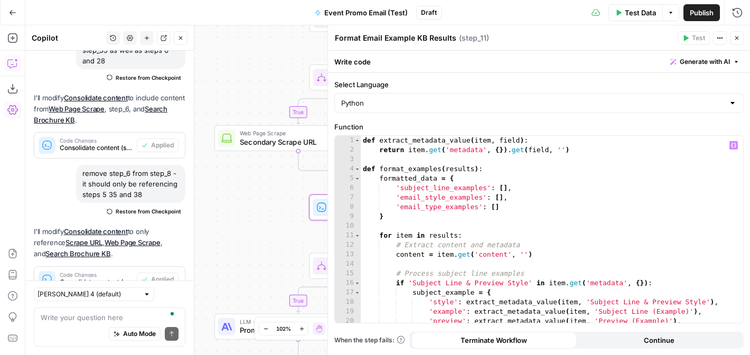
scroll to position [0, 0]
click at [737, 38] on icon "button" at bounding box center [737, 38] width 4 height 4
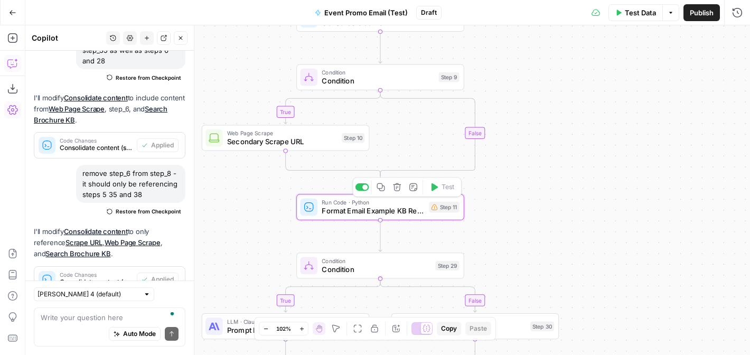
click at [394, 211] on span "Format Email Example KB Results" at bounding box center [373, 210] width 103 height 11
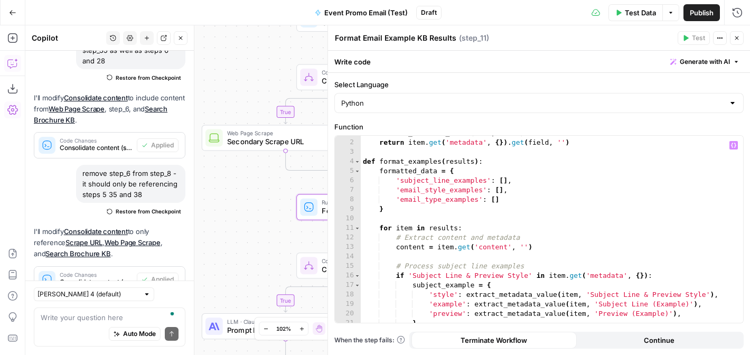
scroll to position [7, 0]
click at [737, 40] on icon "button" at bounding box center [737, 38] width 6 height 6
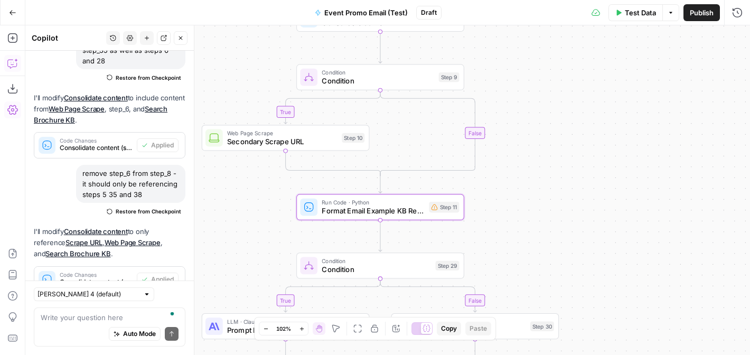
click at [178, 38] on icon "button" at bounding box center [180, 38] width 6 height 6
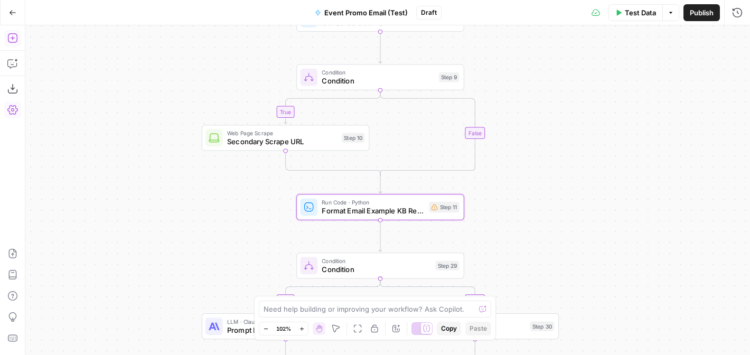
click at [13, 39] on icon "button" at bounding box center [12, 38] width 10 height 10
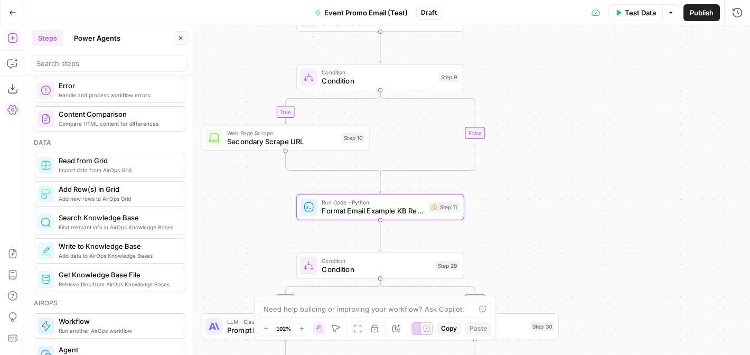
scroll to position [401, 0]
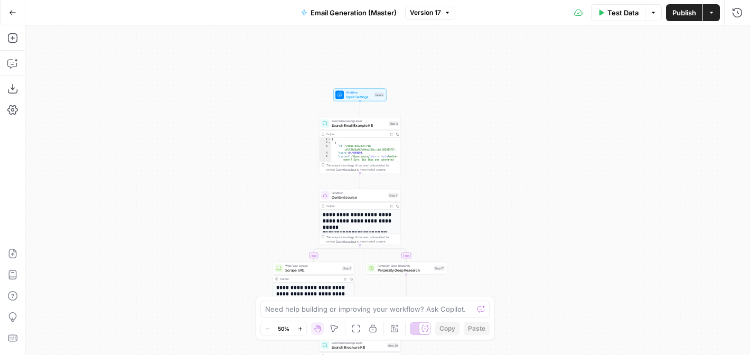
click at [364, 94] on span "Input Settings" at bounding box center [359, 96] width 26 height 5
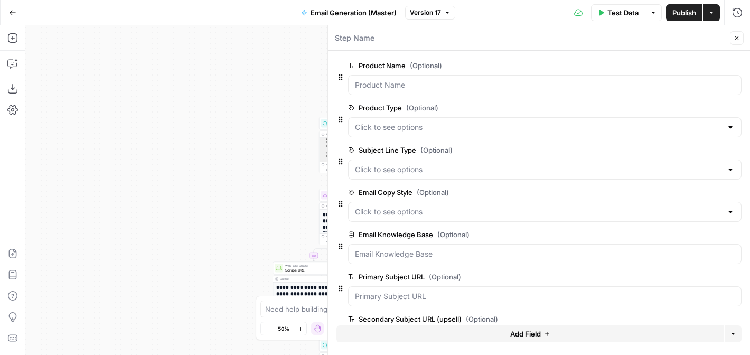
click at [550, 334] on icon "button" at bounding box center [547, 334] width 6 height 6
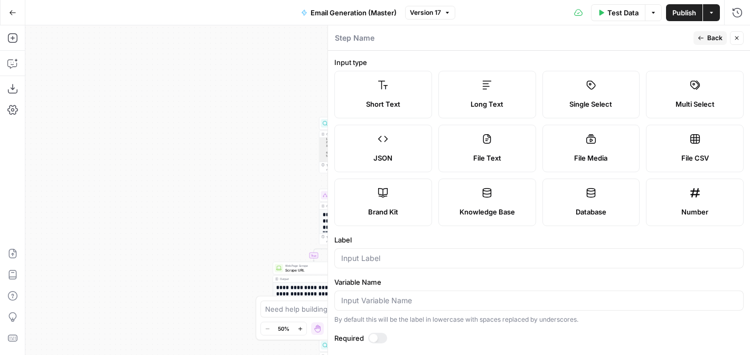
click at [735, 38] on icon "button" at bounding box center [737, 38] width 6 height 6
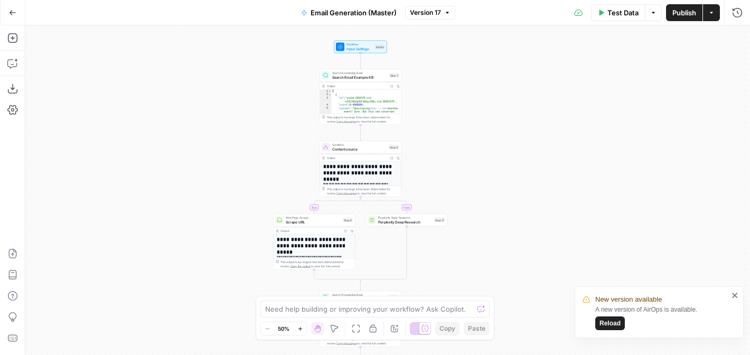
drag, startPoint x: 538, startPoint y: 185, endPoint x: 539, endPoint y: 137, distance: 48.1
click at [539, 137] on div "**********" at bounding box center [387, 190] width 725 height 330
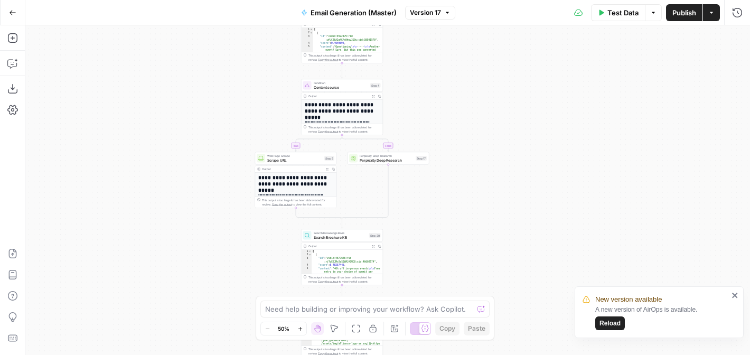
drag, startPoint x: 573, startPoint y: 201, endPoint x: 554, endPoint y: 99, distance: 103.6
click at [554, 99] on div "**********" at bounding box center [387, 190] width 725 height 330
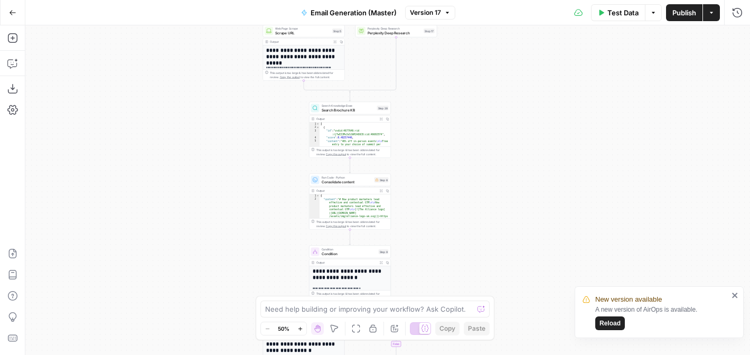
drag, startPoint x: 556, startPoint y: 217, endPoint x: 564, endPoint y: 130, distance: 87.5
click at [564, 130] on div "**********" at bounding box center [387, 190] width 725 height 330
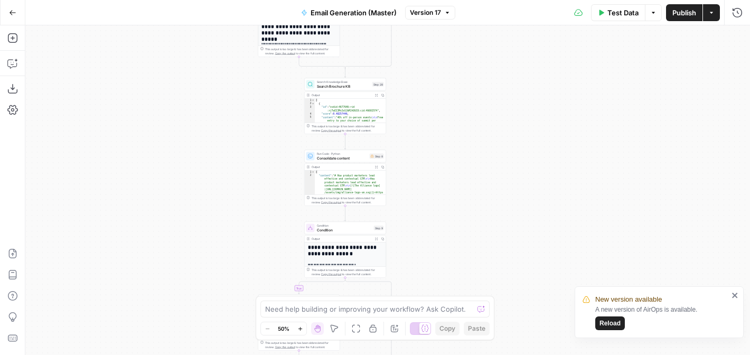
drag, startPoint x: 564, startPoint y: 224, endPoint x: 564, endPoint y: 136, distance: 87.7
click at [564, 136] on div "**********" at bounding box center [387, 190] width 725 height 330
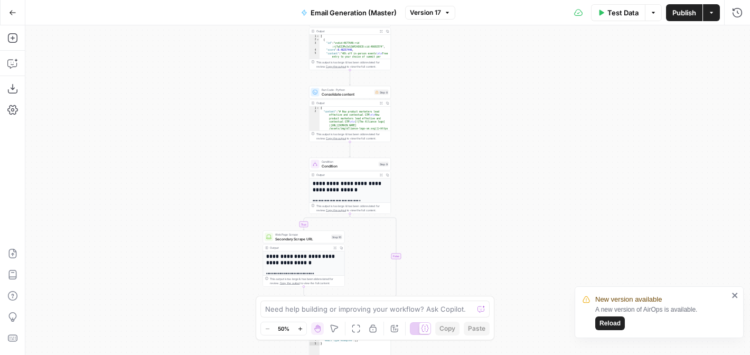
drag, startPoint x: 565, startPoint y: 217, endPoint x: 562, endPoint y: 123, distance: 93.6
click at [562, 123] on div "**********" at bounding box center [387, 190] width 725 height 330
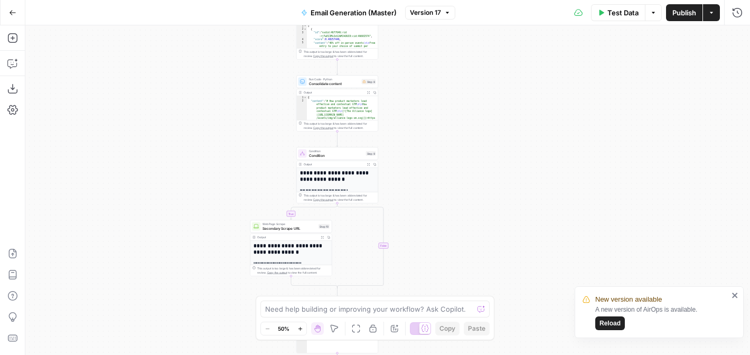
drag, startPoint x: 563, startPoint y: 193, endPoint x: 554, endPoint y: 278, distance: 85.5
click at [554, 278] on div "**********" at bounding box center [387, 190] width 725 height 330
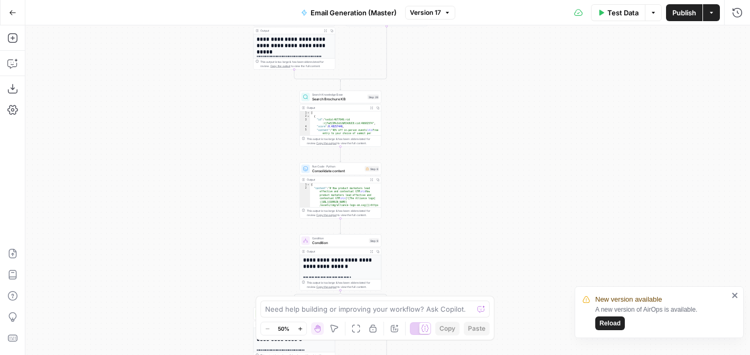
drag, startPoint x: 491, startPoint y: 111, endPoint x: 495, endPoint y: 198, distance: 87.2
click at [495, 198] on div "**********" at bounding box center [387, 190] width 725 height 330
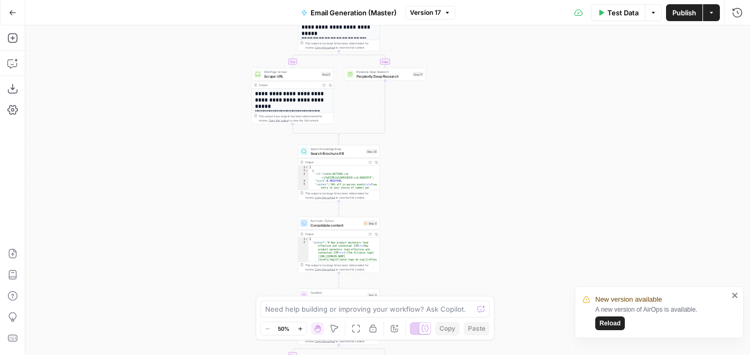
drag, startPoint x: 468, startPoint y: 87, endPoint x: 475, endPoint y: 179, distance: 92.7
click at [475, 179] on div "**********" at bounding box center [387, 190] width 725 height 330
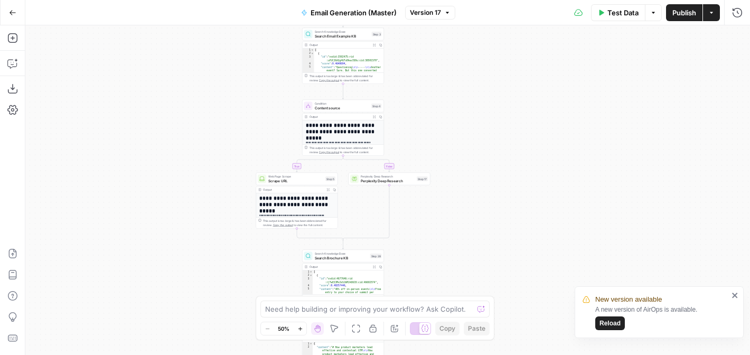
drag, startPoint x: 484, startPoint y: 125, endPoint x: 481, endPoint y: 202, distance: 77.7
click at [481, 202] on div "**********" at bounding box center [387, 190] width 725 height 330
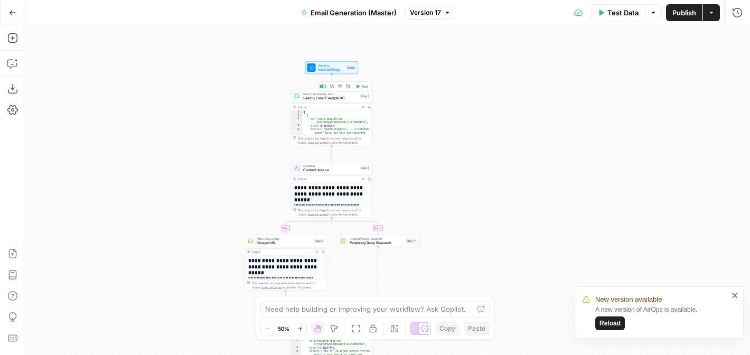
click at [335, 101] on div "Search Knowledge Base Search Email Example KB Step 3 Copy step Delete step Add …" at bounding box center [332, 96] width 82 height 13
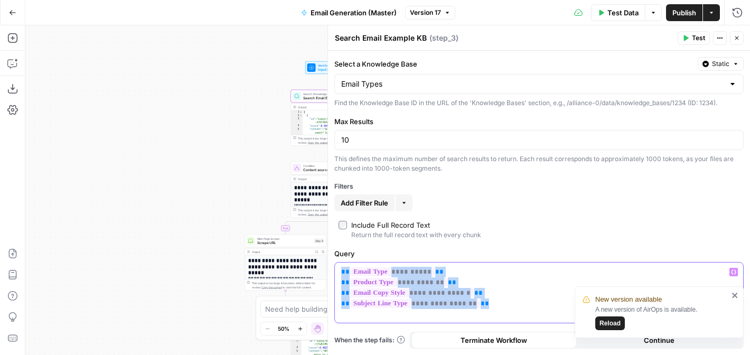
drag, startPoint x: 487, startPoint y: 309, endPoint x: 331, endPoint y: 264, distance: 162.3
click at [331, 264] on div "**********" at bounding box center [539, 190] width 423 height 330
copy p "**********"
click at [738, 39] on icon "button" at bounding box center [737, 38] width 6 height 6
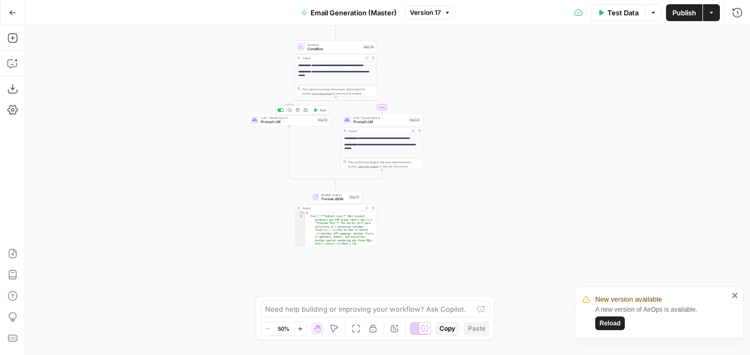
click at [301, 120] on span "Prompt LLM" at bounding box center [288, 121] width 54 height 5
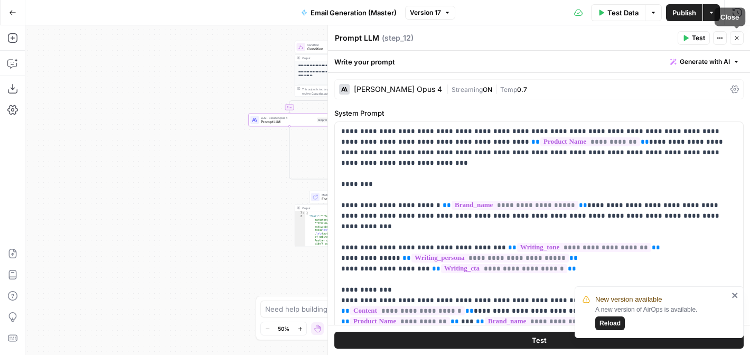
click at [735, 32] on button "Close" at bounding box center [737, 38] width 14 height 14
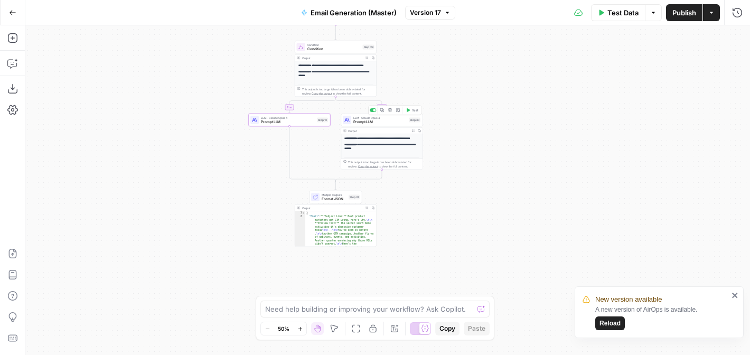
click at [390, 122] on span "Prompt LLM" at bounding box center [379, 121] width 53 height 5
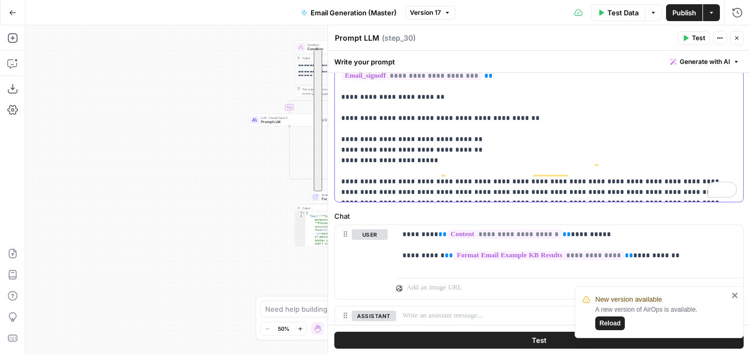
drag, startPoint x: 343, startPoint y: 133, endPoint x: 669, endPoint y: 191, distance: 331.2
copy p "**********"
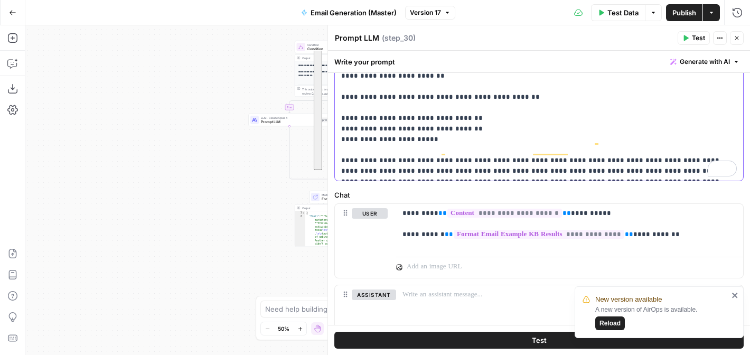
scroll to position [381, 0]
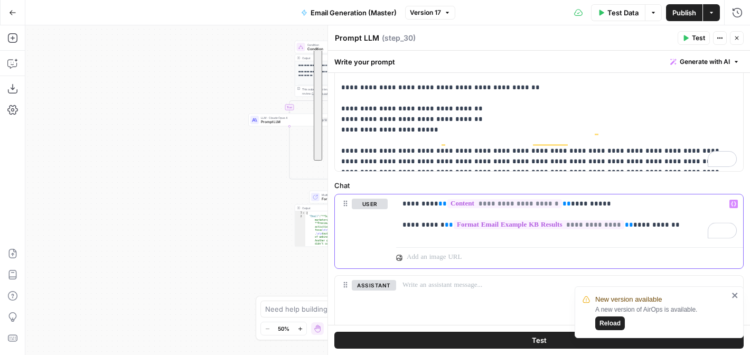
drag, startPoint x: 677, startPoint y: 228, endPoint x: 395, endPoint y: 190, distance: 285.2
click at [395, 190] on div "**********" at bounding box center [538, 265] width 409 height 170
copy p "**********"
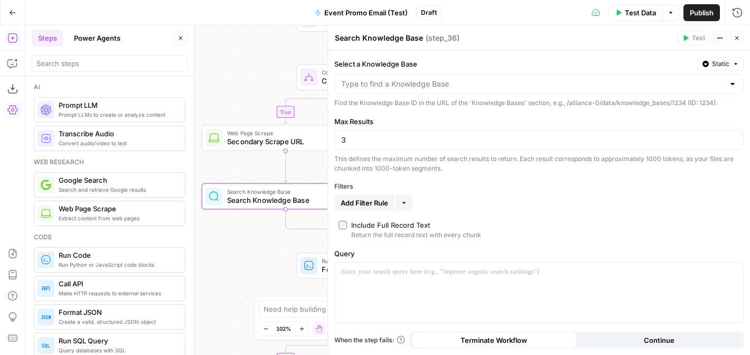
scroll to position [401, 0]
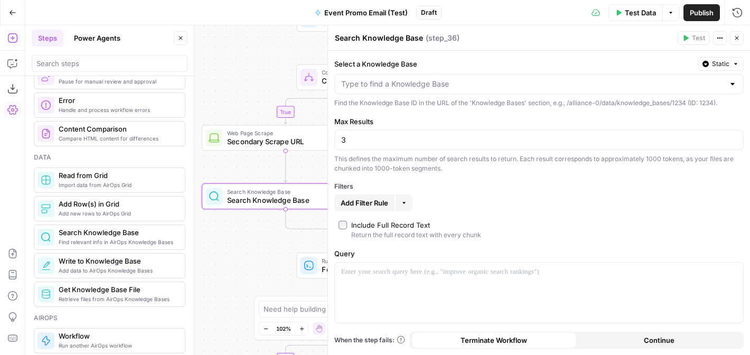
click at [740, 38] on span "Close" at bounding box center [740, 38] width 1 height 1
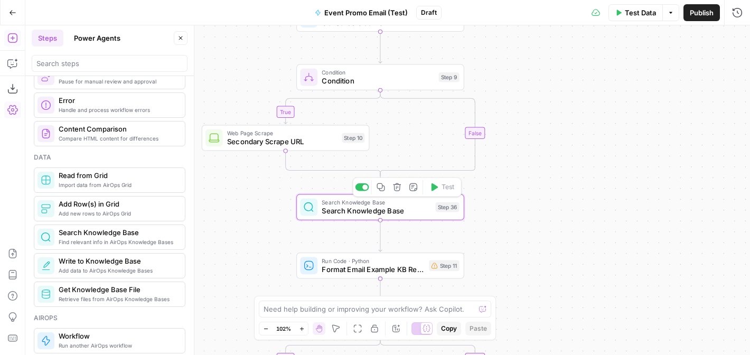
click at [389, 207] on span "Search Knowledge Base" at bounding box center [376, 210] width 109 height 11
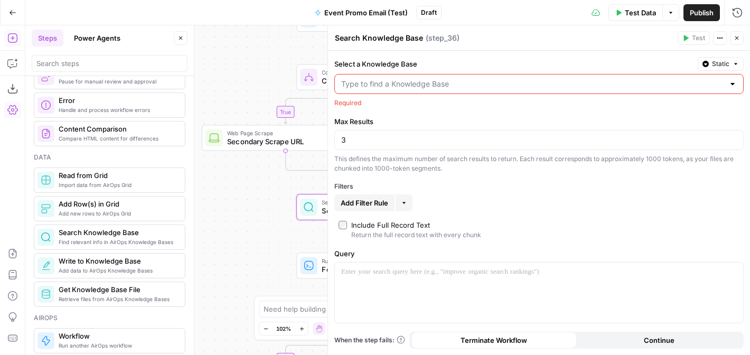
click at [733, 83] on div at bounding box center [732, 84] width 8 height 11
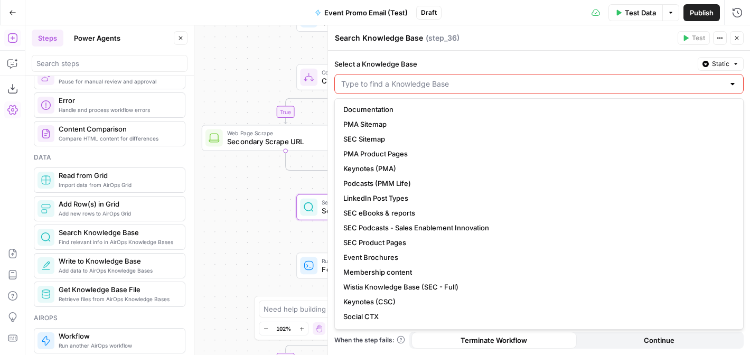
scroll to position [0, 0]
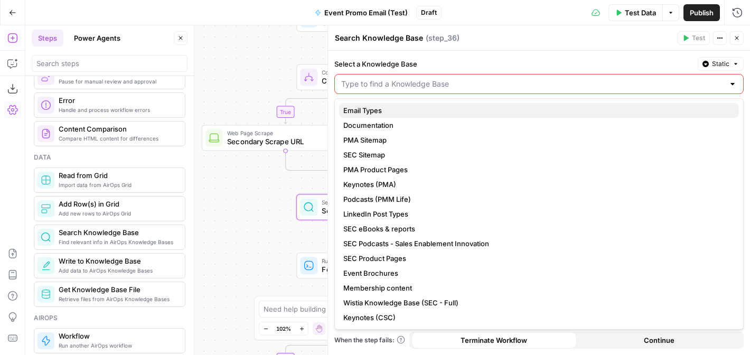
click at [461, 111] on span "Email Types" at bounding box center [536, 110] width 387 height 11
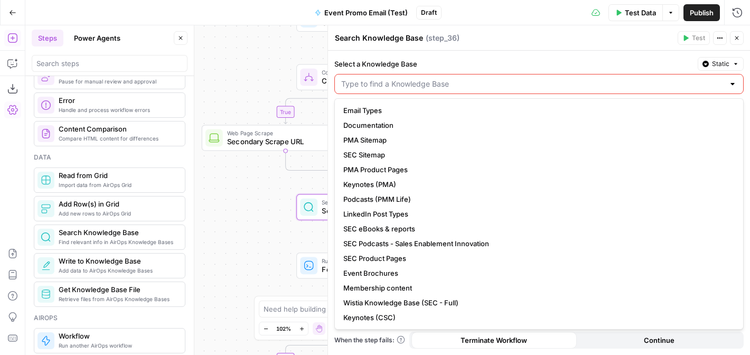
type input "Email Types"
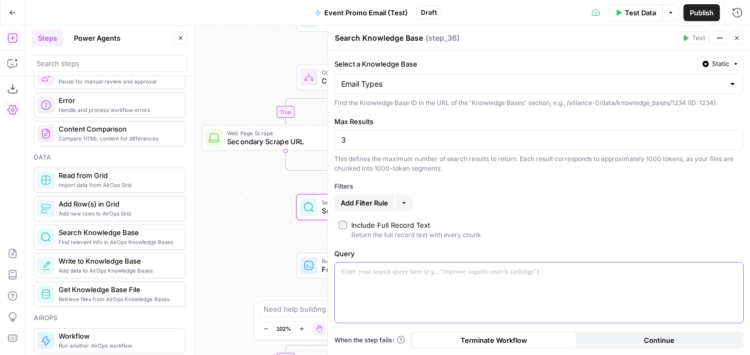
click at [414, 278] on div at bounding box center [539, 293] width 408 height 60
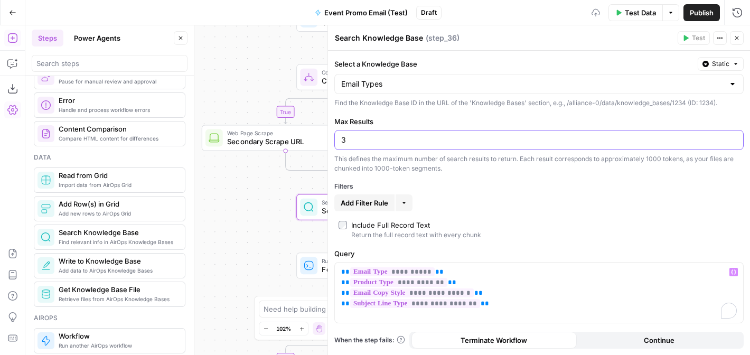
drag, startPoint x: 352, startPoint y: 143, endPoint x: 331, endPoint y: 142, distance: 21.2
click at [331, 142] on div "**********" at bounding box center [539, 190] width 423 height 330
type input "5"
click at [477, 120] on label "Max Results" at bounding box center [538, 121] width 409 height 11
click at [477, 135] on input "5" at bounding box center [539, 140] width 396 height 11
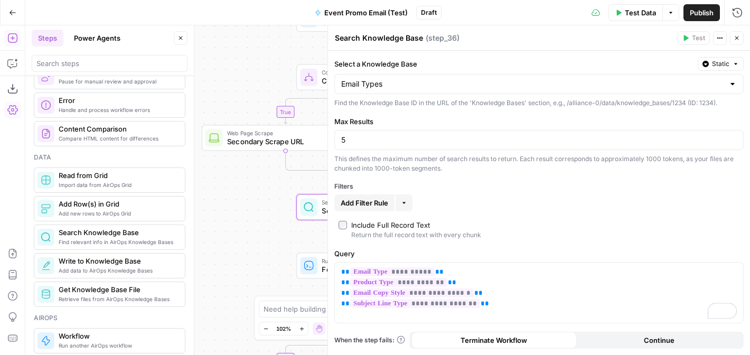
click at [734, 40] on icon "button" at bounding box center [737, 38] width 6 height 6
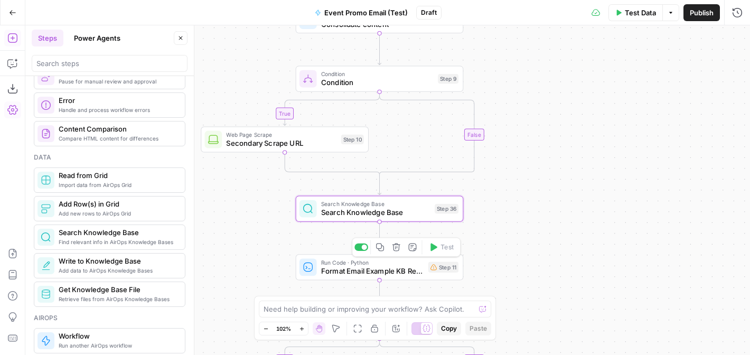
click at [386, 271] on span "Format Email Example KB Results" at bounding box center [372, 271] width 103 height 11
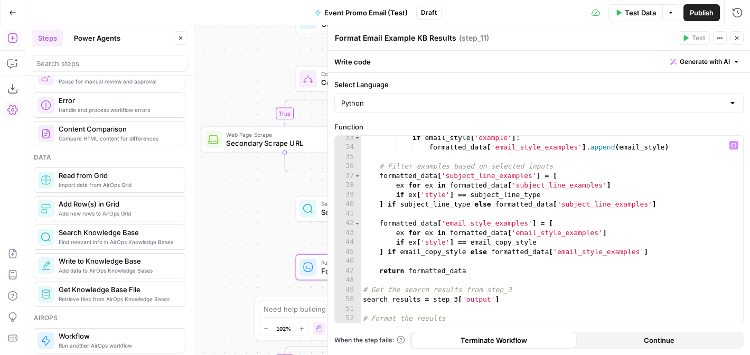
scroll to position [336, 0]
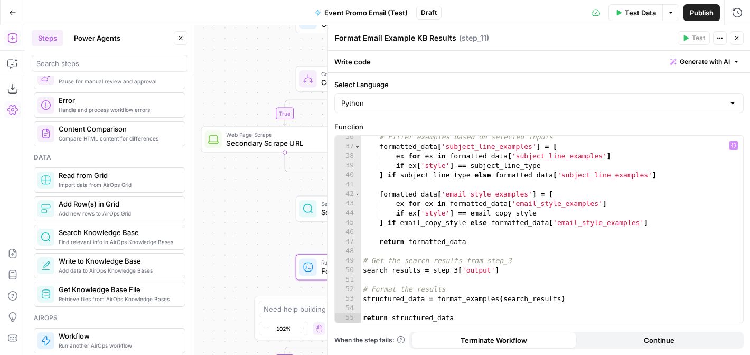
click at [458, 271] on div "# Filter examples based on selected inputs formatted_data [ 'subject_line_examp…" at bounding box center [552, 236] width 382 height 206
click at [551, 270] on div "# Filter examples based on selected inputs formatted_data [ 'subject_line_examp…" at bounding box center [552, 236] width 382 height 206
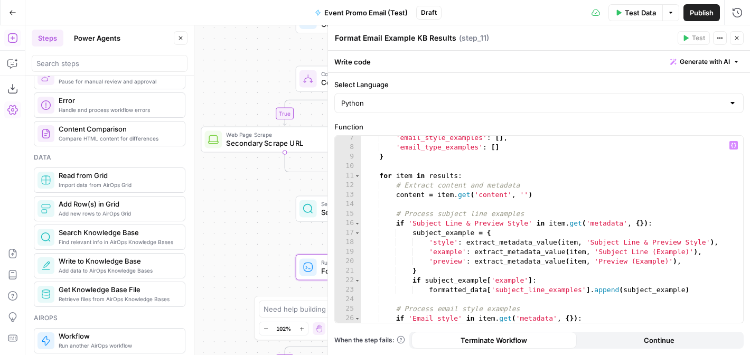
scroll to position [0, 0]
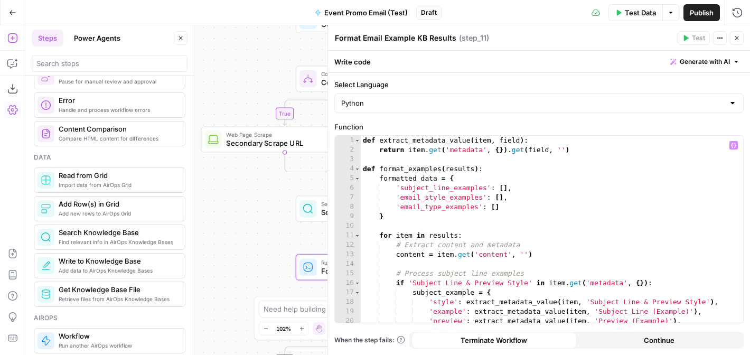
type textarea "**********"
click at [739, 33] on button "Close" at bounding box center [737, 38] width 14 height 14
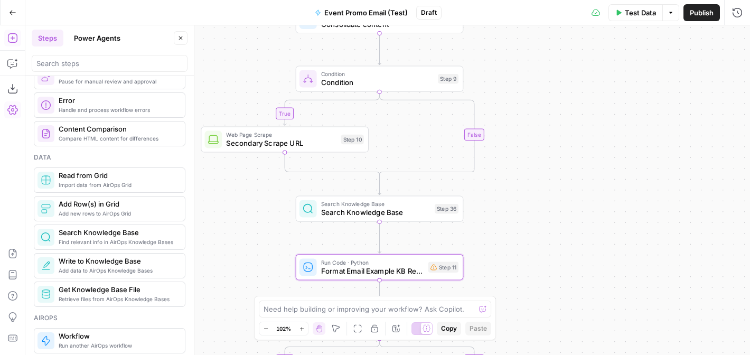
click at [549, 251] on div "true true false false Workflow Input Settings Inputs Web Page Scrape Scrape URL…" at bounding box center [387, 190] width 725 height 330
click at [387, 269] on span "Format Email Example KB Results" at bounding box center [372, 271] width 103 height 11
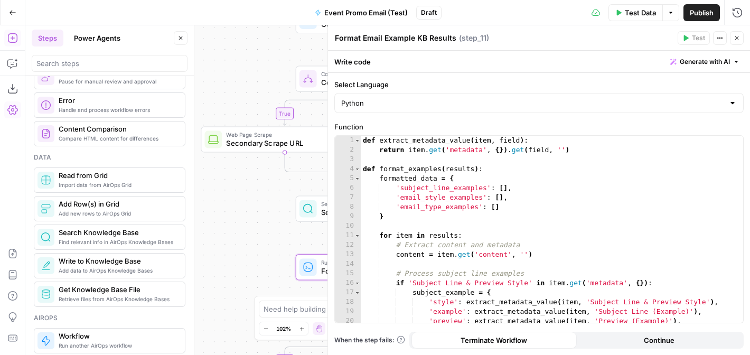
click at [738, 39] on icon "button" at bounding box center [737, 38] width 4 height 4
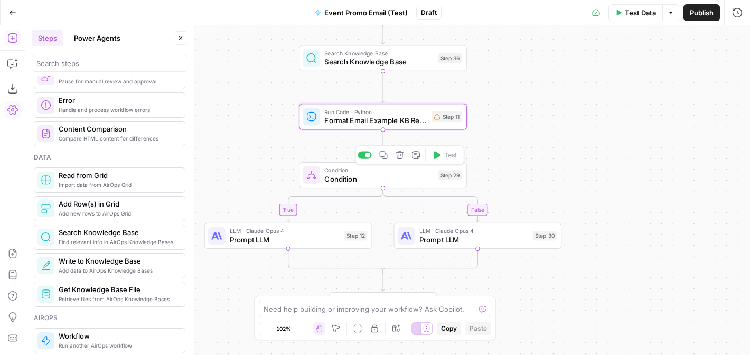
click at [407, 178] on span "Condition" at bounding box center [378, 178] width 109 height 11
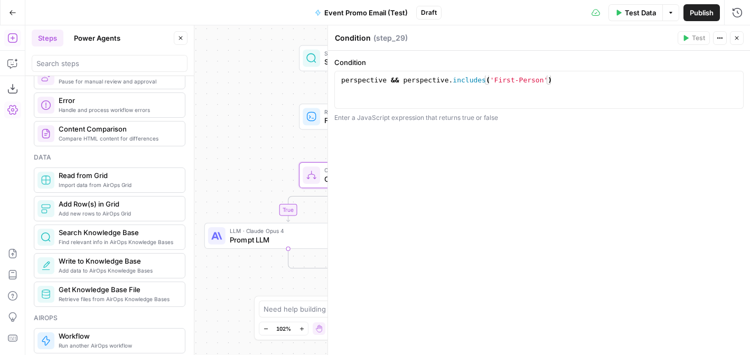
click at [736, 40] on icon "button" at bounding box center [737, 38] width 6 height 6
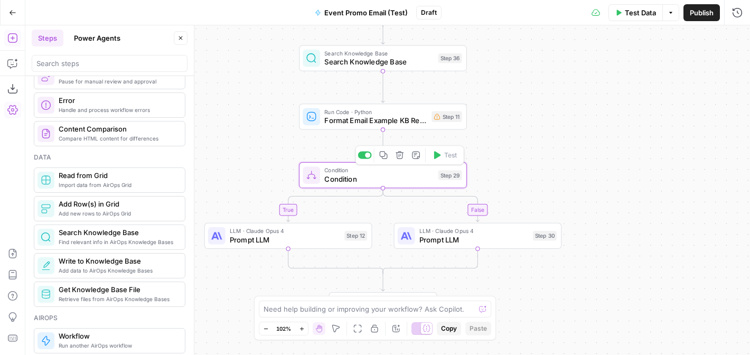
click at [401, 155] on icon "button" at bounding box center [400, 155] width 8 height 8
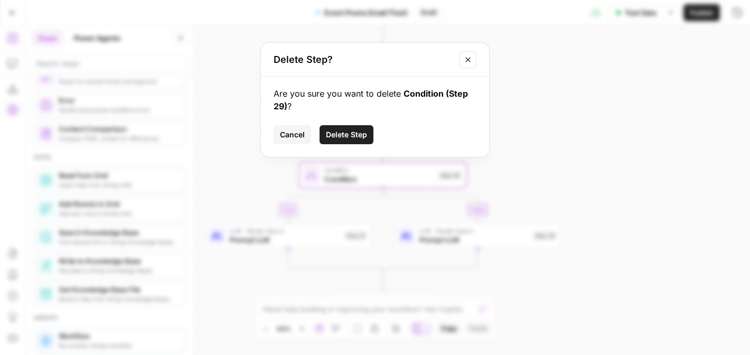
click at [356, 133] on span "Delete Step" at bounding box center [346, 134] width 41 height 11
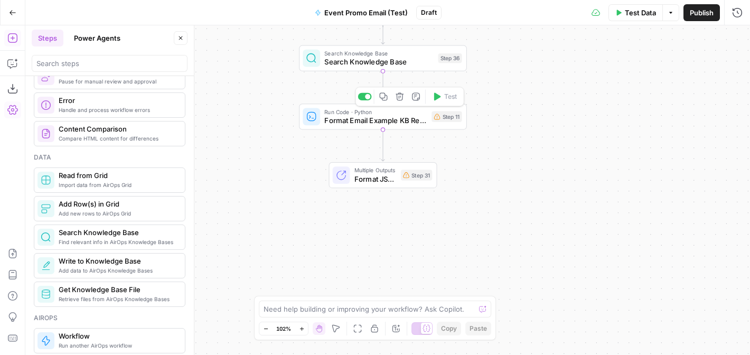
click at [407, 121] on span "Format Email Example KB Results" at bounding box center [375, 120] width 103 height 11
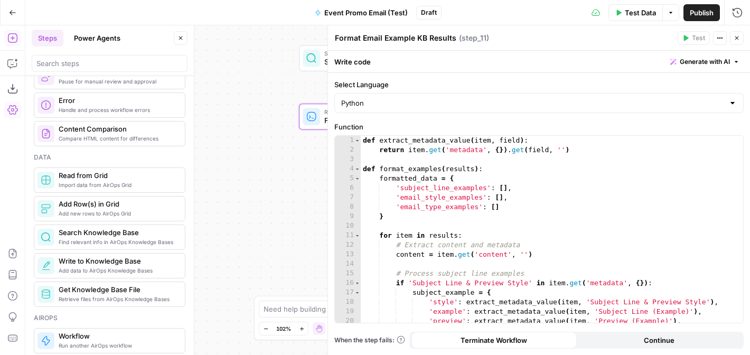
click at [736, 38] on icon "button" at bounding box center [737, 38] width 6 height 6
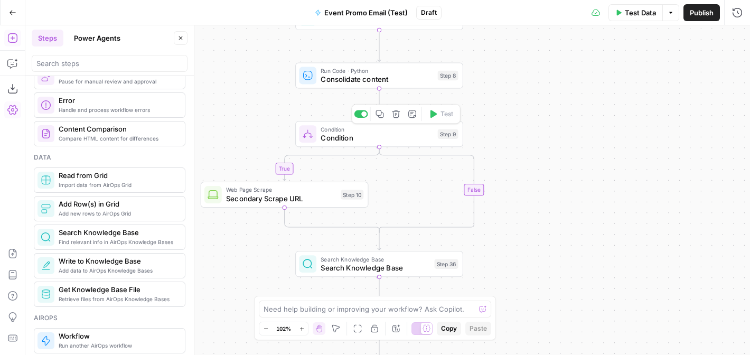
click at [363, 136] on span "Condition" at bounding box center [377, 138] width 113 height 11
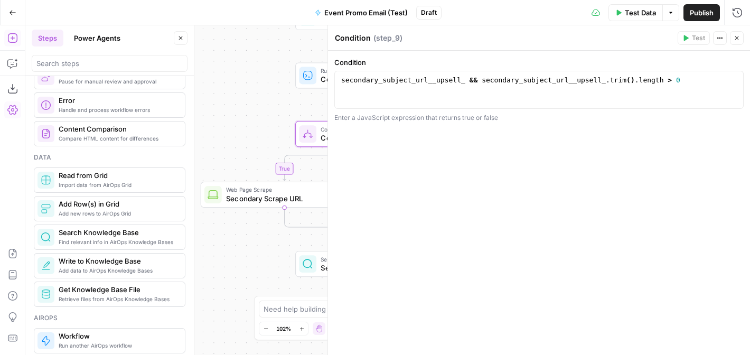
click at [364, 40] on textarea "Condition" at bounding box center [353, 38] width 36 height 11
drag, startPoint x: 369, startPoint y: 39, endPoint x: 333, endPoint y: 35, distance: 35.6
click at [333, 35] on div "Condition Condition" at bounding box center [352, 38] width 41 height 13
type textarea "Secondary URL Condition"
click at [527, 35] on div "Secondary URL Condition Secondary URL Condition ( step_9 )" at bounding box center [504, 38] width 340 height 12
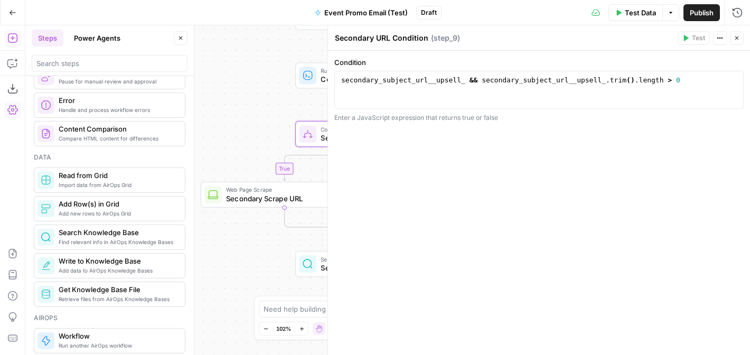
click at [740, 40] on icon "button" at bounding box center [737, 38] width 6 height 6
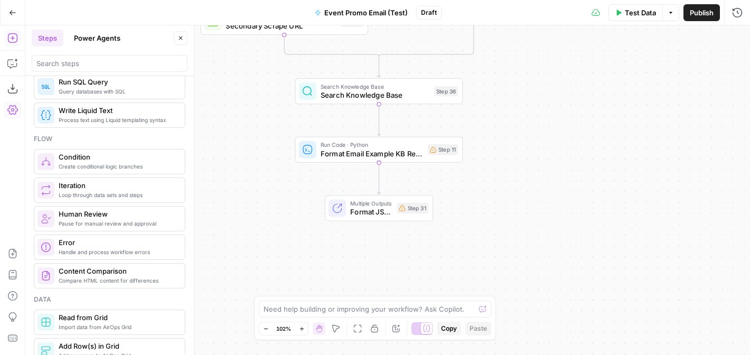
scroll to position [262, 0]
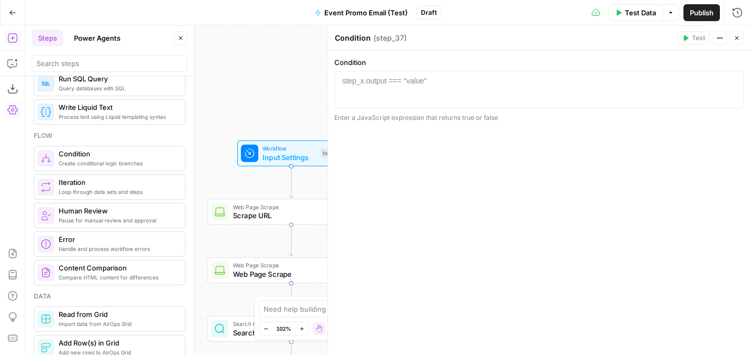
click at [281, 153] on span "Input Settings" at bounding box center [289, 157] width 53 height 11
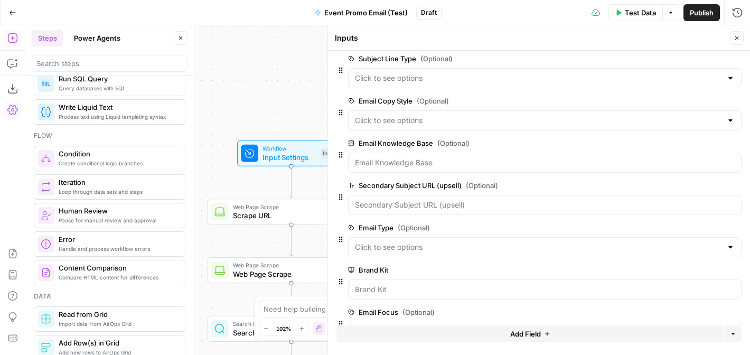
scroll to position [207, 0]
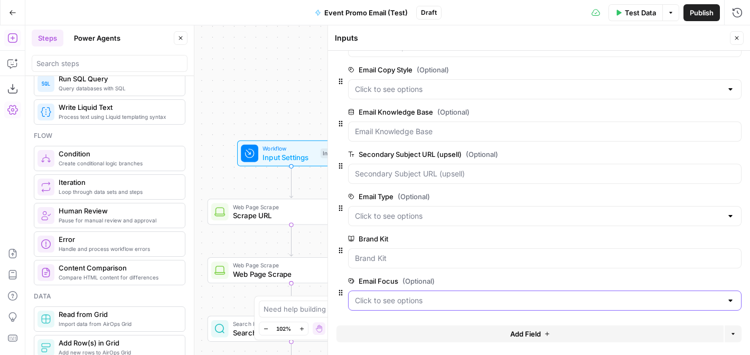
click at [462, 302] on Focus "Email Focus (Optional)" at bounding box center [538, 300] width 367 height 11
click at [737, 36] on icon "button" at bounding box center [737, 38] width 6 height 6
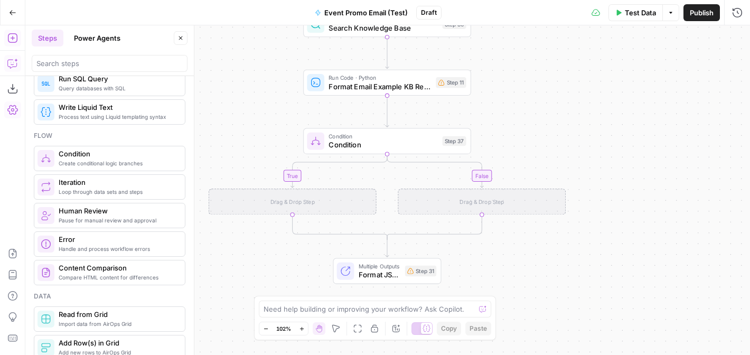
click at [18, 67] on button "Copilot" at bounding box center [12, 63] width 17 height 17
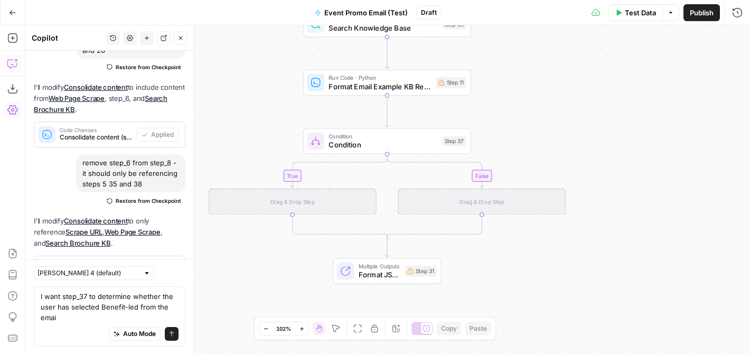
scroll to position [1232, 0]
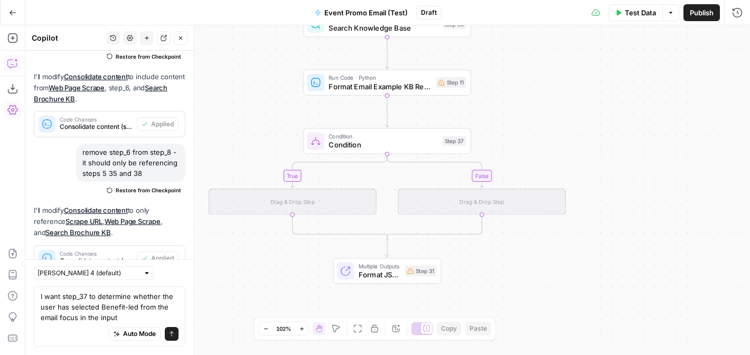
type textarea "I want step_37 to determine whether the user has selected Benefit-led from the …"
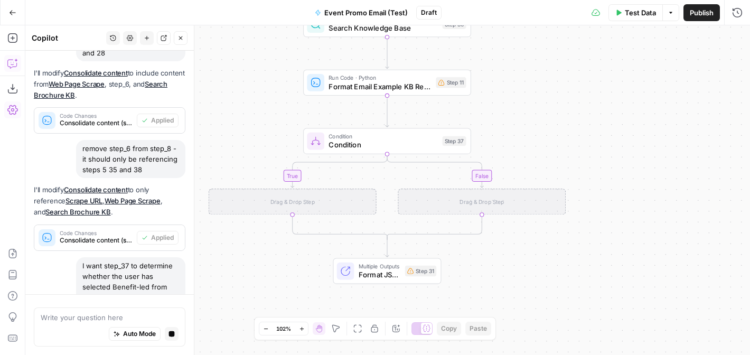
scroll to position [1163, 0]
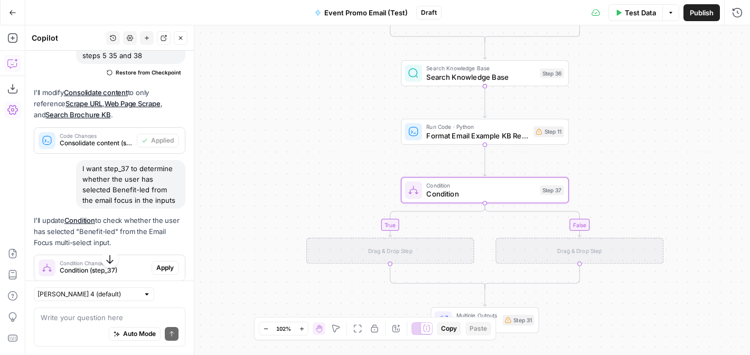
click at [162, 263] on span "Apply" at bounding box center [164, 268] width 17 height 10
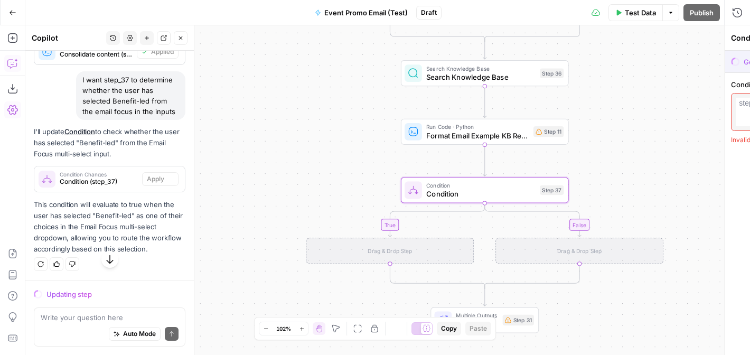
scroll to position [1249, 0]
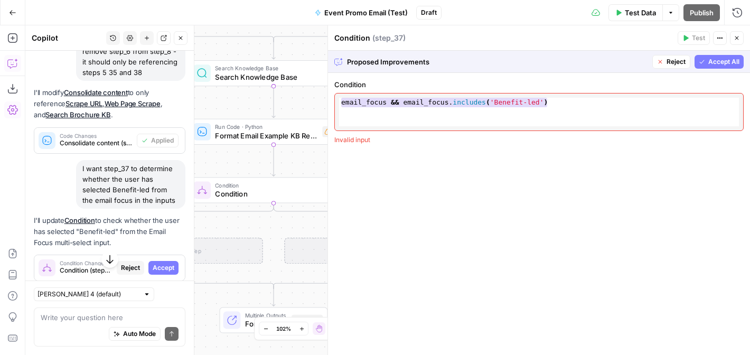
click at [725, 57] on span "Accept All" at bounding box center [723, 62] width 31 height 10
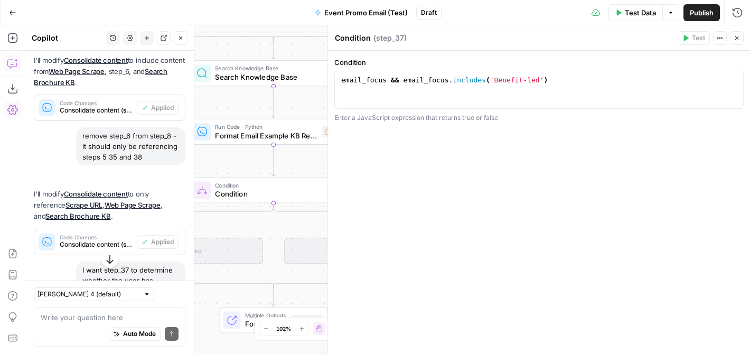
scroll to position [1350, 0]
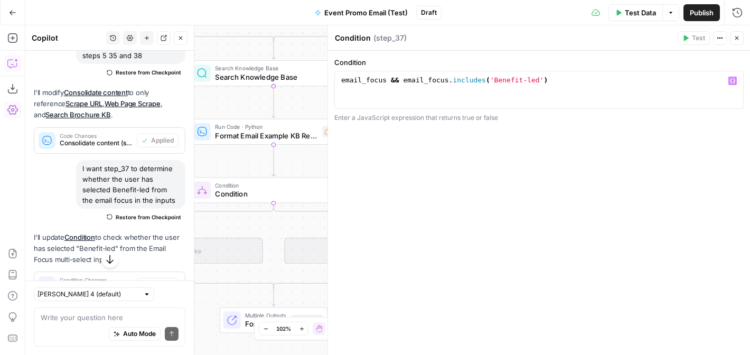
type textarea "**********"
drag, startPoint x: 558, startPoint y: 82, endPoint x: 397, endPoint y: 74, distance: 160.8
click at [397, 74] on div "**********" at bounding box center [538, 90] width 409 height 38
click at [737, 36] on icon "button" at bounding box center [737, 38] width 4 height 4
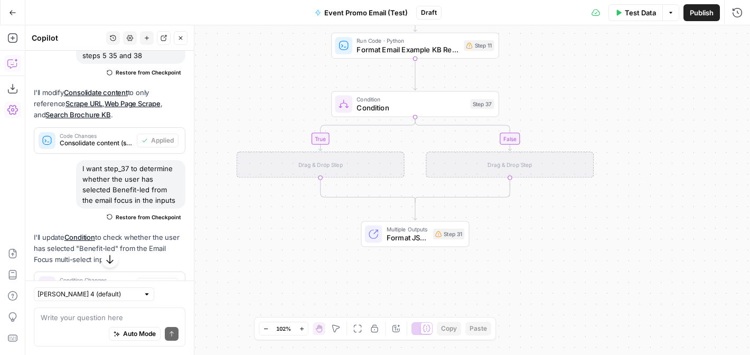
drag, startPoint x: 452, startPoint y: 172, endPoint x: 594, endPoint y: 86, distance: 165.7
click at [594, 86] on div "true false true false Workflow Input Settings Inputs Web Page Scrape Scrape URL…" at bounding box center [387, 190] width 725 height 330
click at [180, 38] on icon "button" at bounding box center [181, 38] width 4 height 4
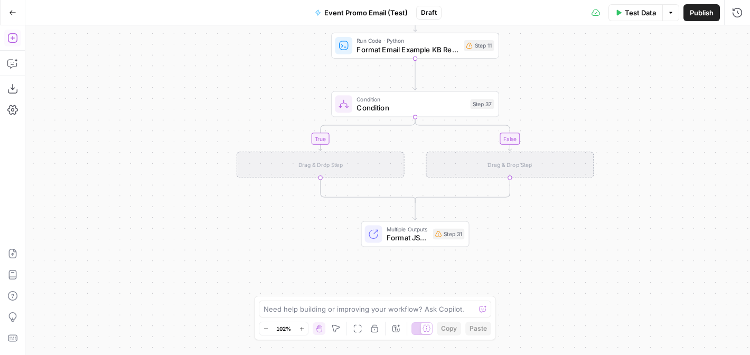
click at [10, 44] on button "Add Steps" at bounding box center [12, 38] width 17 height 17
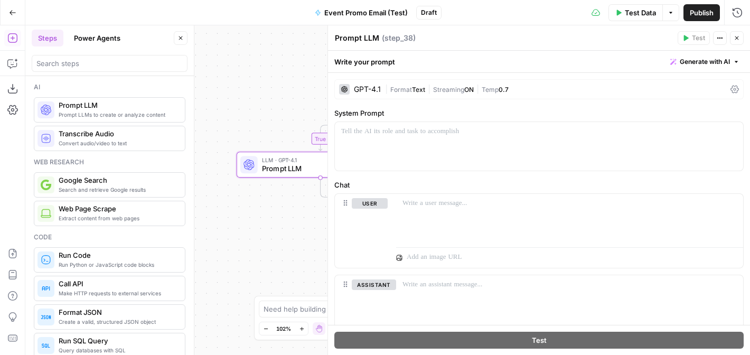
click at [740, 38] on button "Close" at bounding box center [737, 38] width 14 height 14
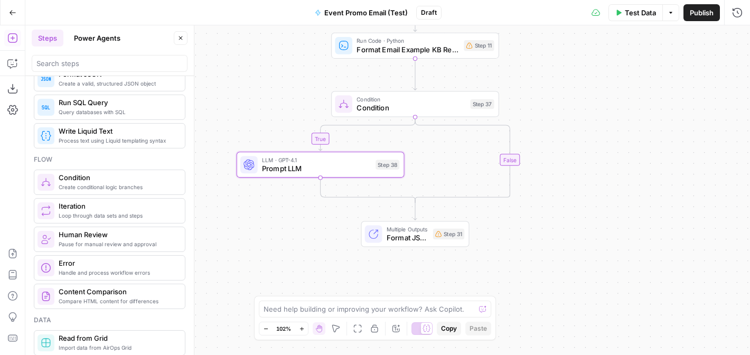
scroll to position [240, 0]
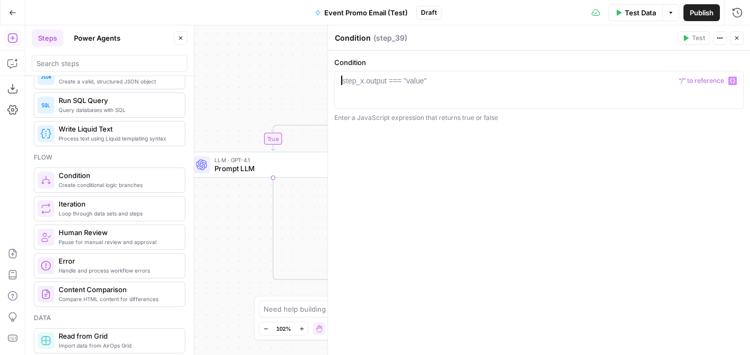
click at [442, 81] on div at bounding box center [539, 100] width 400 height 48
paste textarea "**********"
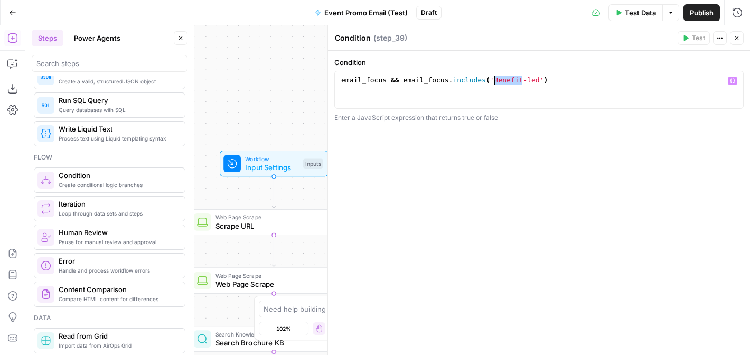
drag, startPoint x: 523, startPoint y: 80, endPoint x: 495, endPoint y: 79, distance: 27.5
click at [495, 79] on div "email_focus && email_focus . includes ( 'Benefit-led' )" at bounding box center [539, 100] width 400 height 48
type textarea "**********"
click at [280, 161] on span "Workflow" at bounding box center [271, 158] width 53 height 8
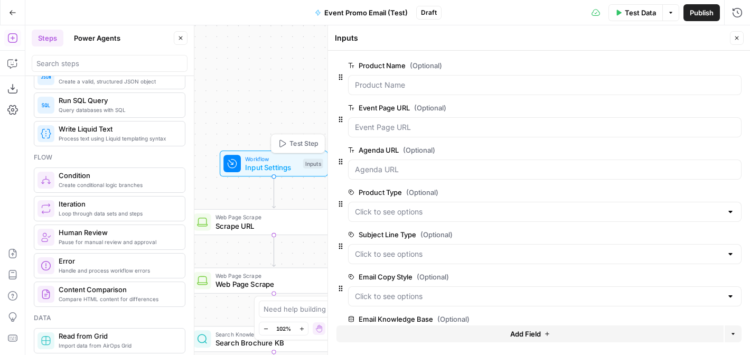
scroll to position [207, 0]
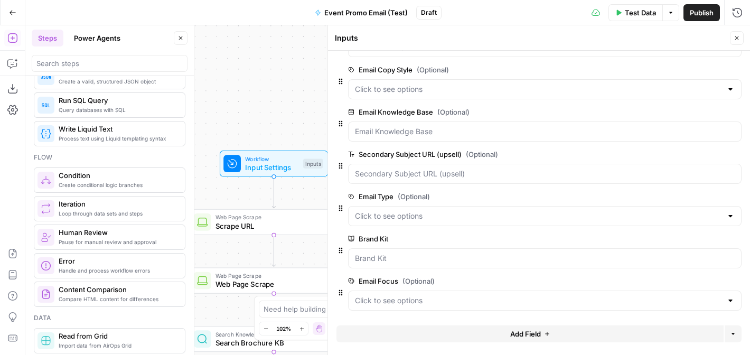
click at [462, 307] on div at bounding box center [545, 301] width 394 height 20
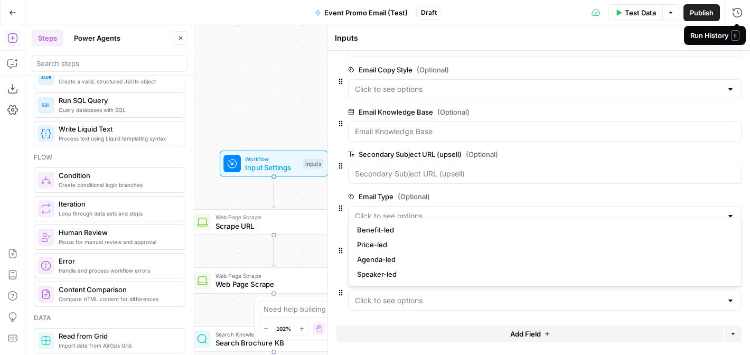
click at [735, 35] on span "E" at bounding box center [735, 35] width 8 height 11
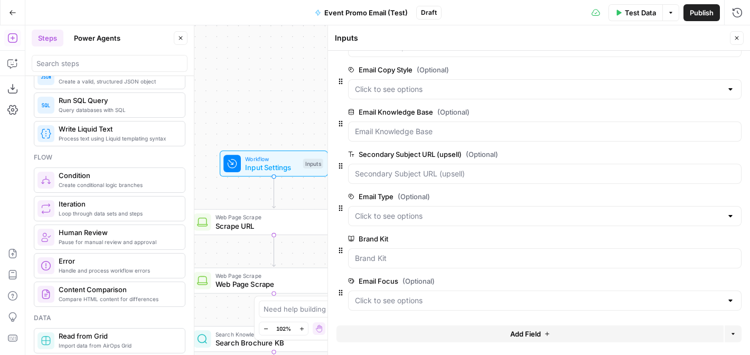
click at [676, 40] on div "Inputs Inputs" at bounding box center [530, 38] width 392 height 12
click at [735, 41] on icon "button" at bounding box center [737, 38] width 6 height 6
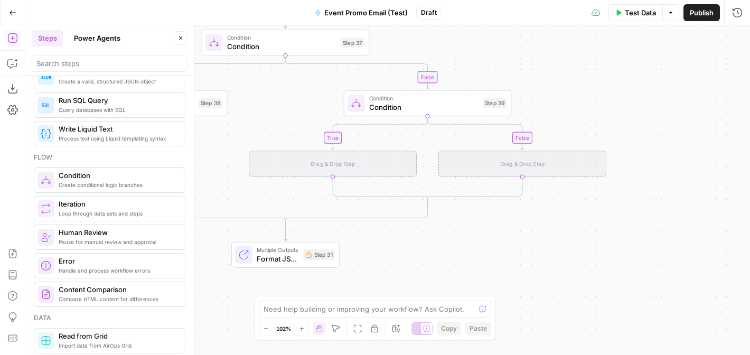
click at [438, 105] on span "Condition" at bounding box center [423, 106] width 109 height 11
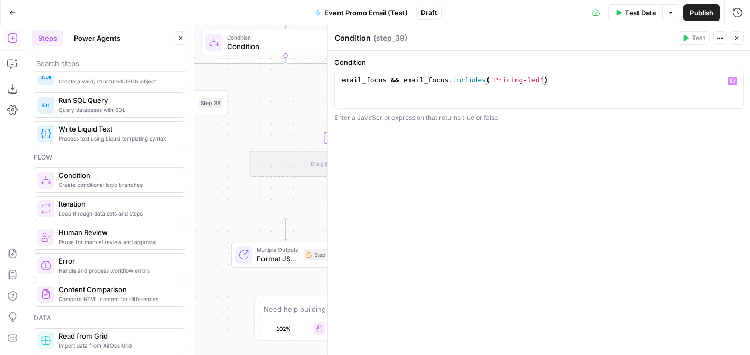
click at [522, 80] on div "email_focus && email_focus . includes ( 'Pricing-led' )" at bounding box center [539, 100] width 400 height 48
type textarea "**********"
click at [738, 34] on button "Close" at bounding box center [737, 38] width 14 height 14
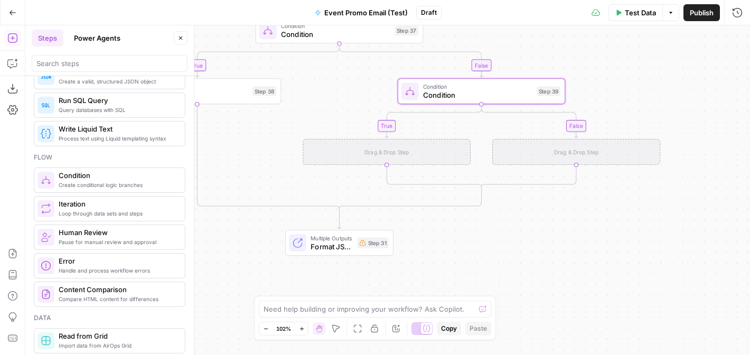
click at [184, 39] on button "Close" at bounding box center [181, 38] width 14 height 14
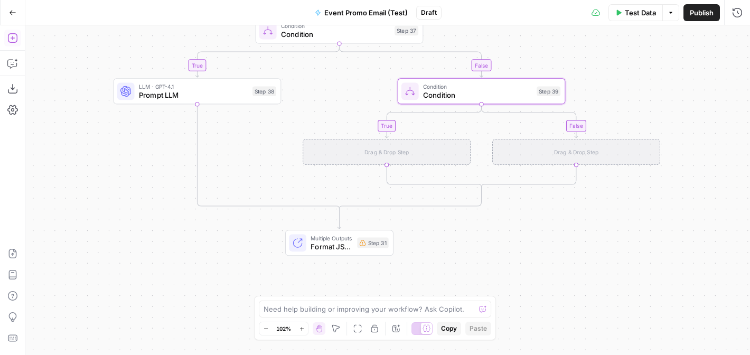
click at [11, 42] on icon "button" at bounding box center [12, 38] width 10 height 10
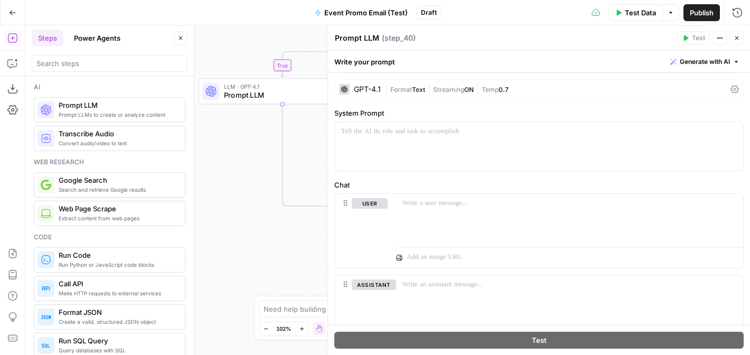
click at [740, 35] on icon "button" at bounding box center [737, 38] width 6 height 6
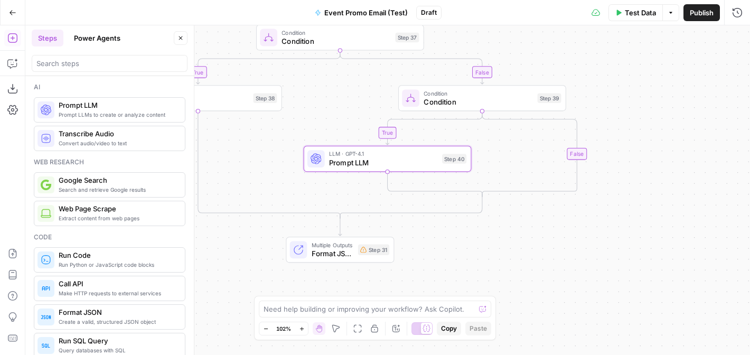
drag, startPoint x: 596, startPoint y: 280, endPoint x: 512, endPoint y: 287, distance: 84.8
click at [512, 287] on div "true true false true false false Workflow Input Settings Inputs Web Page Scrape…" at bounding box center [387, 190] width 725 height 330
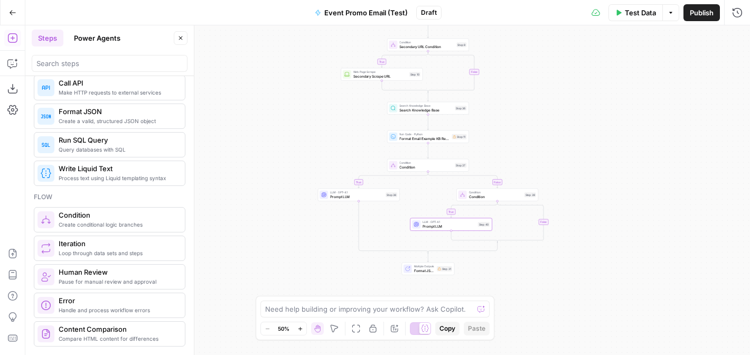
scroll to position [205, 0]
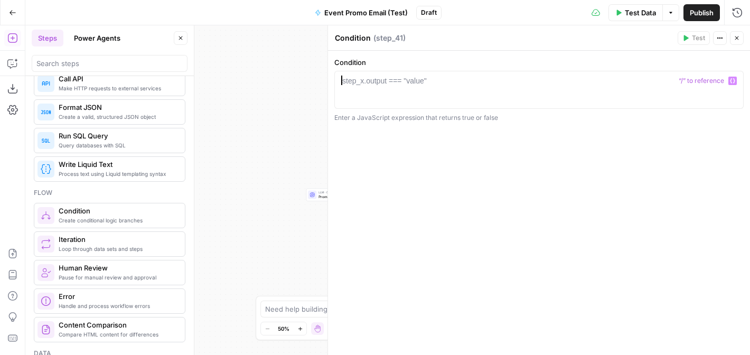
click at [475, 76] on div at bounding box center [539, 100] width 400 height 48
paste textarea "**********"
drag, startPoint x: 522, startPoint y: 81, endPoint x: 494, endPoint y: 81, distance: 28.0
click at [494, 81] on div "email_focus && email_focus . includes ( 'Benefit-led' )" at bounding box center [539, 100] width 400 height 48
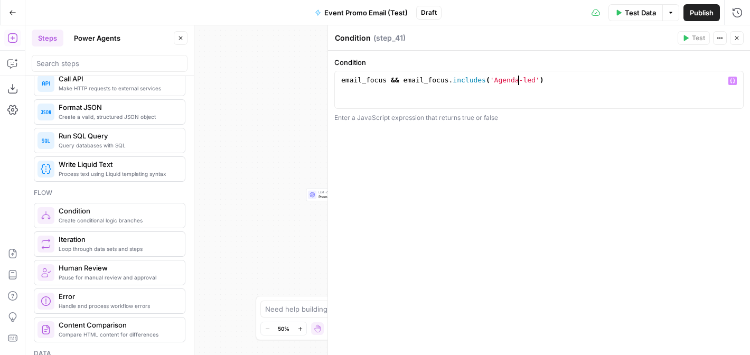
type textarea "**********"
click at [737, 36] on icon "button" at bounding box center [737, 38] width 6 height 6
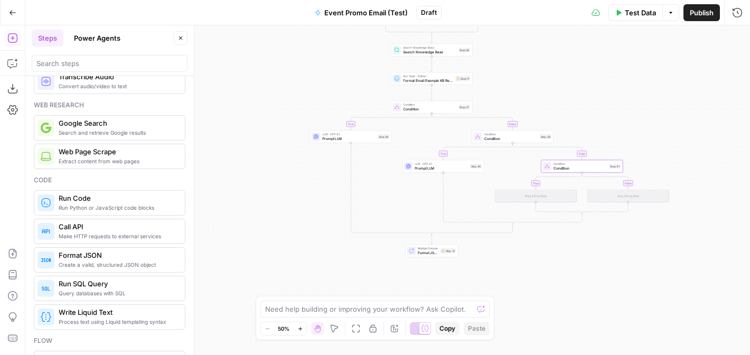
scroll to position [0, 0]
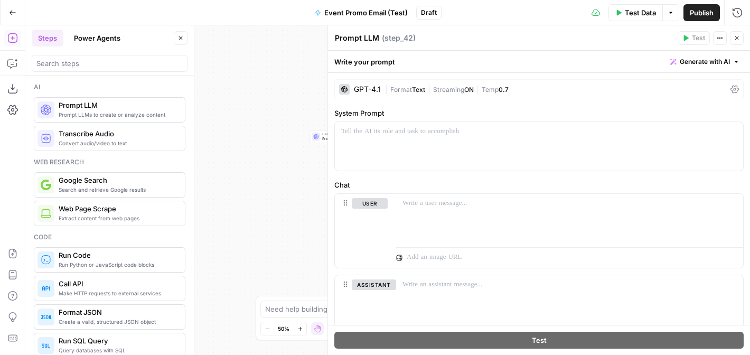
click at [736, 42] on button "Close" at bounding box center [737, 38] width 14 height 14
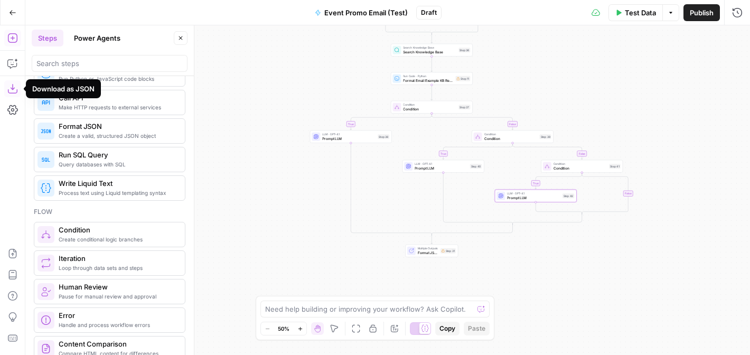
scroll to position [189, 0]
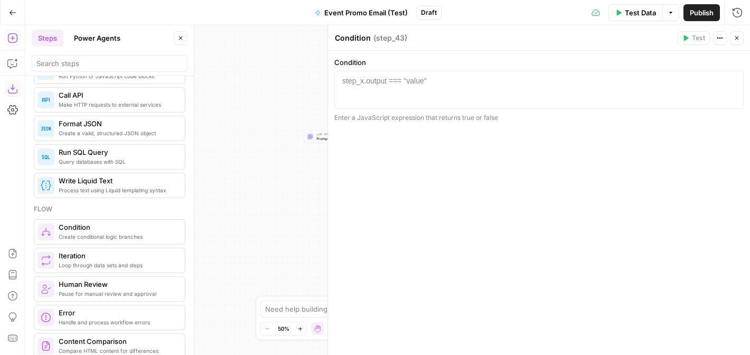
click at [487, 77] on div at bounding box center [539, 100] width 400 height 48
paste textarea "**********"
drag, startPoint x: 522, startPoint y: 80, endPoint x: 495, endPoint y: 78, distance: 26.5
click at [495, 78] on div "email_focus && email_focus . includes ( 'Benefit-led' )" at bounding box center [539, 100] width 400 height 48
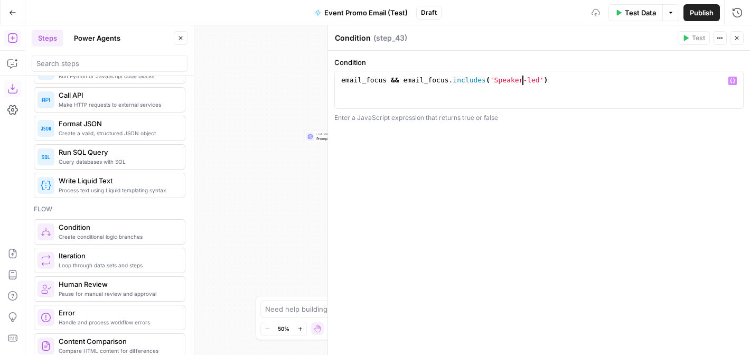
type textarea "**********"
click at [592, 57] on div "**********" at bounding box center [539, 203] width 422 height 304
click at [736, 38] on icon "button" at bounding box center [737, 38] width 6 height 6
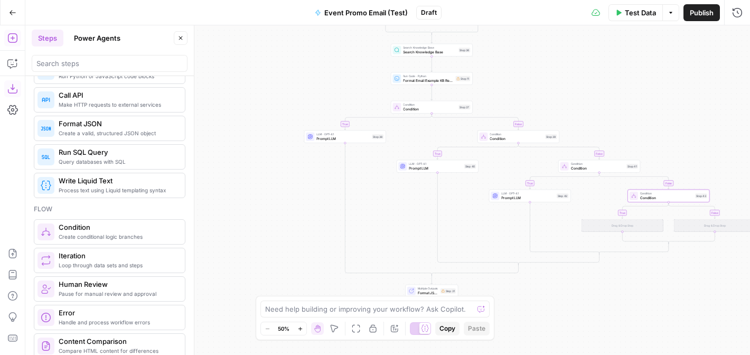
scroll to position [0, 0]
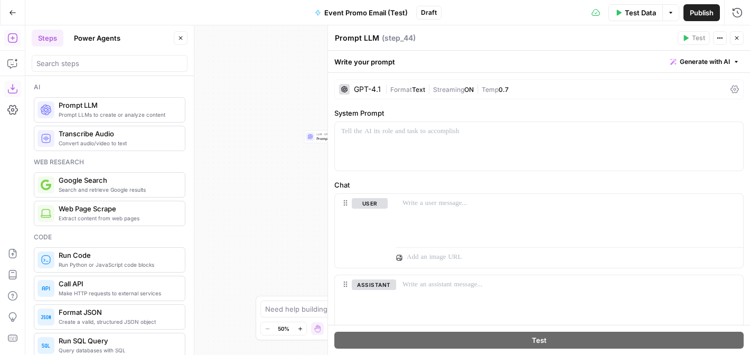
click at [736, 40] on icon "button" at bounding box center [737, 38] width 6 height 6
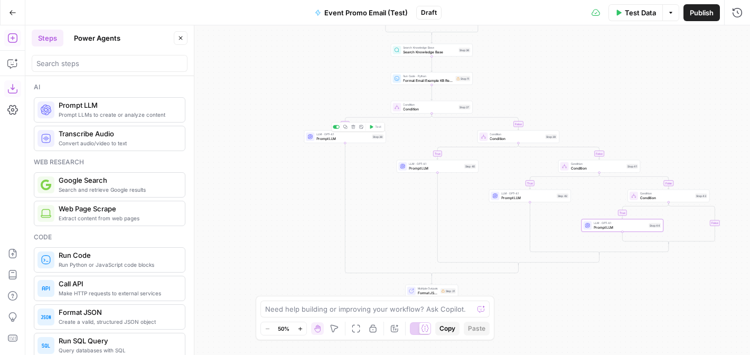
click at [351, 138] on span "Prompt LLM" at bounding box center [342, 138] width 53 height 5
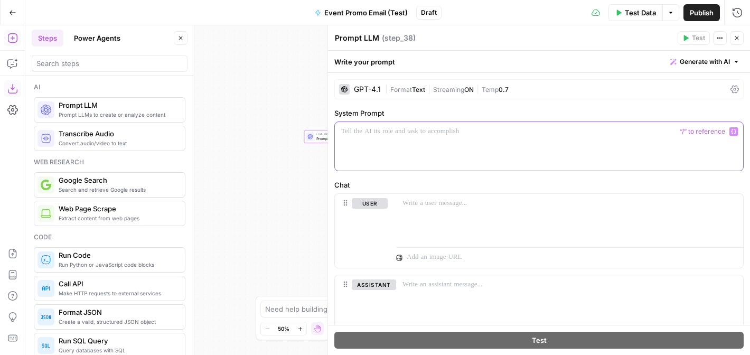
click at [368, 135] on p at bounding box center [539, 131] width 396 height 11
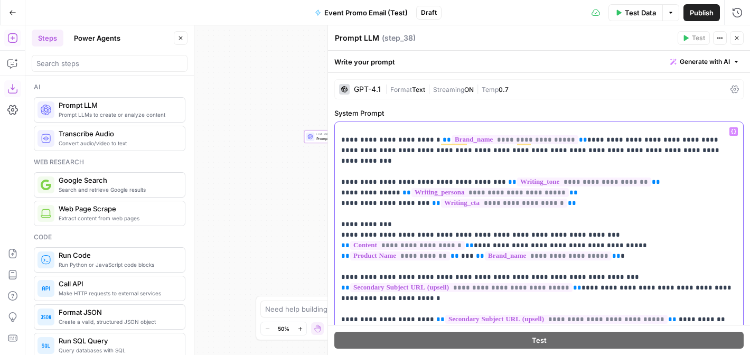
drag, startPoint x: 519, startPoint y: 214, endPoint x: 462, endPoint y: 211, distance: 57.1
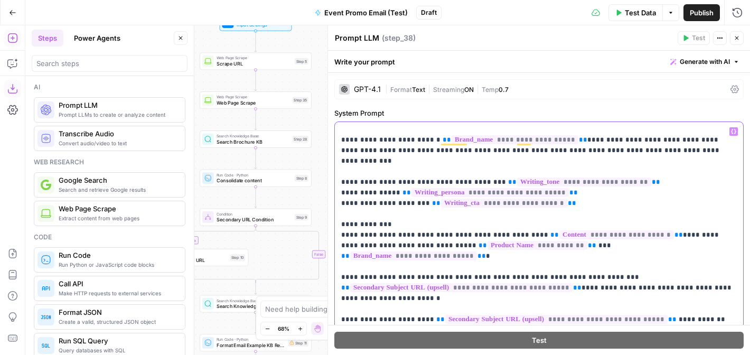
drag, startPoint x: 637, startPoint y: 212, endPoint x: 518, endPoint y: 213, distance: 119.4
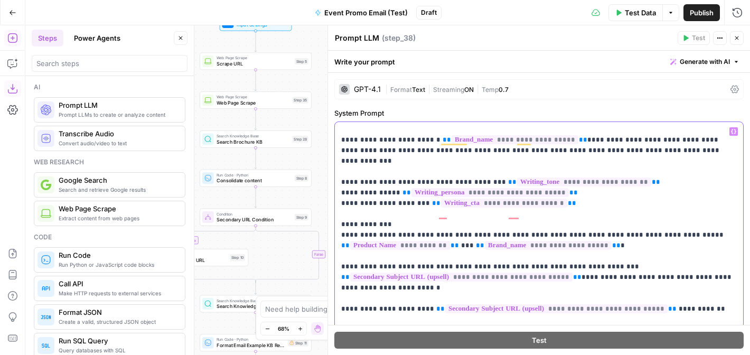
click at [735, 131] on icon "button" at bounding box center [733, 131] width 5 height 5
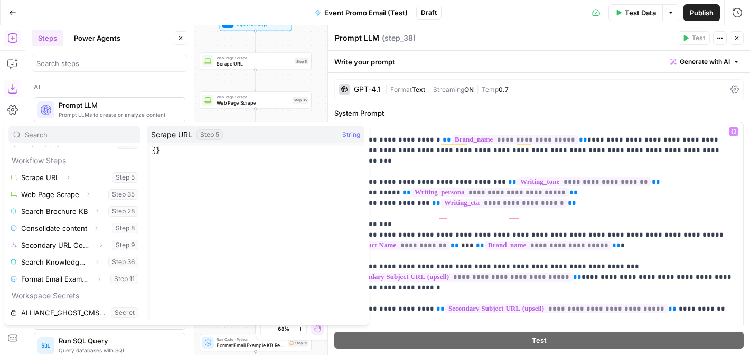
scroll to position [198, 0]
click at [93, 225] on icon "button" at bounding box center [96, 227] width 6 height 6
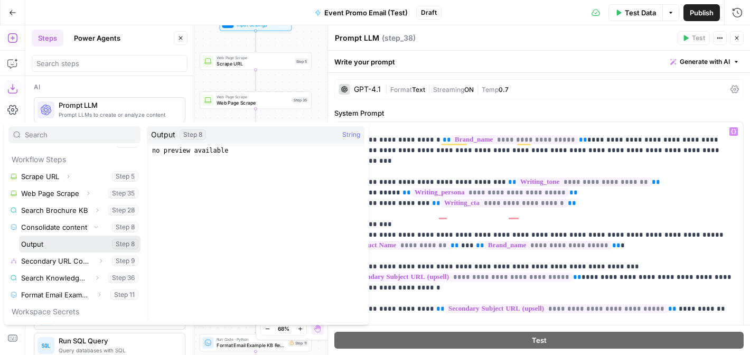
click at [36, 243] on button "Select variable Output" at bounding box center [79, 244] width 121 height 17
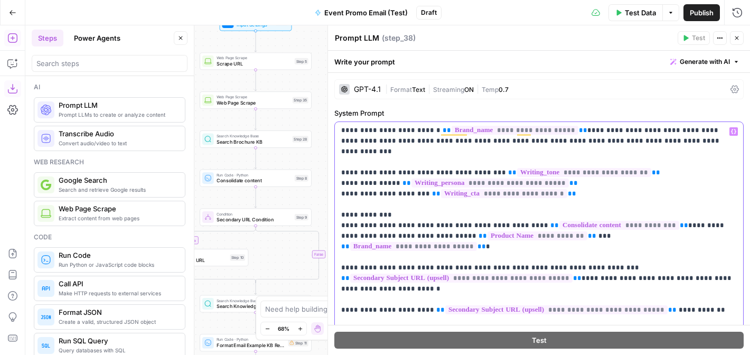
scroll to position [82, 0]
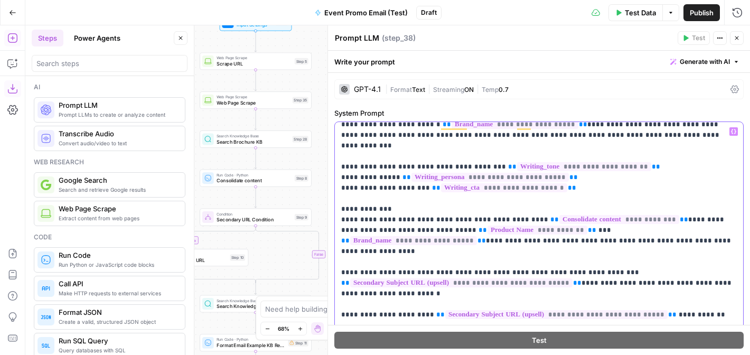
click at [733, 132] on icon "button" at bounding box center [733, 131] width 5 height 5
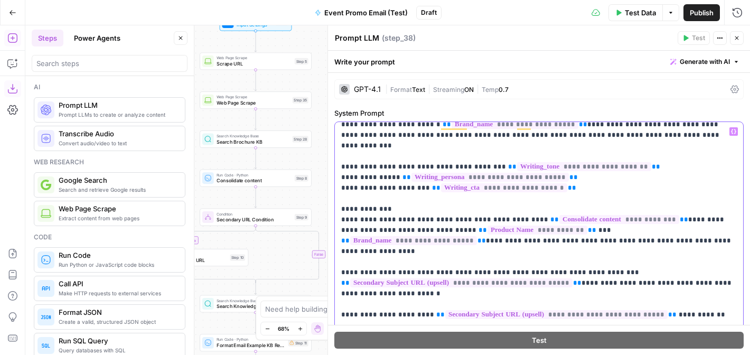
click at [736, 130] on icon "button" at bounding box center [733, 131] width 5 height 5
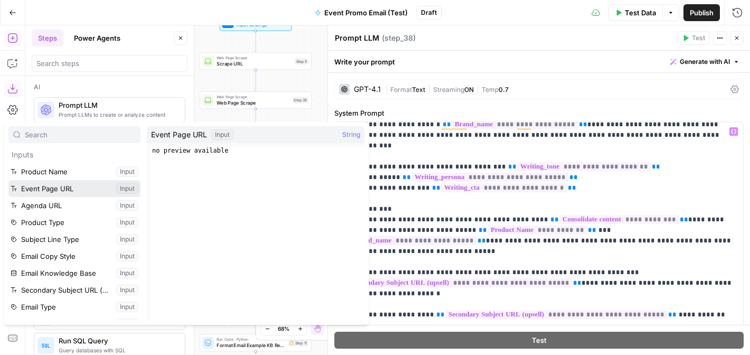
click at [67, 189] on button "Select variable Event Page URL" at bounding box center [74, 188] width 132 height 17
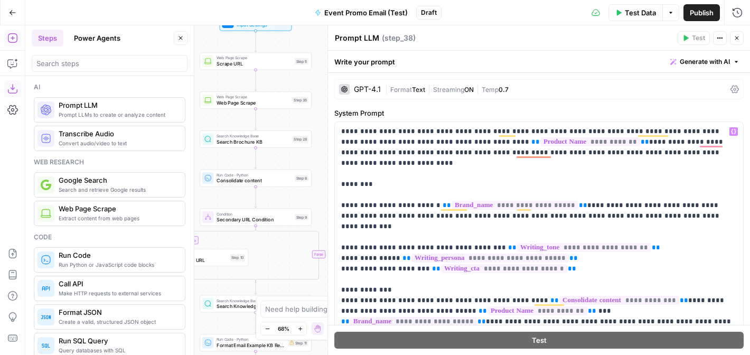
click at [362, 90] on div "GPT-4.1" at bounding box center [367, 89] width 27 height 7
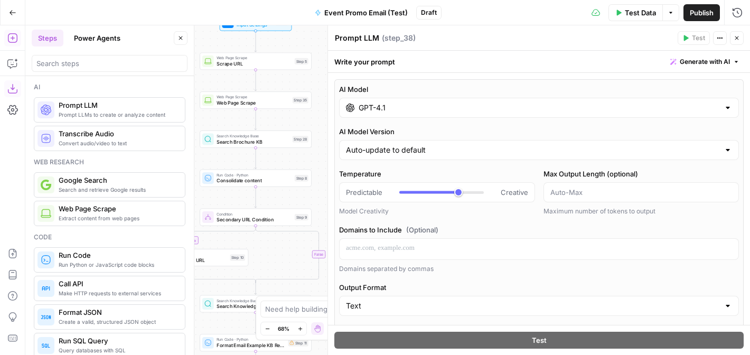
click at [494, 113] on div "GPT-4.1" at bounding box center [539, 108] width 400 height 20
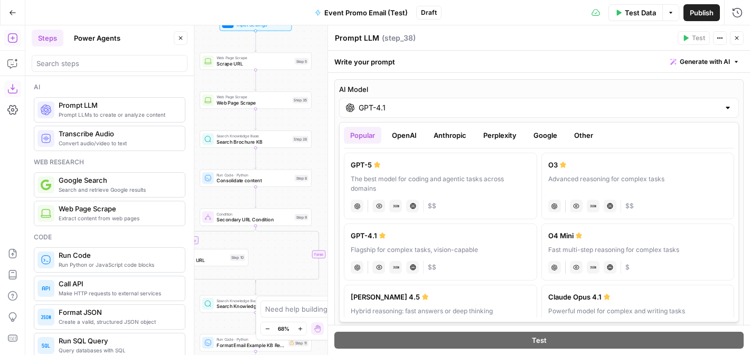
click at [450, 134] on button "Anthropic" at bounding box center [449, 135] width 45 height 17
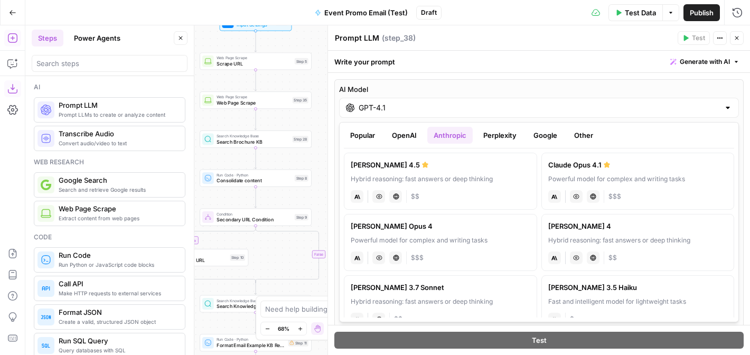
click at [556, 176] on div "Powerful model for complex and writing tasks" at bounding box center [638, 179] width 180 height 10
type input "Claude Opus 4.1"
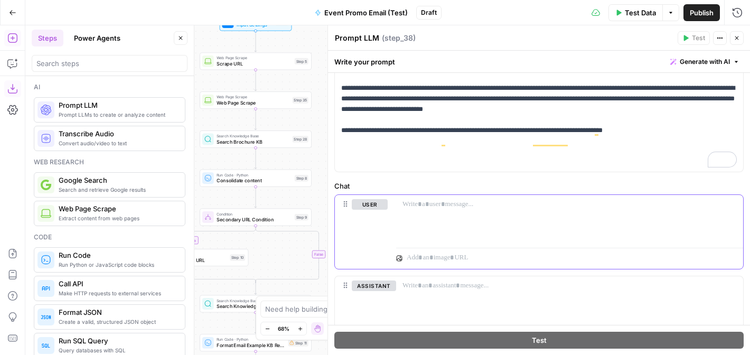
click at [453, 215] on div at bounding box center [569, 219] width 347 height 49
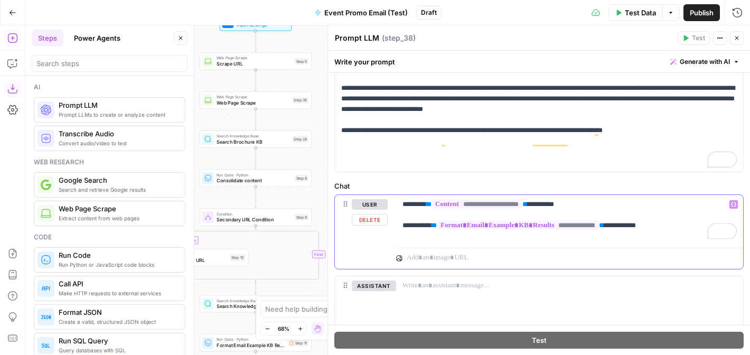
drag, startPoint x: 558, startPoint y: 206, endPoint x: 437, endPoint y: 204, distance: 121.0
click at [437, 204] on p "**********" at bounding box center [570, 215] width 334 height 32
click at [733, 205] on icon "button" at bounding box center [733, 204] width 5 height 5
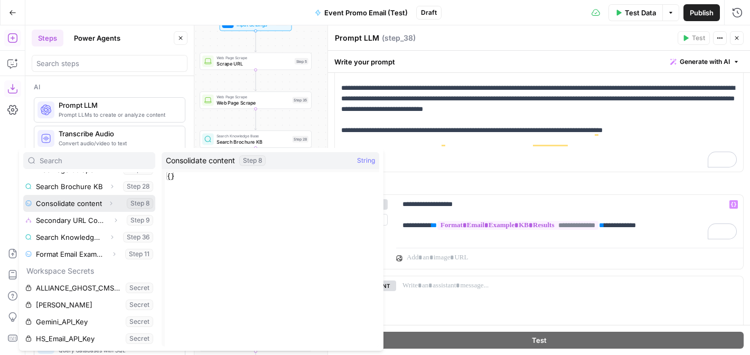
click at [111, 205] on icon "button" at bounding box center [111, 203] width 6 height 6
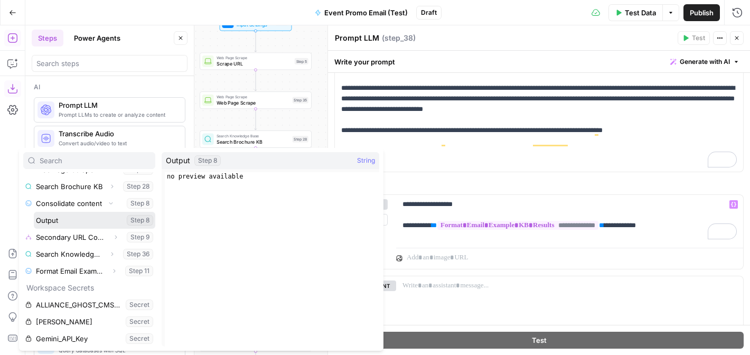
click at [63, 217] on button "Select variable Output" at bounding box center [94, 220] width 121 height 17
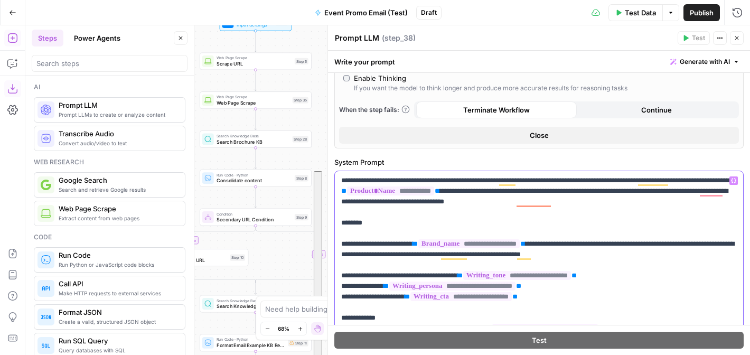
drag, startPoint x: 657, startPoint y: 164, endPoint x: 340, endPoint y: 179, distance: 317.8
copy p "**********"
click at [739, 36] on icon "button" at bounding box center [737, 38] width 6 height 6
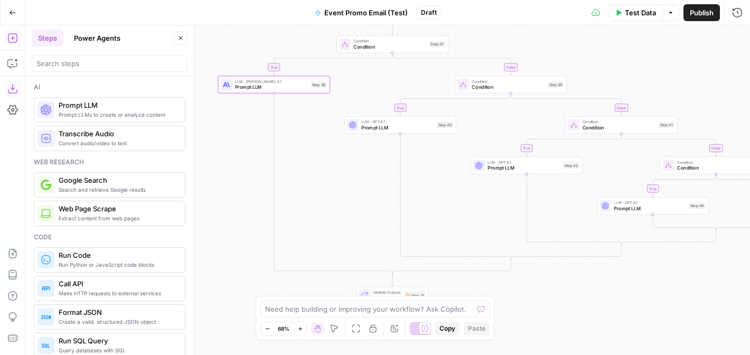
click at [420, 128] on span "Prompt LLM" at bounding box center [397, 127] width 72 height 7
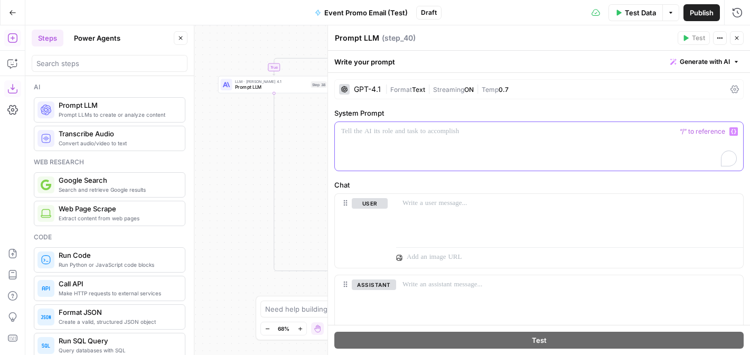
click at [421, 135] on p "To enrich screen reader interactions, please activate Accessibility in Grammarl…" at bounding box center [539, 131] width 396 height 11
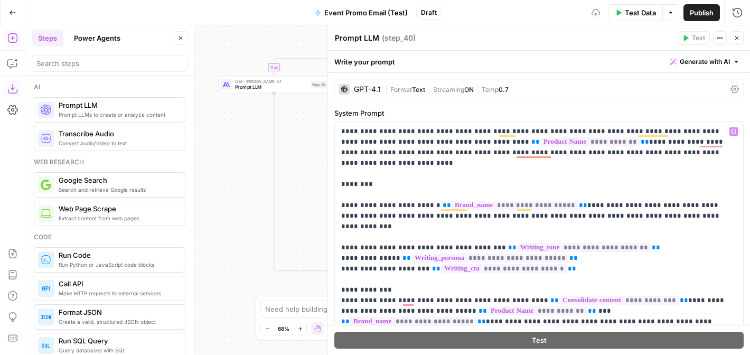
scroll to position [113, 0]
